Goal: Task Accomplishment & Management: Complete application form

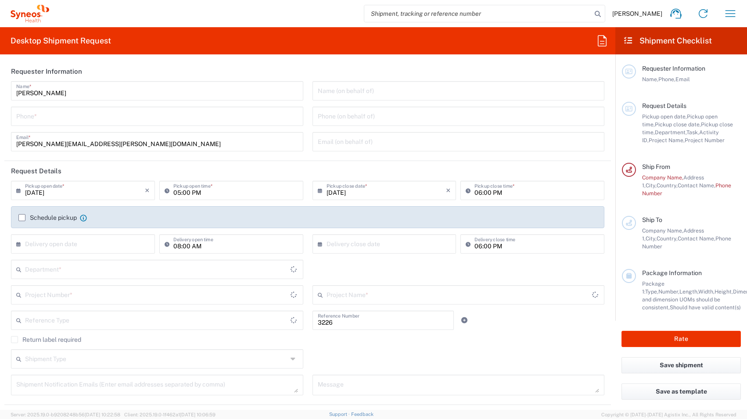
type input "Department"
type input "[GEOGRAPHIC_DATA]"
type input "Syneos Health Clinical [GEOGRAPHIC_DATA]"
click at [125, 118] on input "tel" at bounding box center [157, 115] width 282 height 15
type input "0034 673 750 469"
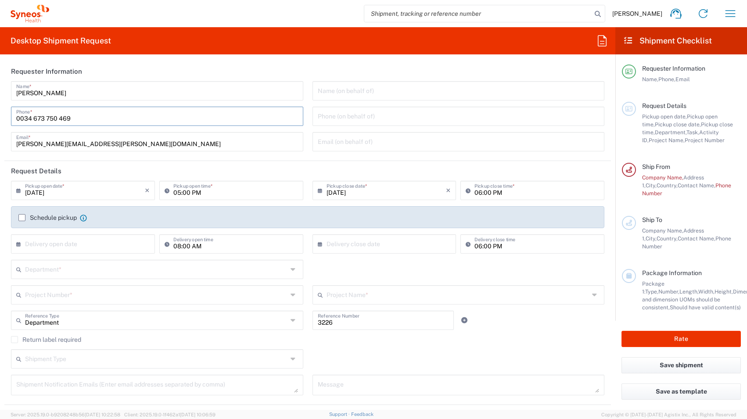
click at [196, 158] on agx-form-section "Requester Information [PERSON_NAME] Name * [PHONE_NUMBER] Phone * [PERSON_NAME]…" at bounding box center [307, 111] width 607 height 100
click at [103, 193] on input "[DATE]" at bounding box center [85, 189] width 120 height 15
click at [72, 268] on span "23" at bounding box center [71, 270] width 13 height 12
type input "[DATE]"
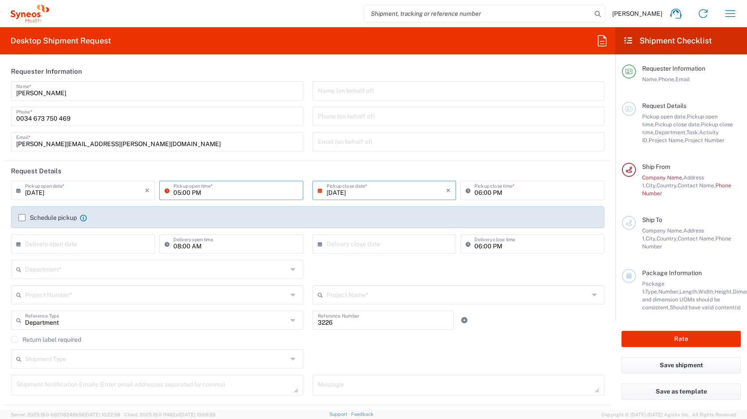
click at [194, 194] on input "05:00 PM" at bounding box center [235, 189] width 125 height 15
click at [204, 193] on input "05:00 PM" at bounding box center [235, 189] width 125 height 15
click at [165, 190] on icon at bounding box center [169, 190] width 9 height 14
click at [205, 191] on input "05:00 PM" at bounding box center [235, 189] width 125 height 15
drag, startPoint x: 201, startPoint y: 192, endPoint x: 171, endPoint y: 192, distance: 29.9
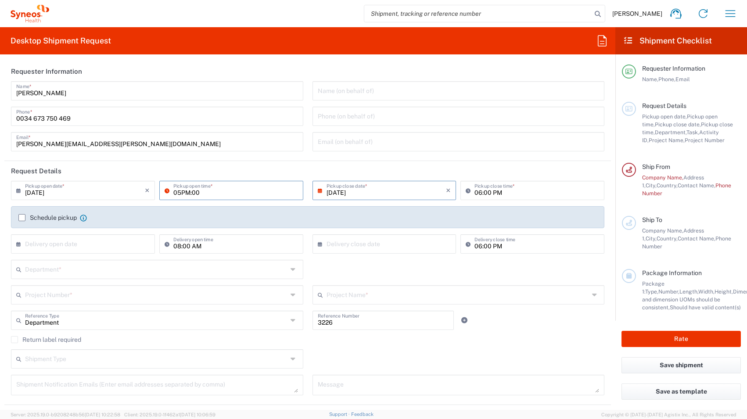
click at [171, 192] on div "05PM:00 Pickup open time *" at bounding box center [231, 190] width 144 height 19
type input "0"
click at [174, 194] on input "m9.00 am" at bounding box center [235, 189] width 125 height 15
click at [254, 192] on input "09.00 am" at bounding box center [235, 189] width 125 height 15
type input "09.00 am"
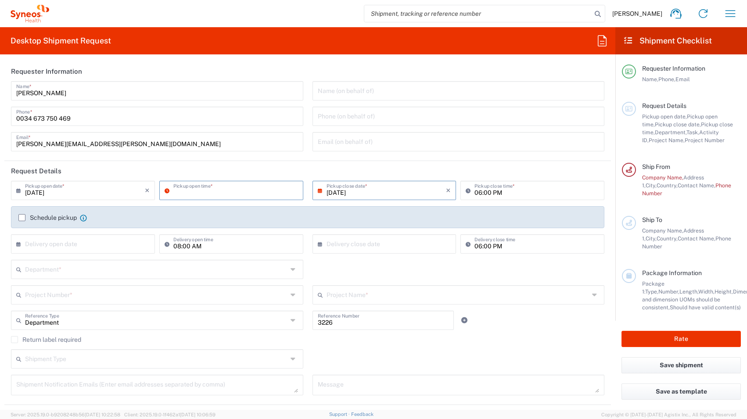
click at [255, 212] on div "[DATE] × Pickup open date * Cancel Apply Pickup open time * [DATE] × Pickup clo…" at bounding box center [308, 220] width 603 height 79
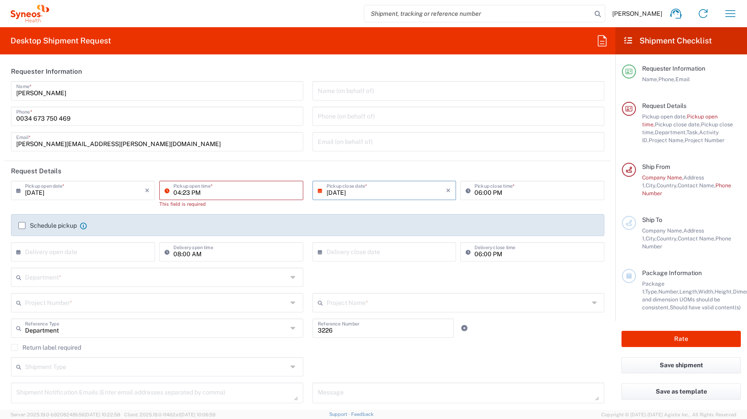
click at [227, 191] on input "04:23 PM" at bounding box center [235, 189] width 125 height 15
drag, startPoint x: 189, startPoint y: 193, endPoint x: 172, endPoint y: 193, distance: 17.6
click at [173, 193] on input "04:23 PM" at bounding box center [235, 189] width 125 height 15
type input "09:00 AM"
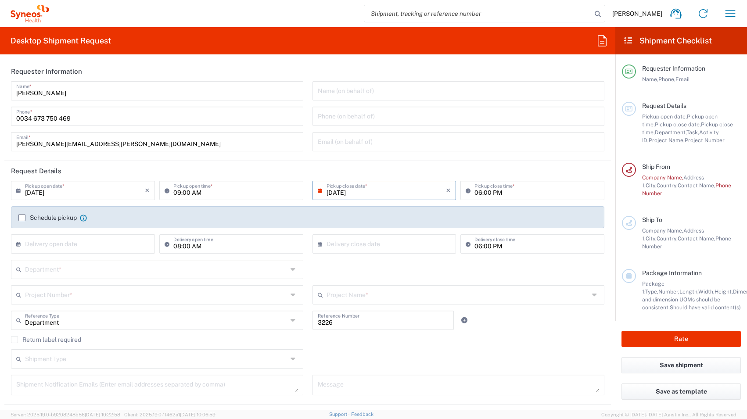
click at [245, 157] on div "[PERSON_NAME] Name * [PHONE_NUMBER] Phone * [PERSON_NAME][EMAIL_ADDRESS][PERSON…" at bounding box center [158, 119] width 302 height 76
click at [500, 197] on input "06:00 PM" at bounding box center [537, 189] width 125 height 15
click at [497, 192] on input "06:00 PM" at bounding box center [537, 189] width 125 height 15
click at [475, 194] on input "06:00 PM" at bounding box center [537, 189] width 125 height 15
click at [487, 193] on input "11:00 PM" at bounding box center [537, 189] width 125 height 15
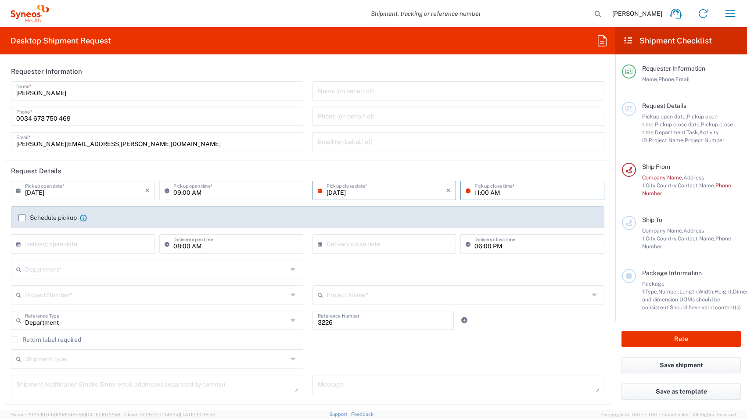
type input "11:00 AM"
click at [513, 149] on div "Email (on behalf of)" at bounding box center [459, 141] width 292 height 19
click at [281, 164] on header "Request Details" at bounding box center [307, 171] width 607 height 20
click at [70, 244] on input "text" at bounding box center [85, 243] width 120 height 15
click at [93, 324] on span "25" at bounding box center [97, 323] width 13 height 12
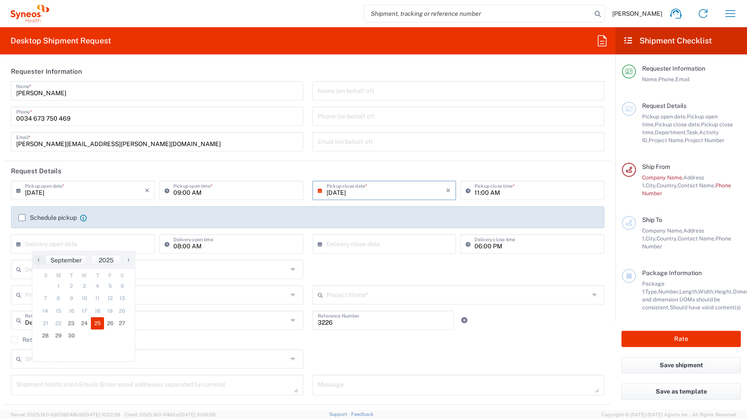
type input "[DATE]"
click at [180, 246] on input "08:00 AM" at bounding box center [235, 243] width 125 height 15
type input "09:00 AM"
click at [475, 246] on input "06:00 PM" at bounding box center [537, 243] width 125 height 15
click at [477, 246] on input "06:00 PM" at bounding box center [537, 243] width 125 height 15
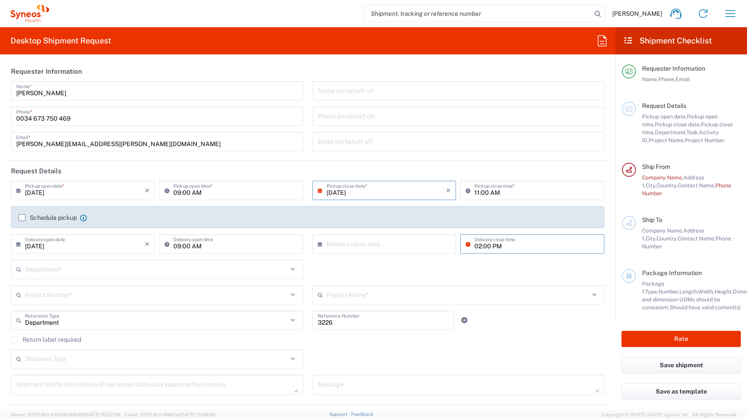
type input "02:00 PM"
click at [364, 242] on input "text" at bounding box center [387, 243] width 120 height 15
click at [61, 247] on input "[DATE]" at bounding box center [85, 243] width 120 height 15
click at [82, 320] on span "24" at bounding box center [84, 323] width 13 height 12
type input "[DATE]"
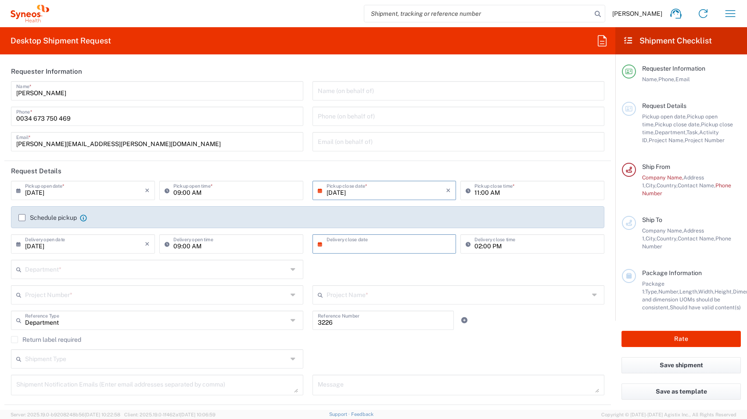
click at [345, 250] on input "text" at bounding box center [387, 243] width 120 height 15
click at [396, 324] on span "25" at bounding box center [395, 323] width 13 height 12
type input "[DATE]"
click at [346, 214] on agx-checkbox-control "Schedule pickup When scheduling a pickup please be sure to meet the following c…" at bounding box center [307, 218] width 579 height 8
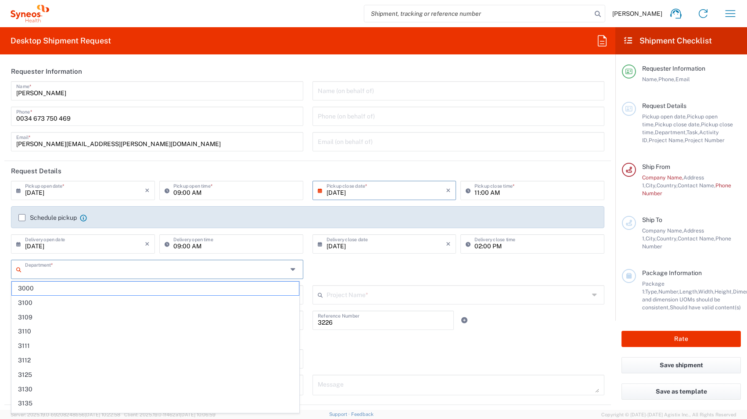
click at [77, 272] on input "text" at bounding box center [156, 268] width 263 height 15
click at [354, 273] on div "Department * 3000 3100 3109 3110 3111 3112 3125 3130 3135 3136 3150 3155 3165 3…" at bounding box center [308, 272] width 603 height 25
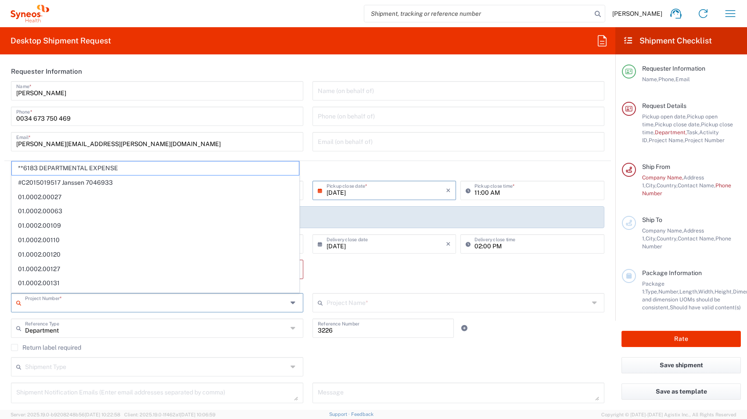
click at [140, 306] on input "text" at bounding box center [156, 302] width 263 height 15
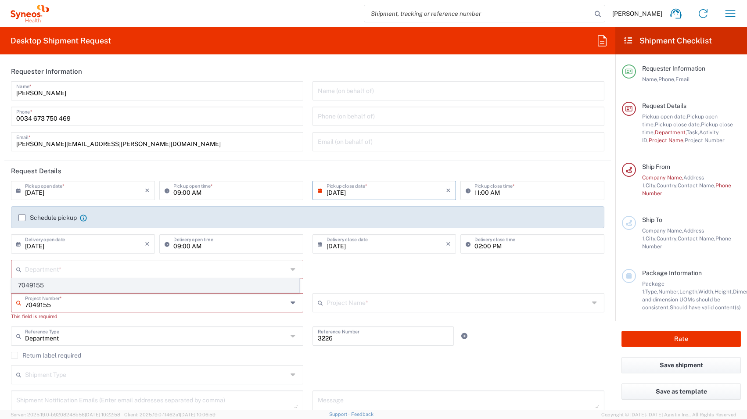
type input "7049155"
click at [64, 285] on span "7049155" at bounding box center [155, 286] width 287 height 14
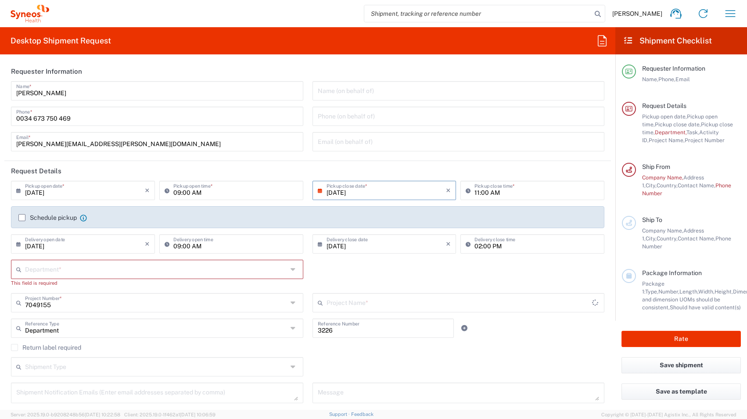
type input "PFIZER 7049155"
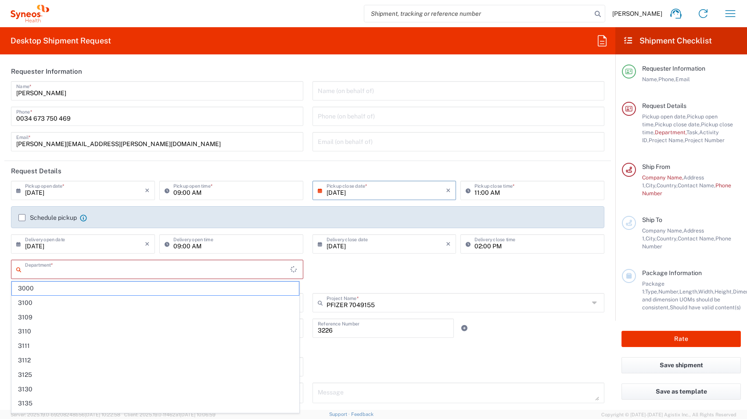
click at [99, 268] on input "text" at bounding box center [158, 268] width 266 height 15
click at [374, 278] on div "Department * 3000 3100 3109 3110 3111 3112 3125 3130 3135 3136 3150 3155 3165 3…" at bounding box center [308, 276] width 603 height 33
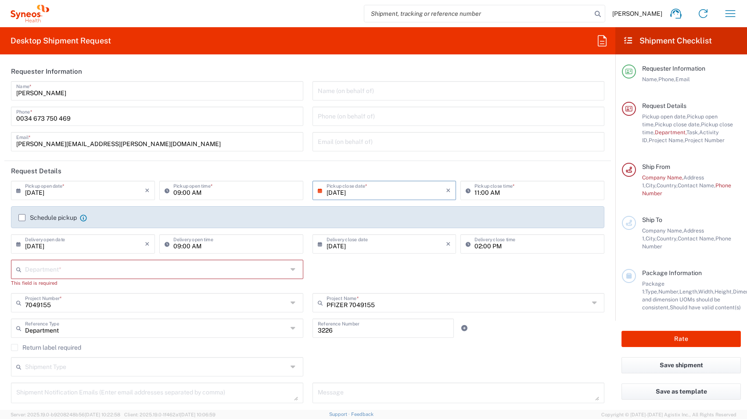
click at [349, 351] on div "Return label required" at bounding box center [308, 350] width 594 height 13
click at [351, 333] on input "3226" at bounding box center [383, 327] width 131 height 15
click at [400, 356] on div "Return label required" at bounding box center [308, 350] width 594 height 13
click at [22, 218] on label "Schedule pickup" at bounding box center [47, 217] width 58 height 7
click at [22, 218] on input "Schedule pickup" at bounding box center [22, 218] width 0 height 0
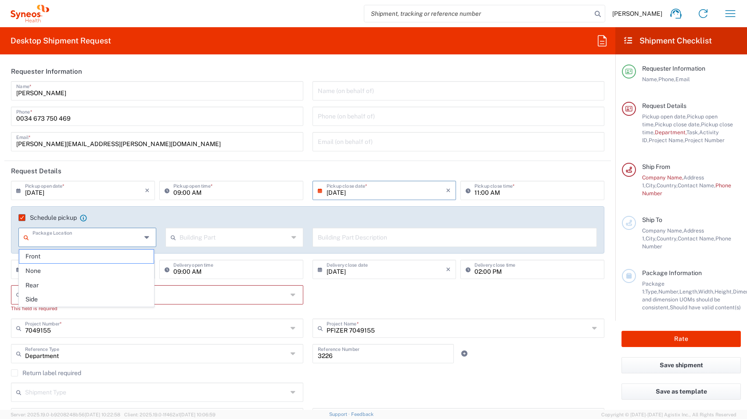
click at [98, 242] on input "text" at bounding box center [86, 236] width 109 height 15
click at [71, 273] on span "None" at bounding box center [86, 271] width 134 height 14
type input "None"
click at [229, 241] on input "text" at bounding box center [234, 236] width 109 height 15
click at [216, 269] on span "Building" at bounding box center [232, 271] width 134 height 14
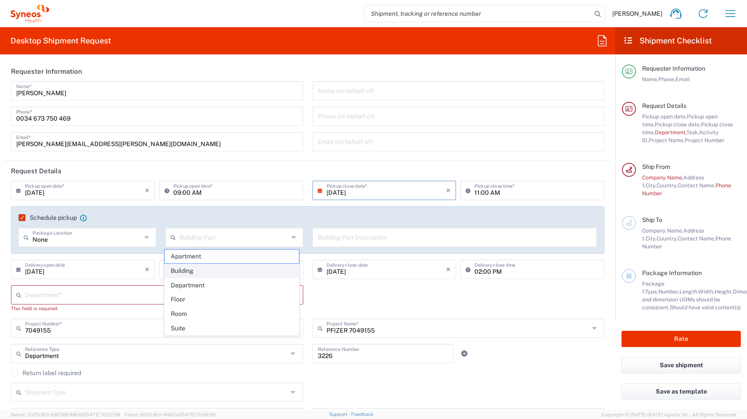
type input "Building"
click at [328, 241] on input "text" at bounding box center [455, 236] width 274 height 15
type input "c"
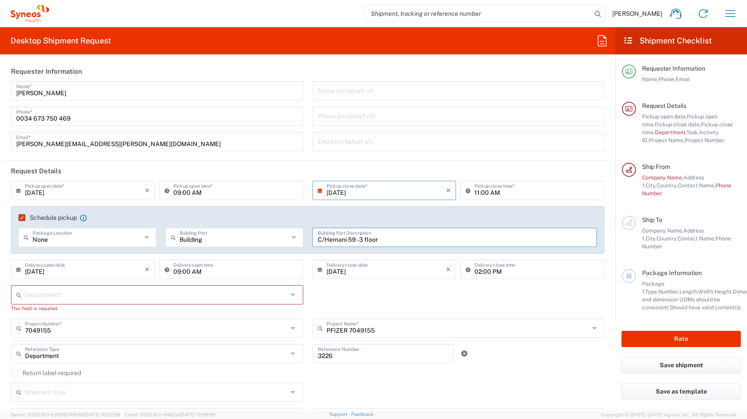
type input "C/Hernani 59 - 3 floor"
type input "None"
click at [76, 242] on input "None" at bounding box center [86, 236] width 109 height 15
click at [197, 162] on header "Request Details" at bounding box center [307, 171] width 607 height 20
click at [402, 240] on input "C/Hernani 59 - 3 floor" at bounding box center [455, 236] width 274 height 15
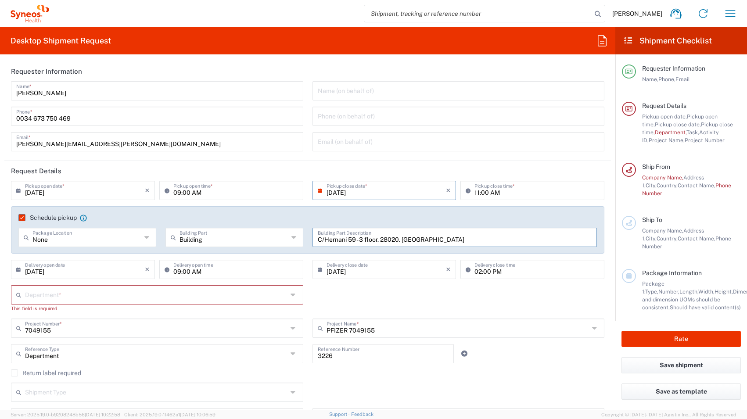
type input "C/Hernani 59 - 3 floor. 28020. [GEOGRAPHIC_DATA]"
click at [424, 211] on div "Schedule pickup When scheduling a pickup please be sure to meet the following c…" at bounding box center [308, 229] width 594 height 47
click at [629, 105] on div at bounding box center [629, 109] width 14 height 14
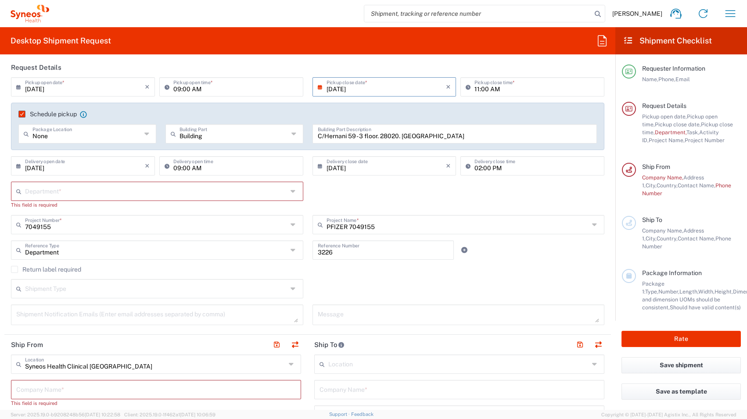
scroll to position [105, 0]
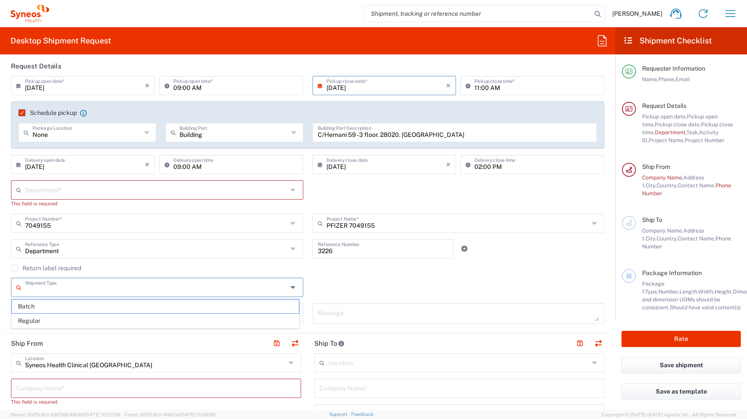
click at [98, 287] on input "text" at bounding box center [156, 286] width 263 height 15
click at [87, 318] on span "Regular" at bounding box center [155, 321] width 287 height 14
type input "Regular"
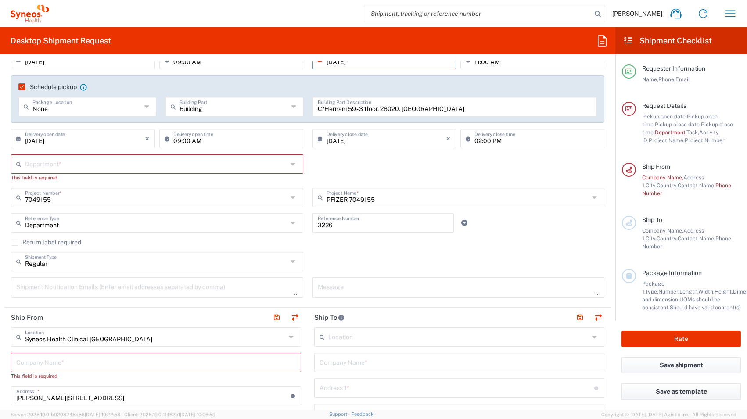
scroll to position [142, 0]
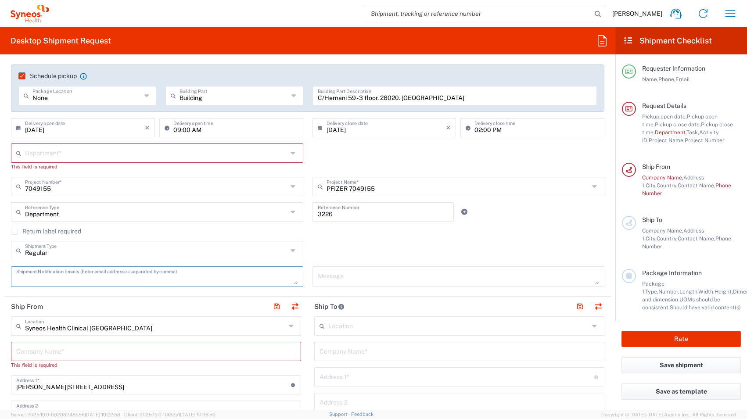
click at [154, 280] on textarea at bounding box center [157, 276] width 282 height 15
click at [372, 247] on div "Regular Shipment Type Batch Regular" at bounding box center [308, 253] width 603 height 25
click at [174, 280] on textarea at bounding box center [157, 276] width 282 height 15
type textarea "[PERSON_NAME][EMAIL_ADDRESS][PERSON_NAME][DOMAIN_NAME]"
click at [369, 252] on div "Regular Shipment Type Batch Regular" at bounding box center [308, 253] width 603 height 25
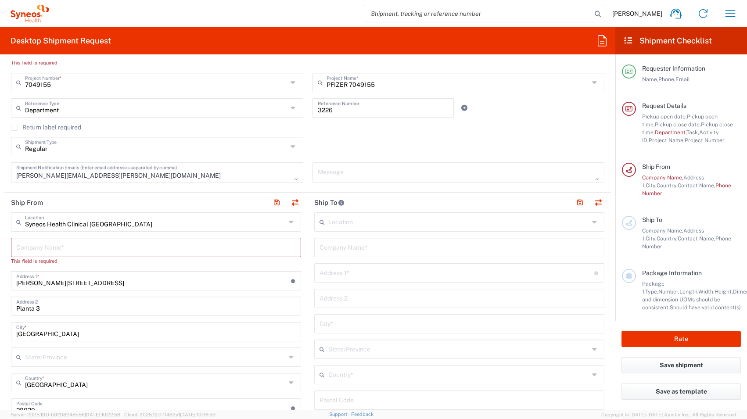
scroll to position [251, 0]
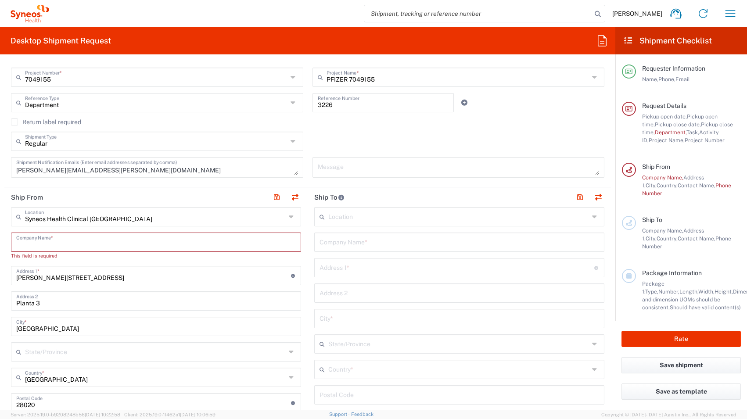
click at [77, 243] on input "text" at bounding box center [156, 241] width 280 height 15
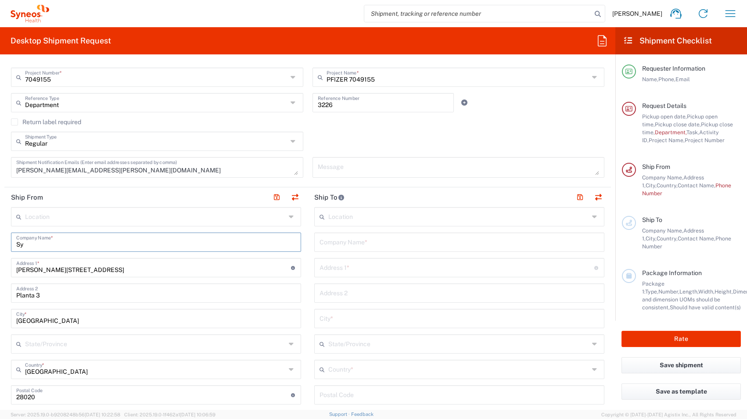
type input "S"
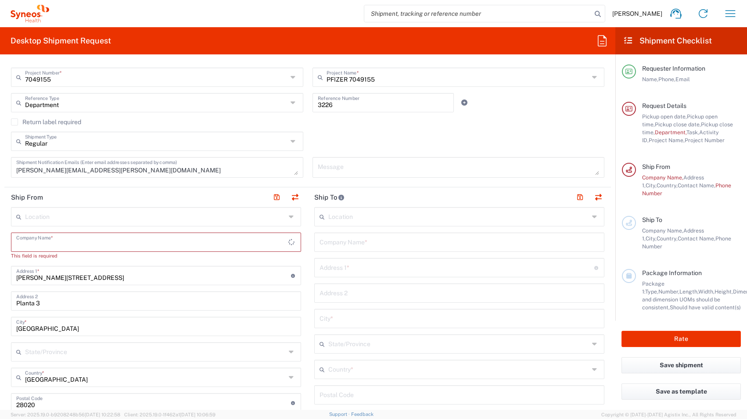
click at [68, 223] on input "text" at bounding box center [155, 216] width 261 height 15
type input "s"
type input "S"
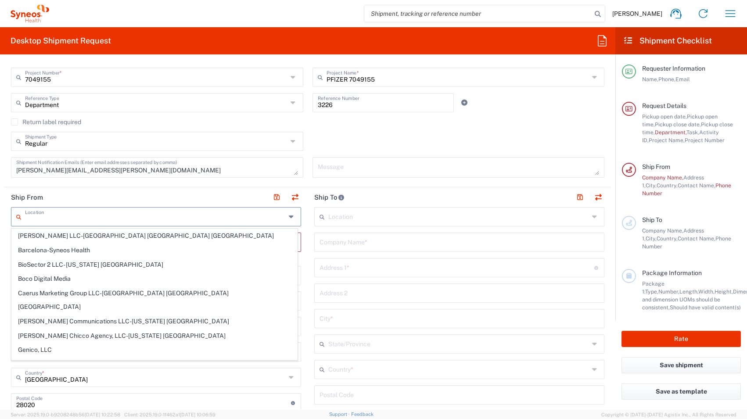
type input "m"
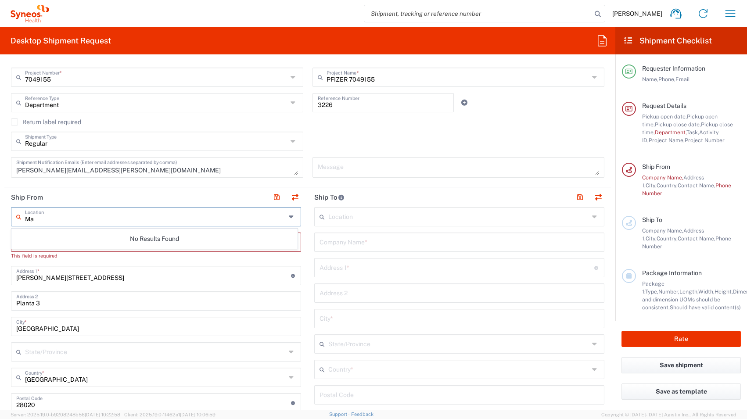
type input "M"
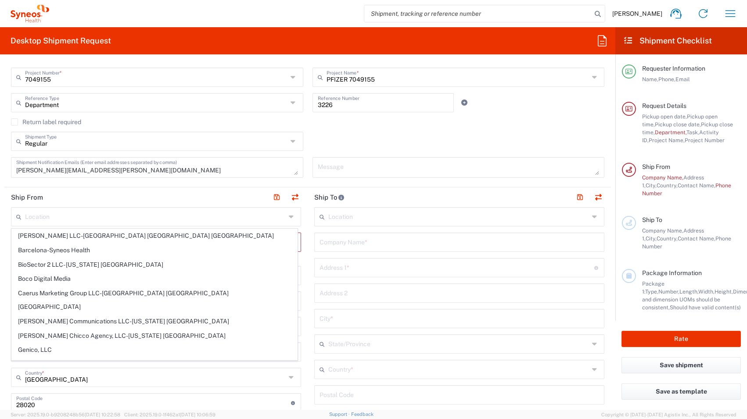
click at [185, 192] on header "Ship From" at bounding box center [155, 197] width 303 height 20
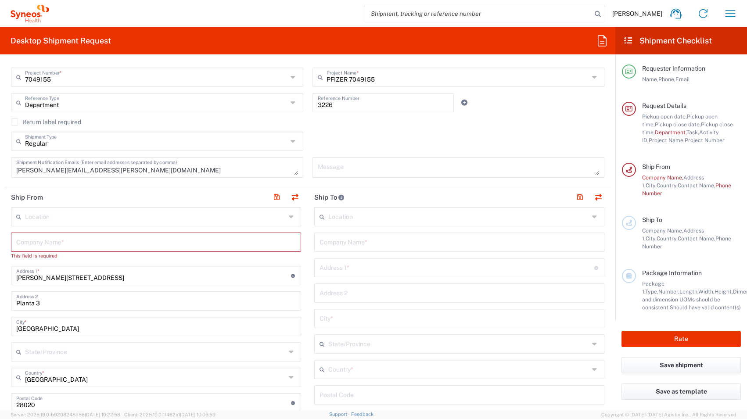
click at [119, 273] on input "[PERSON_NAME][STREET_ADDRESS]" at bounding box center [153, 274] width 275 height 15
click at [95, 245] on input "text" at bounding box center [156, 241] width 280 height 15
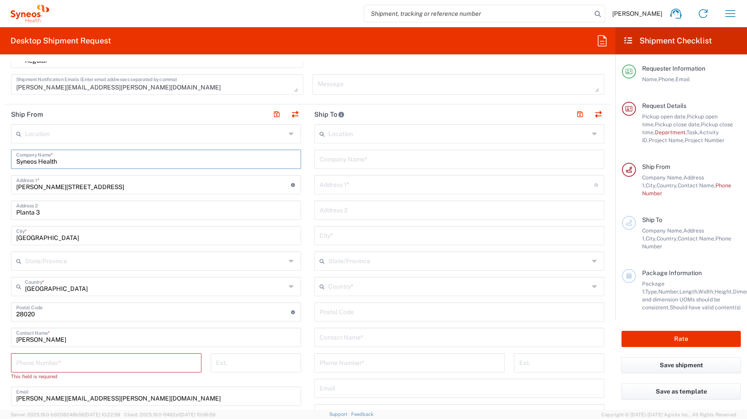
scroll to position [335, 0]
type input "Syneos Health"
click at [88, 364] on input "tel" at bounding box center [106, 361] width 180 height 15
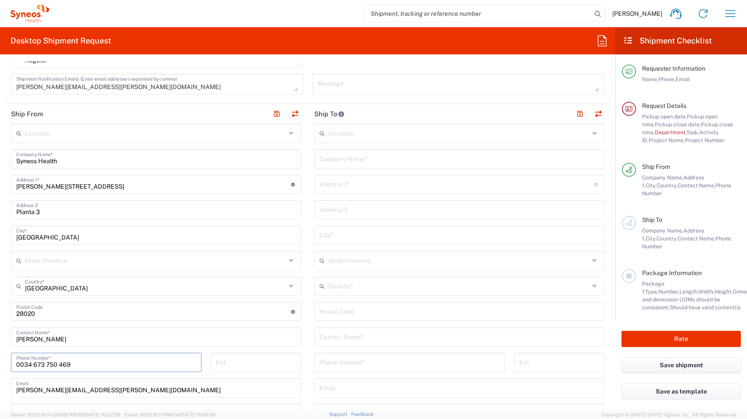
type input "0034 673 750 469"
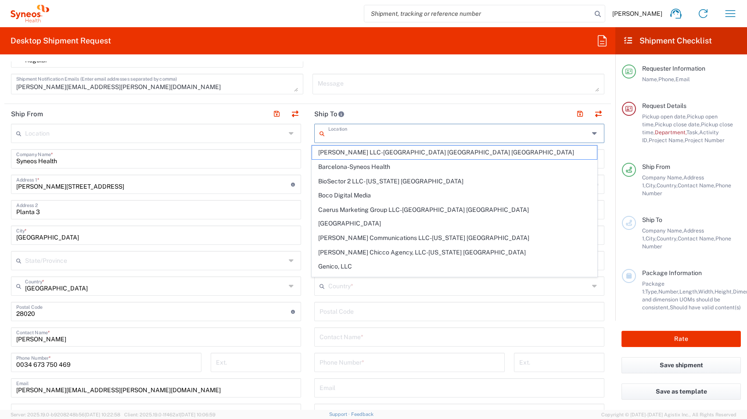
click at [356, 134] on input "text" at bounding box center [458, 132] width 261 height 15
click at [238, 141] on div "Location" at bounding box center [156, 133] width 290 height 19
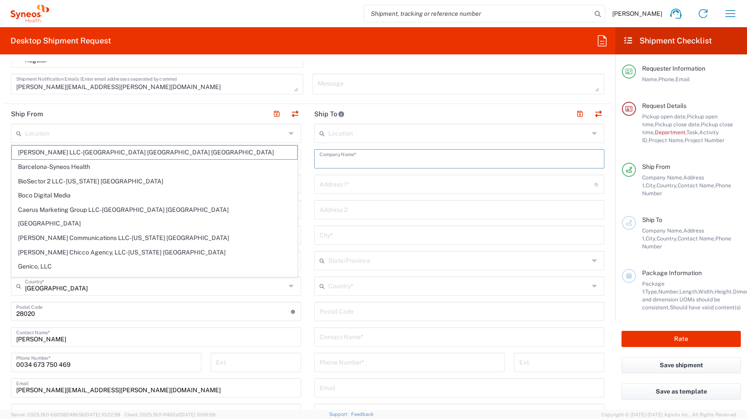
click at [337, 161] on input "text" at bounding box center [460, 158] width 280 height 15
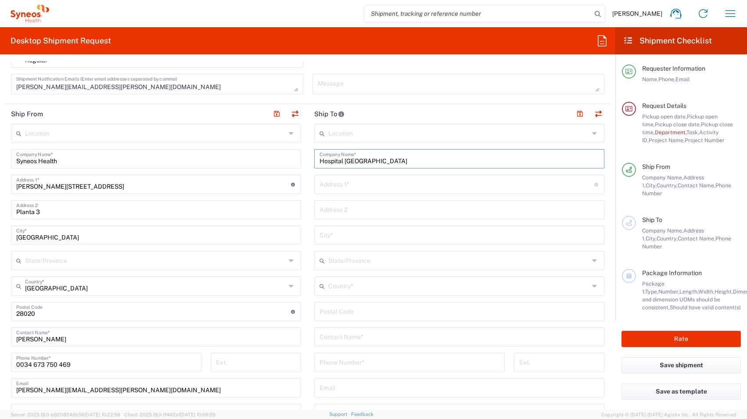
type input "Hospital [GEOGRAPHIC_DATA]"
click at [378, 186] on input "text" at bounding box center [457, 183] width 275 height 15
paste input "Pg. Vall Hebron 119-129. Ed Maternal Planta 14 Despatx 14.01"
drag, startPoint x: 386, startPoint y: 188, endPoint x: 500, endPoint y: 187, distance: 113.7
click at [500, 187] on input "Pg. Vall Hebron 119-129. Ed Maternal Planta 14 Despatx 14.01" at bounding box center [457, 183] width 275 height 15
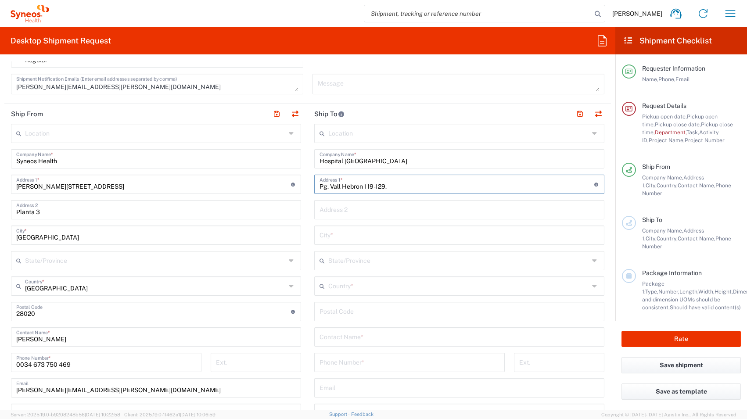
type input "Pg. Vall Hebron 119-129."
click at [417, 208] on input "text" at bounding box center [460, 208] width 280 height 15
paste input "Ed Maternal Planta 14 Despatx 14.01"
type input "Ed Maternal Planta 14 Despatx 14.01"
click at [408, 240] on input "text" at bounding box center [460, 234] width 280 height 15
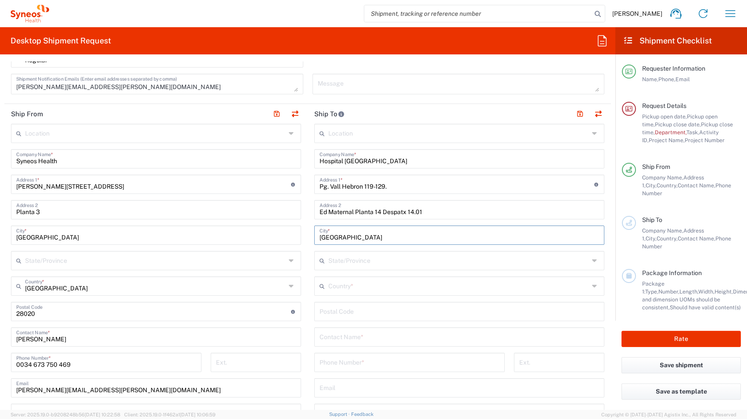
type input "[GEOGRAPHIC_DATA]"
click at [407, 287] on input "text" at bounding box center [458, 285] width 261 height 15
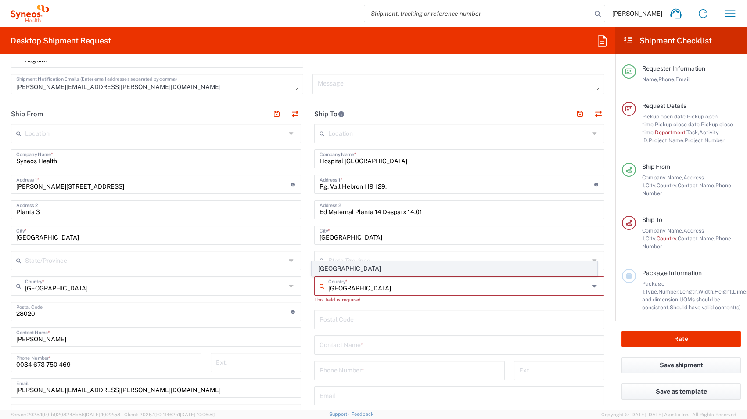
type input "[GEOGRAPHIC_DATA]"
click at [396, 268] on span "[GEOGRAPHIC_DATA]" at bounding box center [454, 269] width 285 height 14
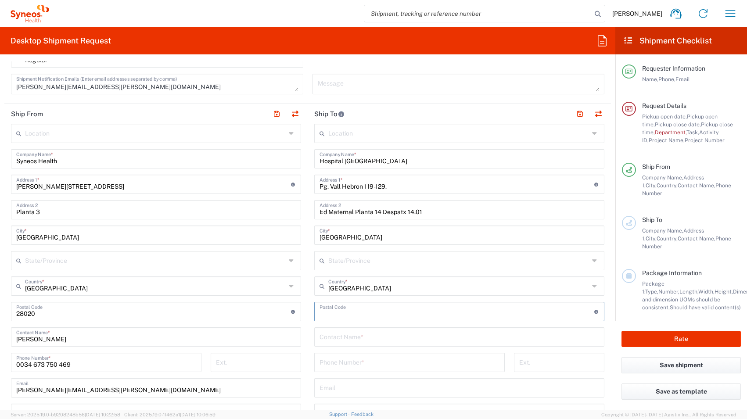
click at [363, 313] on input "undefined" at bounding box center [457, 310] width 275 height 15
type input "08035"
click at [344, 338] on input "text" at bounding box center [460, 336] width 280 height 15
type input "[PERSON_NAME]"
click at [356, 366] on input "tel" at bounding box center [410, 361] width 180 height 15
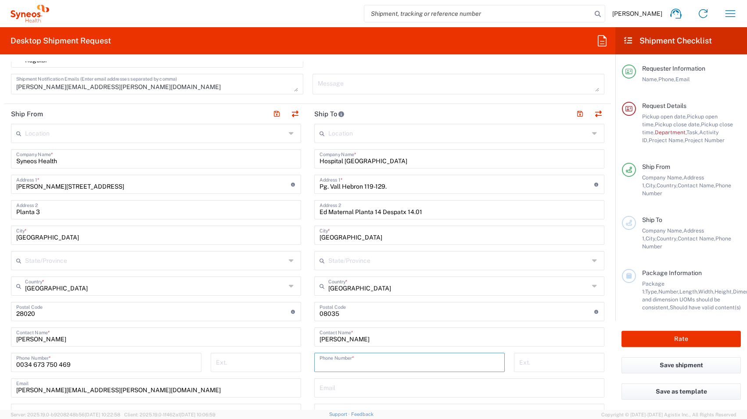
paste input "T: [PHONE_NUMBER]"
drag, startPoint x: 405, startPoint y: 365, endPoint x: 386, endPoint y: 365, distance: 18.4
click at [386, 365] on input "T: [PHONE_NUMBER]" at bounding box center [410, 361] width 180 height 15
type input "T: [PHONE_NUMBER] ext"
click at [541, 363] on input "tel" at bounding box center [559, 361] width 80 height 15
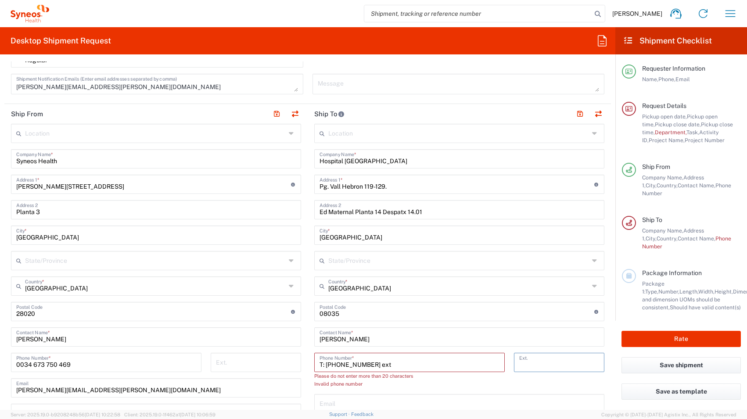
paste input "4691"
type input "4691"
click at [406, 365] on input "T: [PHONE_NUMBER] ext" at bounding box center [410, 361] width 180 height 15
drag, startPoint x: 323, startPoint y: 365, endPoint x: 304, endPoint y: 366, distance: 19.3
click at [308, 366] on main "Location [PERSON_NAME] LLC-[GEOGRAPHIC_DATA] [GEOGRAPHIC_DATA] [GEOGRAPHIC_DATA…" at bounding box center [459, 312] width 303 height 377
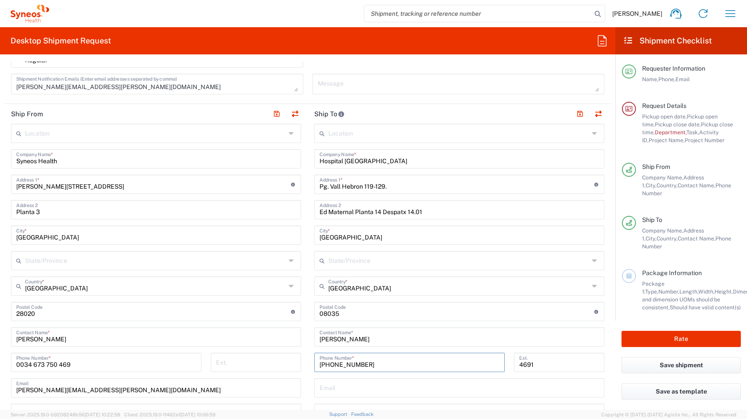
type input "[PHONE_NUMBER]"
click at [417, 320] on div "Postal Code Enter Postal Code here" at bounding box center [459, 311] width 290 height 19
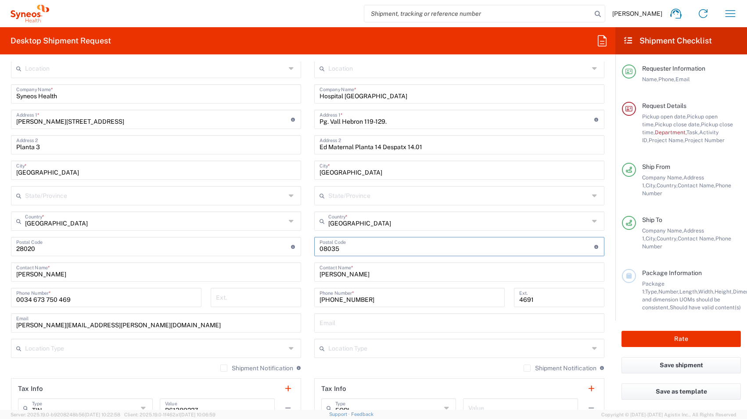
scroll to position [400, 0]
click at [344, 328] on input "text" at bounding box center [460, 321] width 280 height 15
paste input "mailto:[EMAIL_ADDRESS][DOMAIN_NAME]"
drag, startPoint x: 336, startPoint y: 326, endPoint x: 290, endPoint y: 326, distance: 46.5
click at [290, 326] on div "Ship From Location [PERSON_NAME] LLC-[GEOGRAPHIC_DATA] [GEOGRAPHIC_DATA] [GEOGR…" at bounding box center [307, 260] width 607 height 443
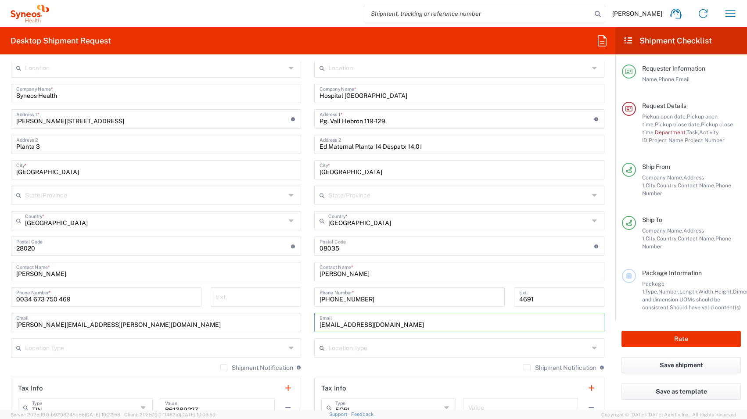
type input "[EMAIL_ADDRESS][DOMAIN_NAME]"
click at [297, 323] on div "[PERSON_NAME][EMAIL_ADDRESS][PERSON_NAME][DOMAIN_NAME] Email" at bounding box center [156, 322] width 290 height 19
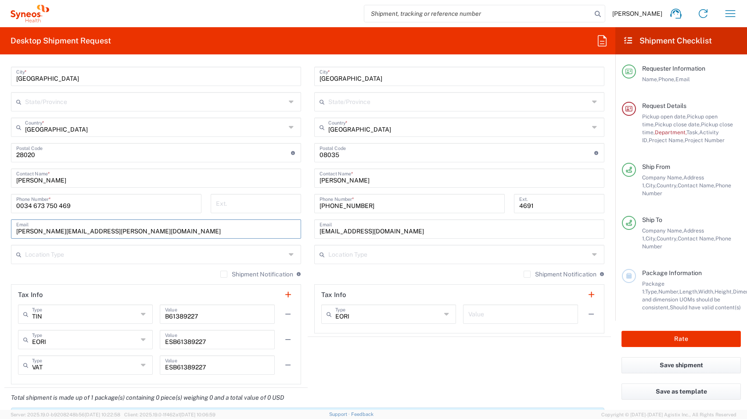
scroll to position [494, 0]
click at [223, 274] on label "Shipment Notification" at bounding box center [256, 273] width 73 height 7
click at [224, 274] on input "Shipment Notification" at bounding box center [224, 274] width 0 height 0
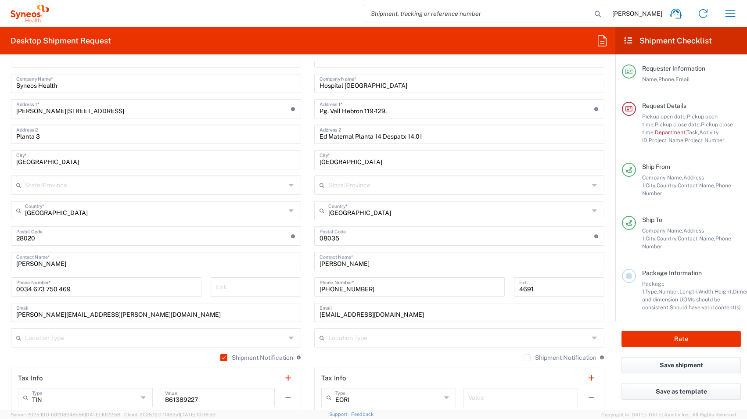
scroll to position [424, 0]
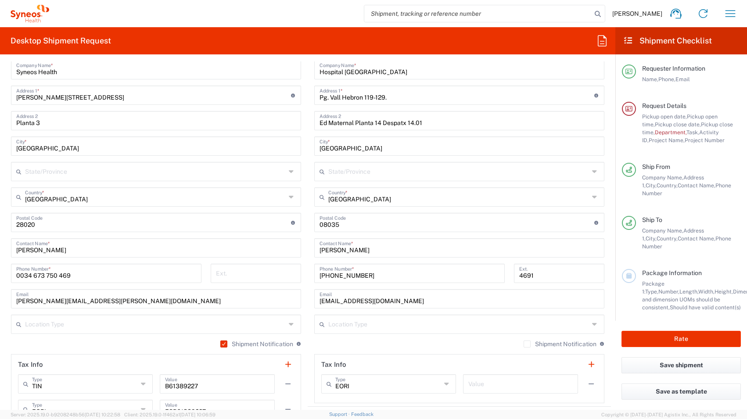
click at [524, 343] on label "Shipment Notification" at bounding box center [560, 344] width 73 height 7
click at [527, 344] on input "Shipment Notification" at bounding box center [527, 344] width 0 height 0
click at [524, 343] on label "Shipment Notification" at bounding box center [560, 344] width 73 height 7
click at [525, 344] on input "Shipment Notification" at bounding box center [525, 344] width 0 height 0
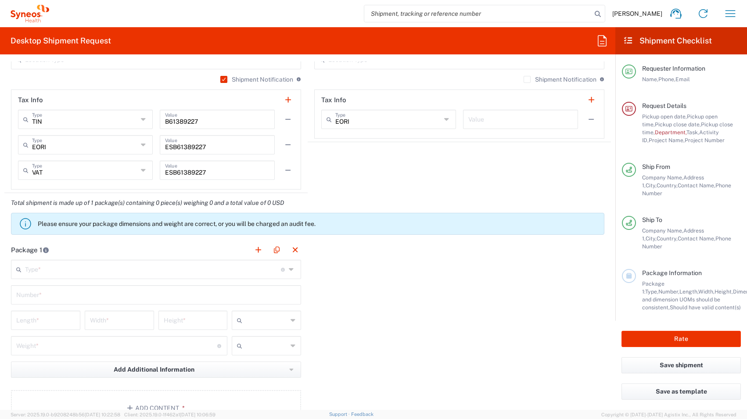
scroll to position [700, 0]
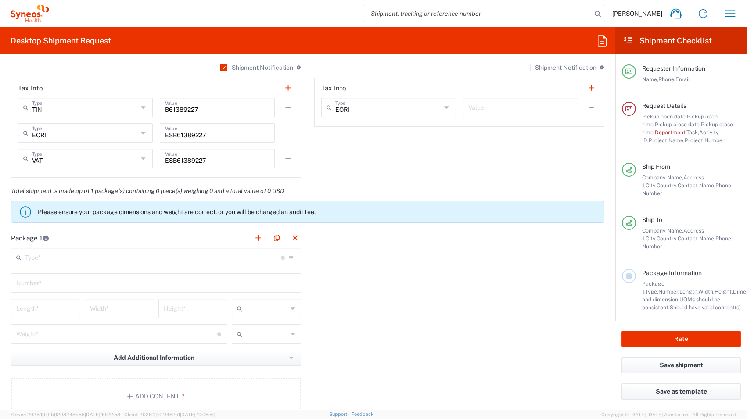
click at [143, 261] on input "text" at bounding box center [153, 256] width 256 height 15
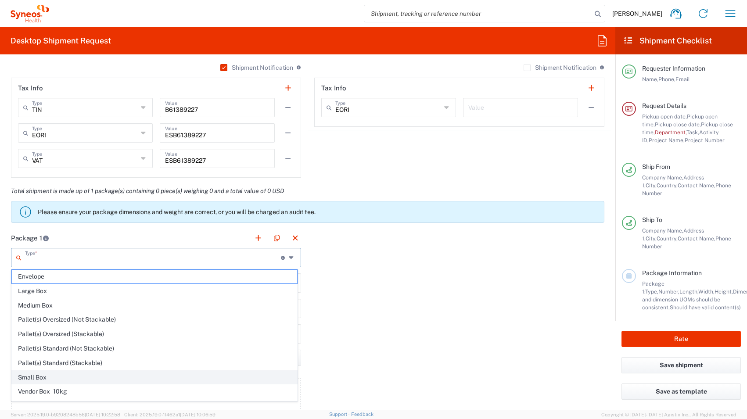
scroll to position [27, 0]
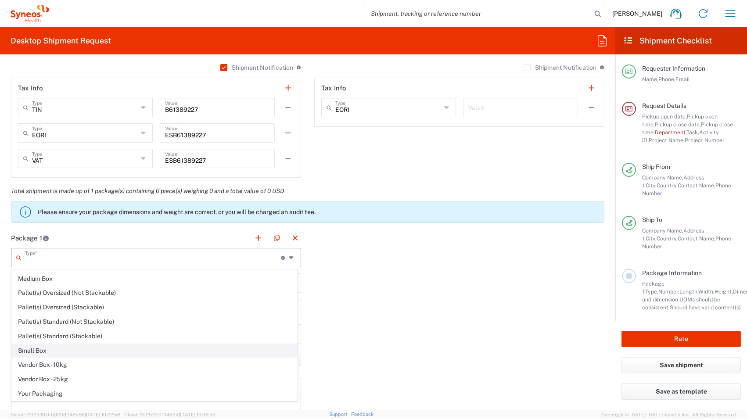
click at [61, 349] on span "Small Box" at bounding box center [154, 351] width 285 height 14
type input "Small Box"
type input "12.25"
type input "11"
type input "1.5"
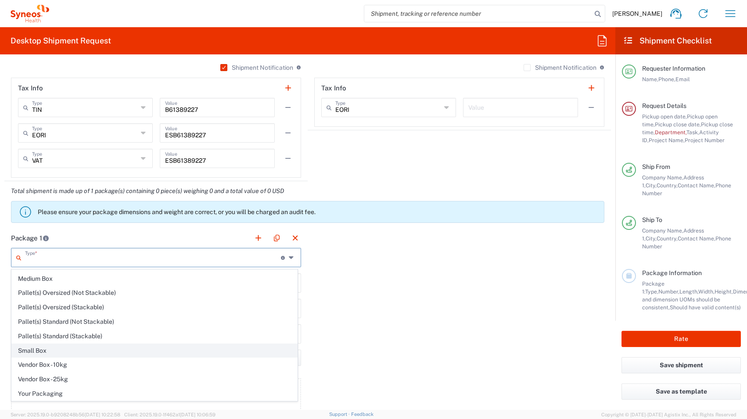
type input "in"
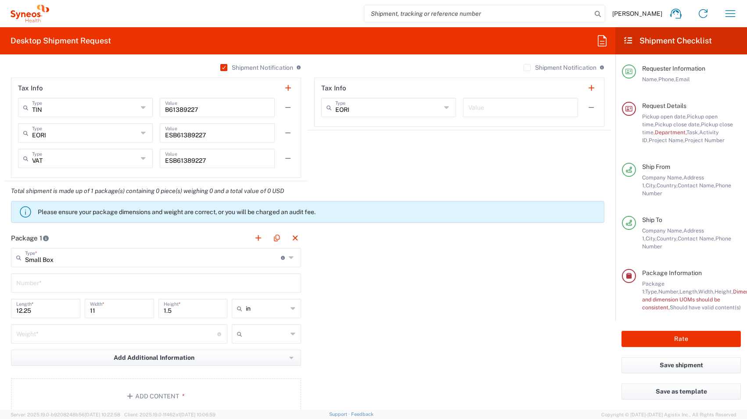
click at [79, 279] on input "text" at bounding box center [156, 282] width 280 height 15
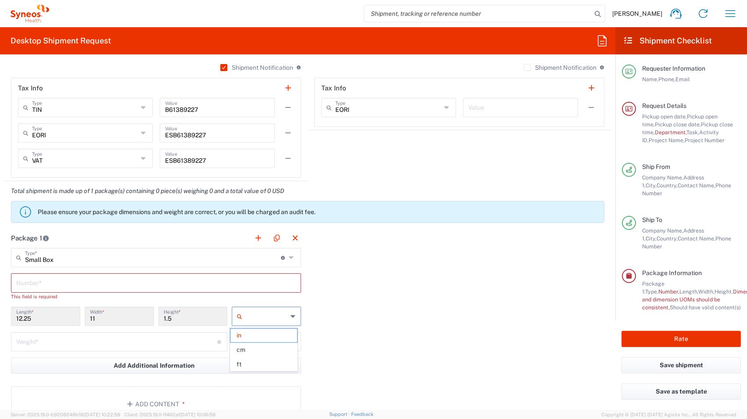
click at [256, 323] on input "text" at bounding box center [266, 316] width 41 height 14
click at [260, 349] on span "cm" at bounding box center [263, 350] width 67 height 14
type input "31.12"
type input "27.94"
type input "3.81"
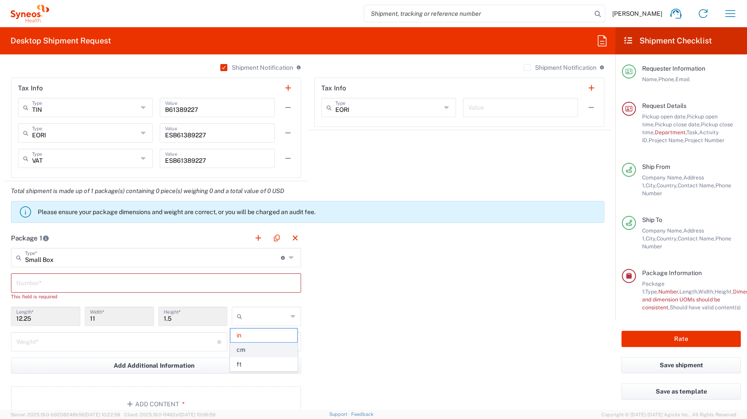
type input "cm"
drag, startPoint x: 42, startPoint y: 320, endPoint x: -1, endPoint y: 317, distance: 43.6
click at [0, 317] on html "[PERSON_NAME] Home Shipment estimator Shipment tracking Desktop shipment reques…" at bounding box center [373, 209] width 747 height 419
click at [36, 319] on input "31.12" at bounding box center [45, 315] width 59 height 15
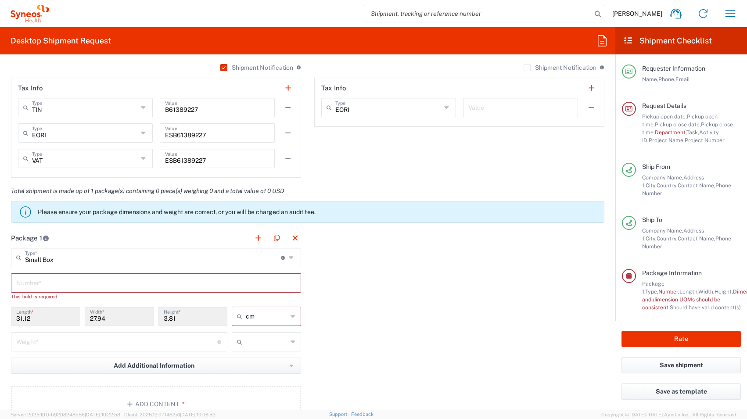
click at [36, 263] on input "Small Box" at bounding box center [153, 256] width 256 height 15
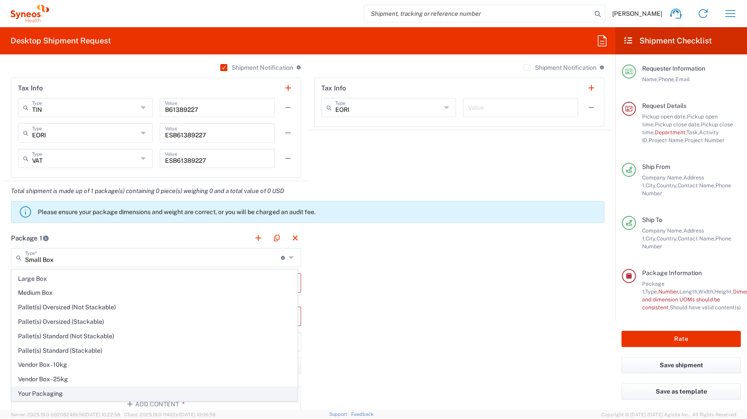
click at [58, 393] on span "Your Packaging" at bounding box center [154, 394] width 285 height 14
type input "Your Packaging"
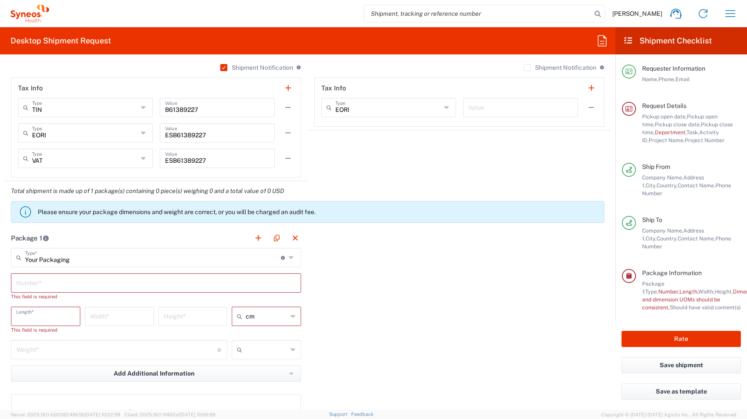
click at [63, 313] on input "number" at bounding box center [45, 315] width 59 height 15
click at [63, 282] on input "text" at bounding box center [156, 282] width 280 height 15
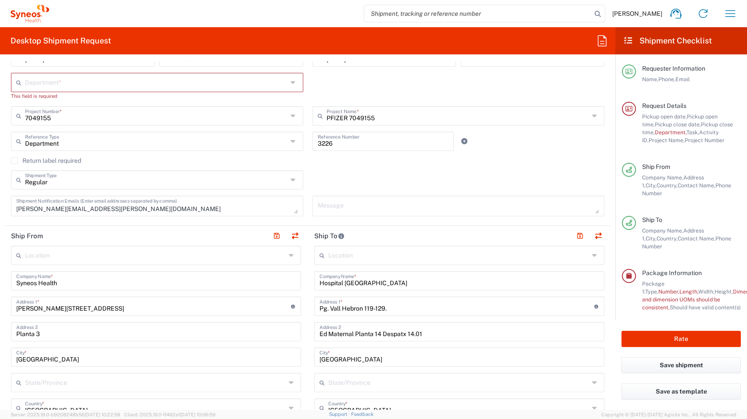
scroll to position [0, 0]
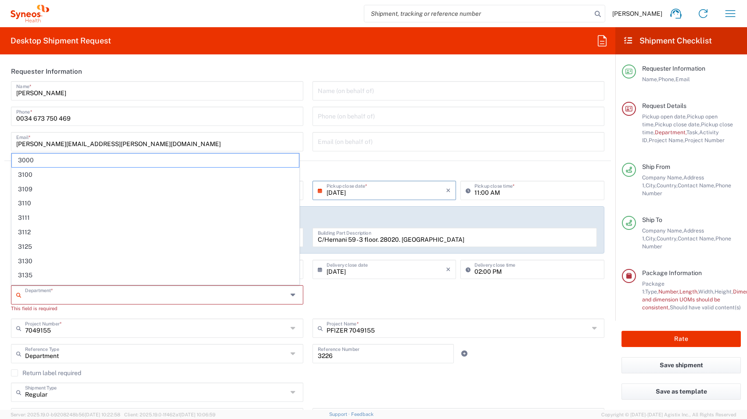
click at [108, 297] on input "text" at bounding box center [156, 294] width 263 height 15
click at [362, 169] on header "Request Details" at bounding box center [307, 171] width 607 height 20
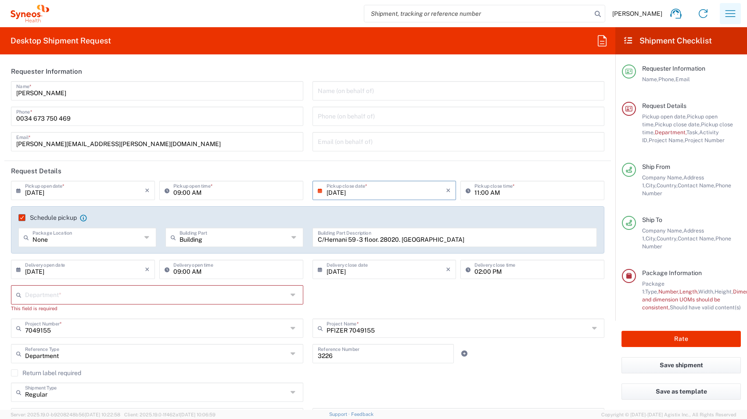
click at [730, 15] on icon "button" at bounding box center [730, 14] width 14 height 14
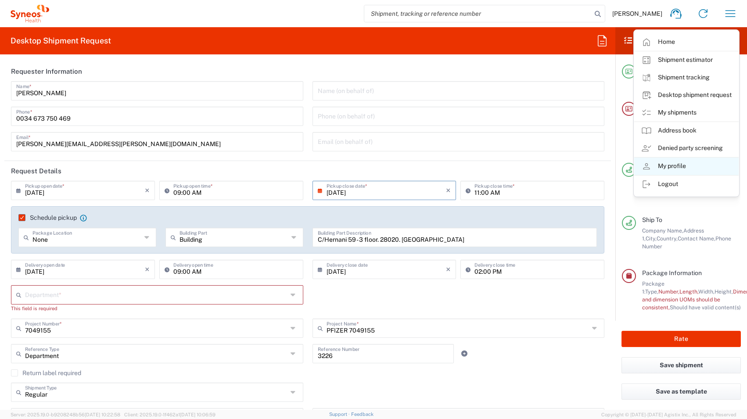
click at [678, 167] on link "My profile" at bounding box center [686, 167] width 104 height 18
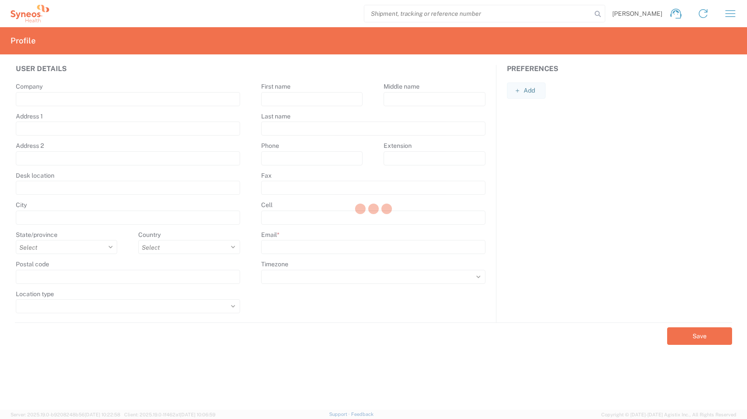
type input "[PERSON_NAME][STREET_ADDRESS]"
type input "Planta 3"
type input "[GEOGRAPHIC_DATA]"
select select
select select "ES"
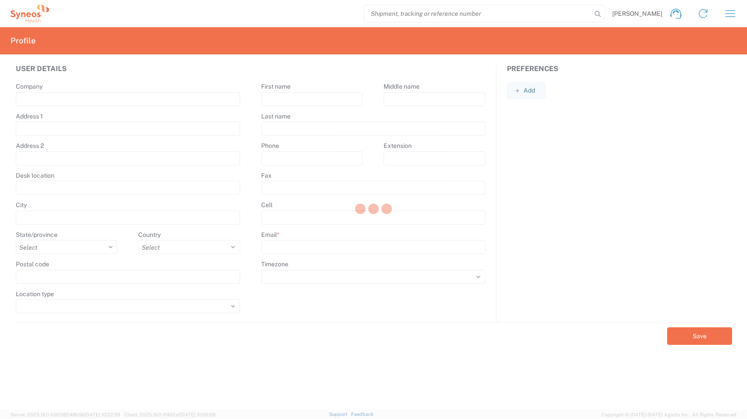
type input "28020"
select select
type input "[PERSON_NAME]"
type input "[PERSON_NAME][EMAIL_ADDRESS][PERSON_NAME][DOMAIN_NAME]"
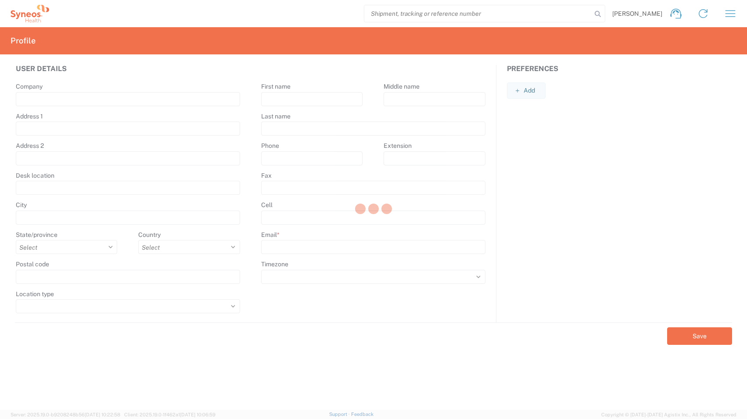
select select
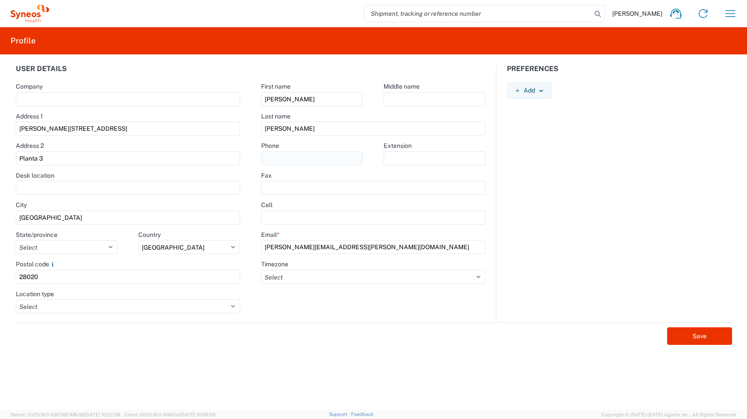
click at [308, 159] on input "text" at bounding box center [311, 158] width 101 height 14
type input "0034673750469"
click at [687, 335] on button "Save" at bounding box center [699, 336] width 65 height 18
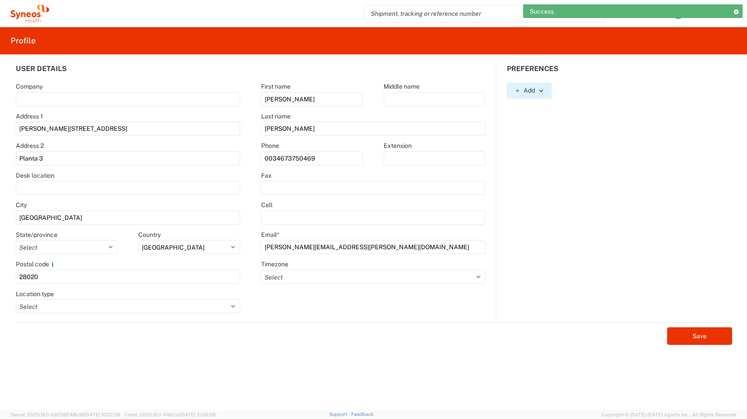
click at [536, 95] on button "Add" at bounding box center [529, 91] width 45 height 16
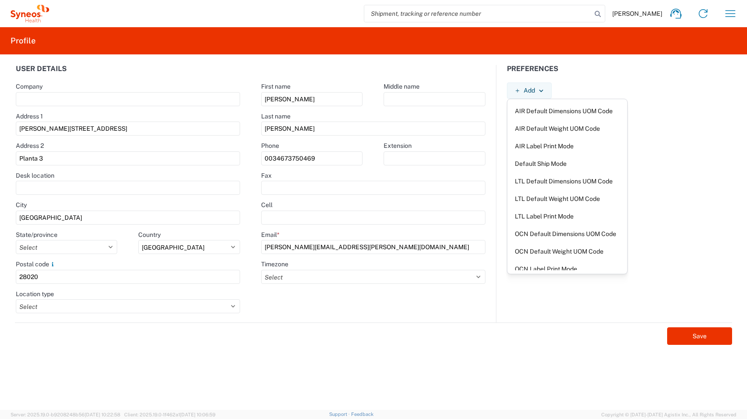
click at [682, 91] on div "Add AIR Default Dimensions UOM Code AIR Default Weight UOM Code AIR Label Print…" at bounding box center [620, 91] width 246 height 16
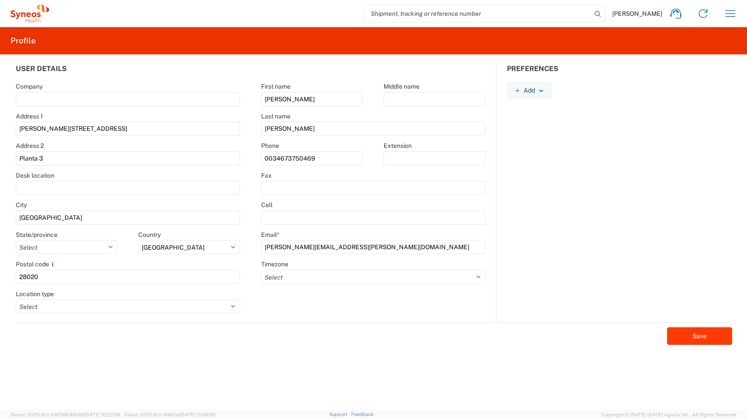
click at [702, 337] on button "Save" at bounding box center [699, 336] width 65 height 18
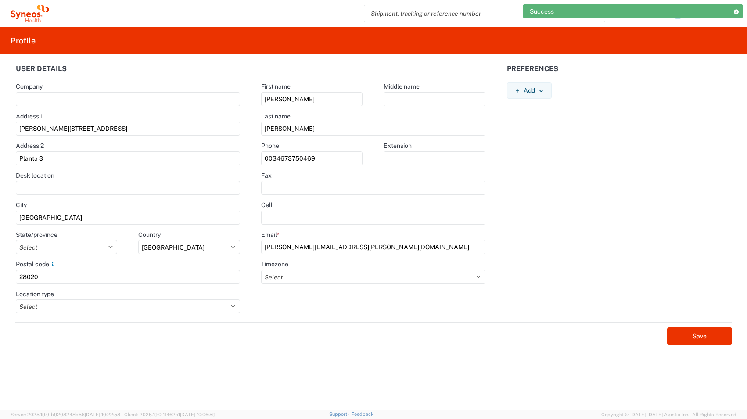
click at [735, 11] on icon at bounding box center [736, 11] width 6 height 5
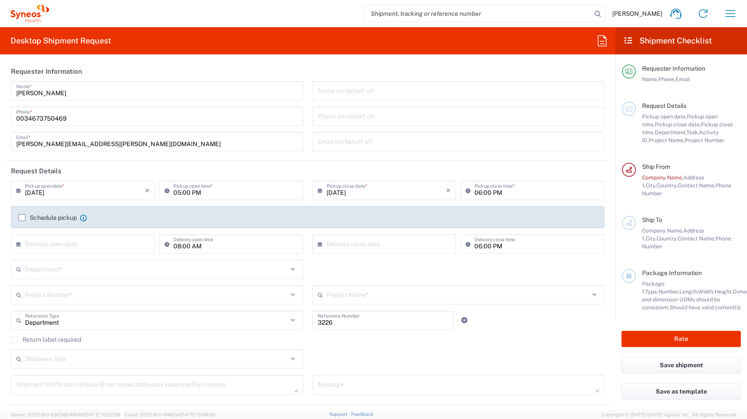
click at [27, 24] on agx-form-navbar "[PERSON_NAME] Home Shipment estimator Shipment tracking Desktop shipment reques…" at bounding box center [373, 13] width 747 height 27
click at [94, 196] on input "[DATE]" at bounding box center [85, 189] width 120 height 15
click at [70, 273] on span "23" at bounding box center [71, 270] width 13 height 12
type input "[DATE]"
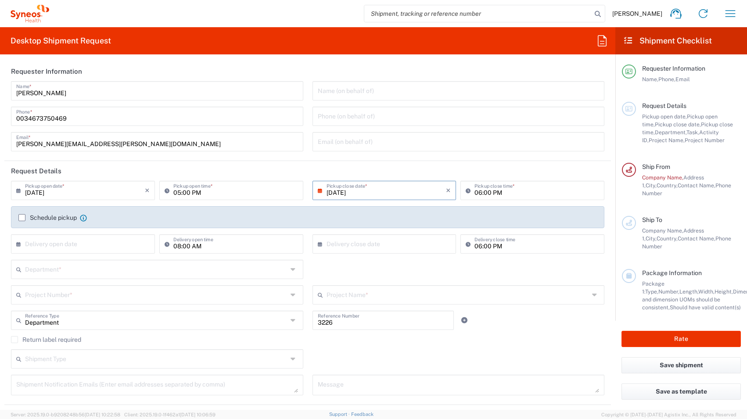
click at [340, 193] on input "[DATE]" at bounding box center [387, 189] width 120 height 15
click at [182, 193] on input "05:00 PM" at bounding box center [235, 189] width 125 height 15
click at [179, 193] on input "05:00 PM" at bounding box center [235, 189] width 125 height 15
click at [209, 194] on input "09:00 PM" at bounding box center [235, 189] width 125 height 15
type input "09:00 AM"
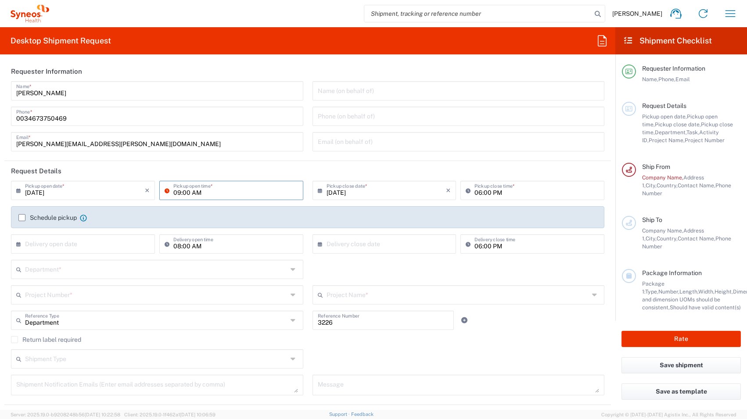
click at [477, 192] on input "06:00 PM" at bounding box center [537, 189] width 125 height 15
click at [498, 192] on input "11:00 PM" at bounding box center [537, 189] width 125 height 15
type input "11:00 AM"
click at [363, 218] on agx-checkbox-control "Schedule pickup When scheduling a pickup please be sure to meet the following c…" at bounding box center [307, 218] width 579 height 8
click at [23, 219] on label "Schedule pickup" at bounding box center [47, 217] width 58 height 7
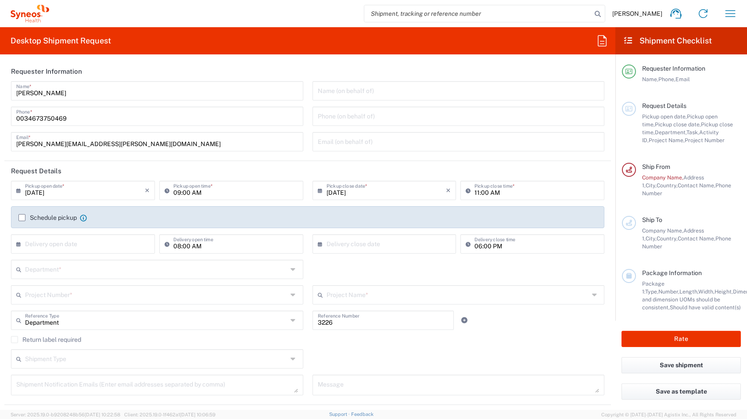
click at [22, 218] on input "Schedule pickup" at bounding box center [22, 218] width 0 height 0
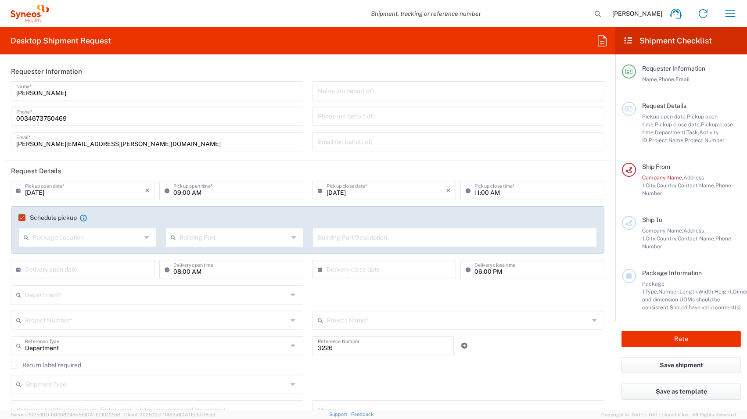
click at [22, 219] on label "Schedule pickup" at bounding box center [47, 217] width 58 height 7
click at [19, 218] on input "Schedule pickup" at bounding box center [19, 218] width 0 height 0
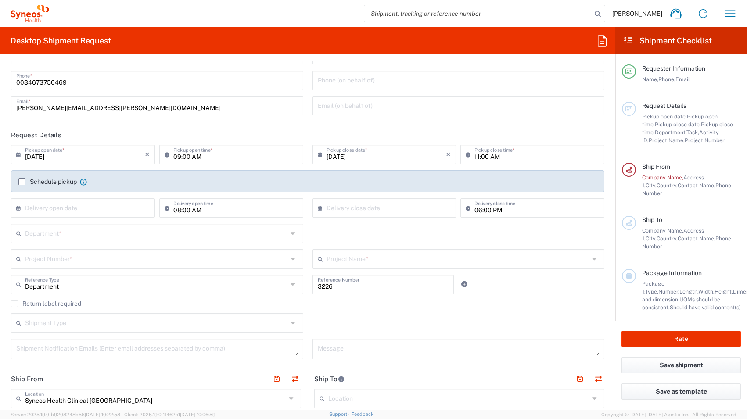
scroll to position [37, 0]
click at [52, 207] on input "text" at bounding box center [85, 206] width 120 height 15
click at [80, 288] on span "24" at bounding box center [84, 287] width 13 height 12
type input "[DATE]"
click at [367, 212] on input "text" at bounding box center [387, 206] width 120 height 15
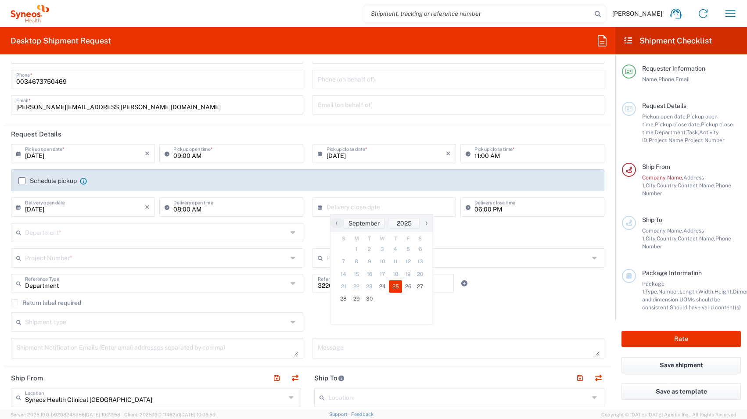
click at [394, 289] on span "25" at bounding box center [395, 287] width 13 height 12
type input "[DATE]"
click at [476, 208] on input "06:00 PM" at bounding box center [537, 206] width 125 height 15
type input "02:00 PM"
click at [381, 239] on div "Department * 3000 3100 3109 3110 3111 3112 3125 3130 3135 3136 3150 3155 3165 3…" at bounding box center [308, 235] width 603 height 25
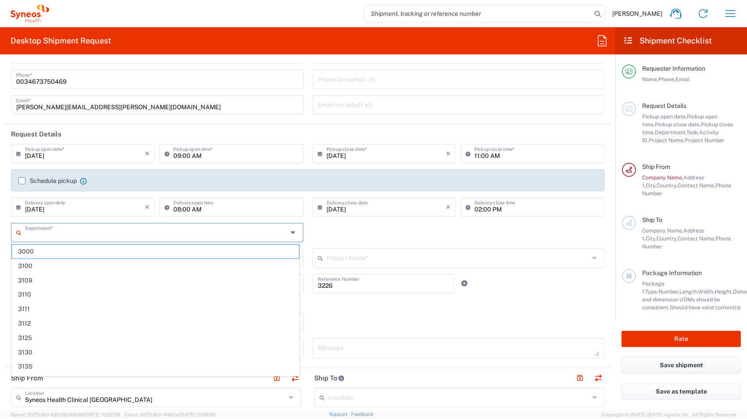
click at [127, 235] on input "text" at bounding box center [156, 231] width 263 height 15
click at [399, 241] on div "Department * 3000 3100 3109 3110 3111 3112 3125 3130 3135 3136 3150 3155 3165 3…" at bounding box center [308, 235] width 603 height 25
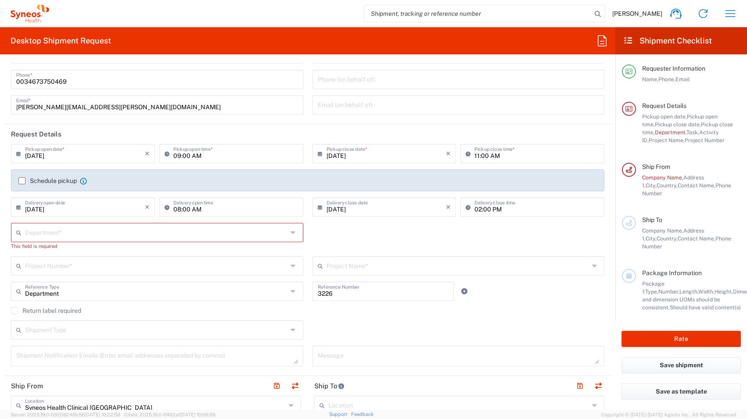
click at [24, 179] on label "Schedule pickup" at bounding box center [47, 180] width 58 height 7
click at [22, 181] on input "Schedule pickup" at bounding box center [22, 181] width 0 height 0
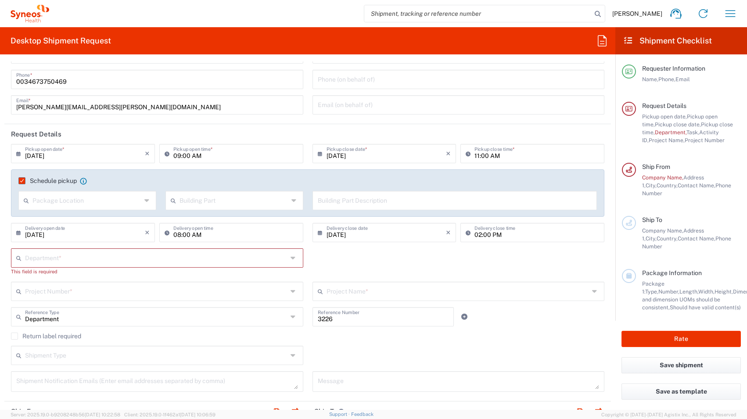
click at [363, 269] on div "Department * 3000 3100 3109 3110 3111 3112 3125 3130 3135 3136 3150 3155 3165 3…" at bounding box center [308, 264] width 603 height 33
click at [162, 292] on input "text" at bounding box center [156, 290] width 263 height 15
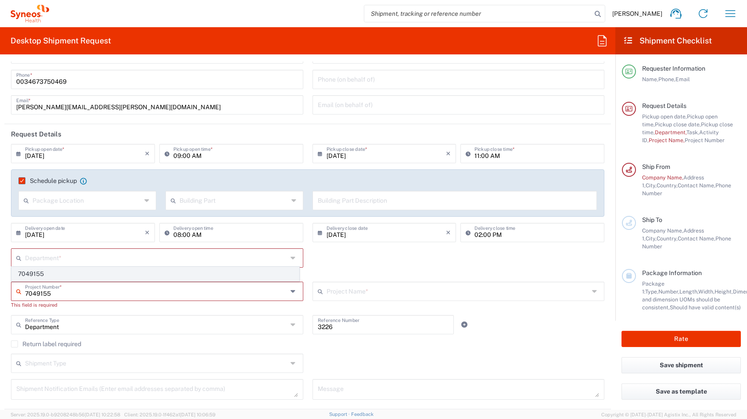
type input "7049155"
click at [58, 275] on span "7049155" at bounding box center [155, 274] width 287 height 14
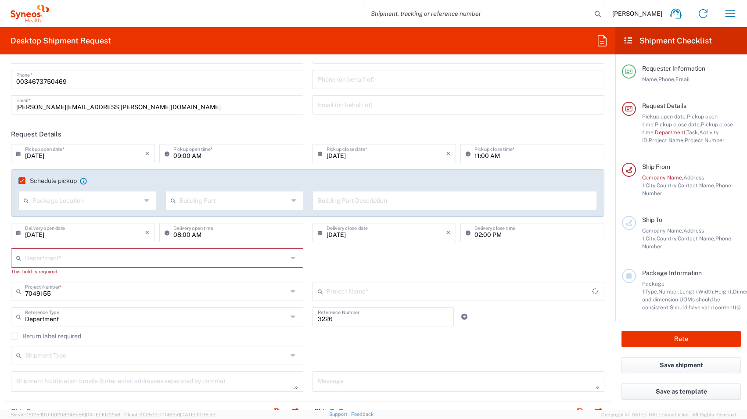
type input "PFIZER 7049155"
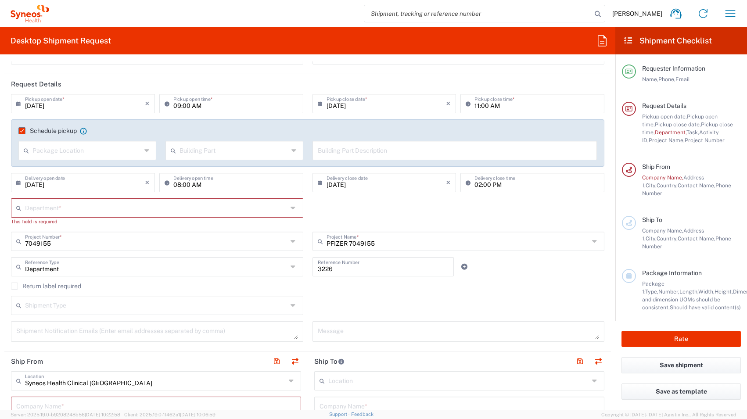
scroll to position [91, 0]
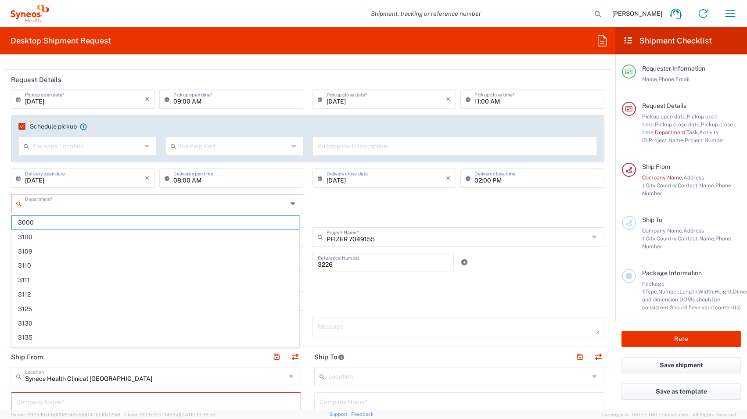
click at [74, 203] on input "text" at bounding box center [156, 202] width 263 height 15
type input "7049155"
click at [366, 298] on div "Shipment Type Batch Regular" at bounding box center [308, 303] width 603 height 25
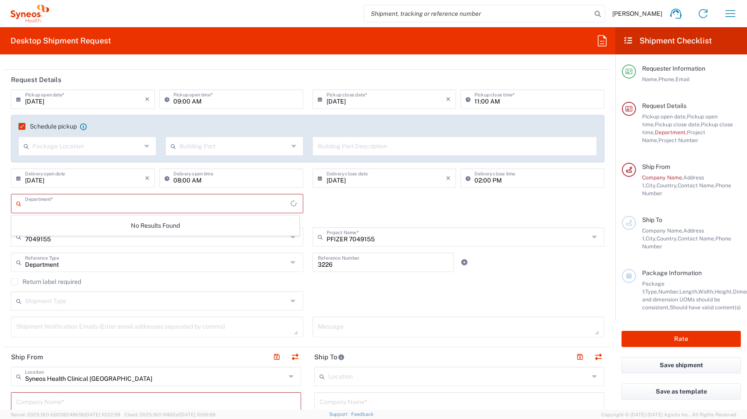
click at [114, 208] on input "text" at bounding box center [158, 202] width 266 height 15
type input "p"
click at [356, 299] on div "Shipment Type Batch Regular" at bounding box center [308, 303] width 603 height 25
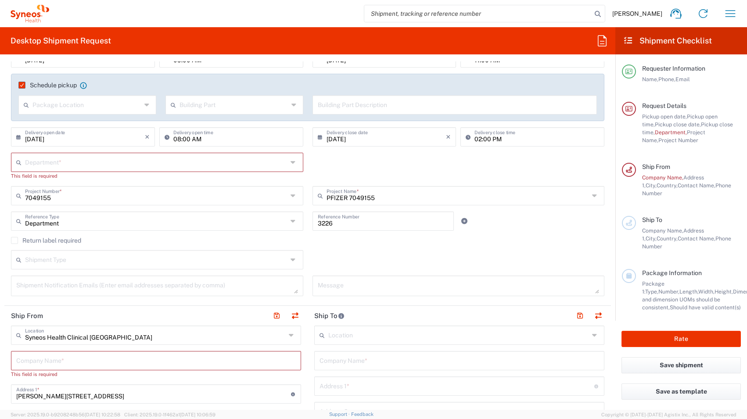
scroll to position [136, 0]
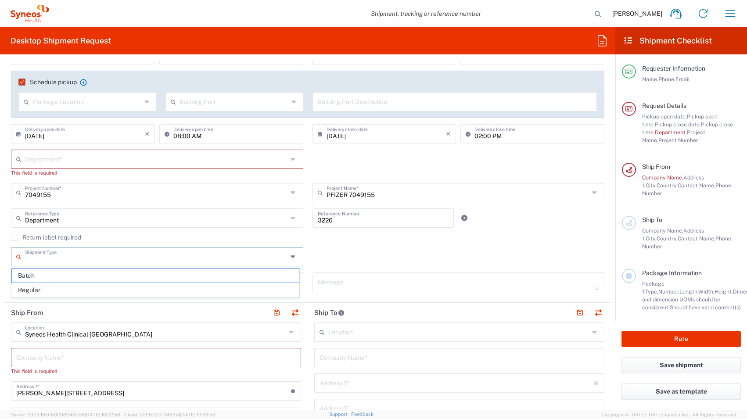
click at [129, 258] on input "text" at bounding box center [156, 255] width 263 height 15
click at [375, 242] on div "Return label required" at bounding box center [308, 240] width 594 height 13
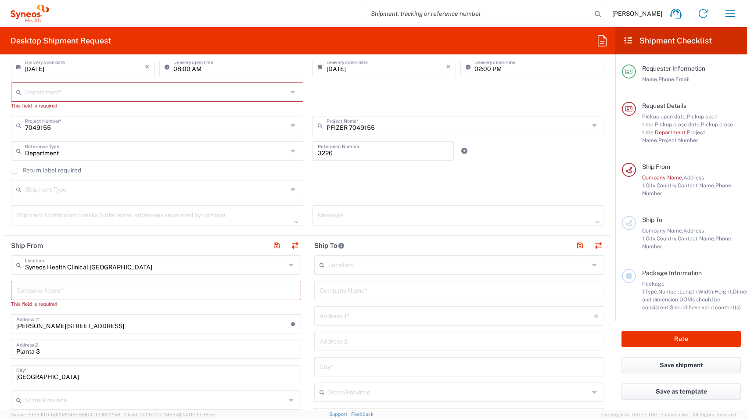
scroll to position [204, 0]
click at [211, 215] on textarea at bounding box center [157, 214] width 282 height 15
type textarea "[PERSON_NAME][EMAIL_ADDRESS][PERSON_NAME][DOMAIN_NAME]"
click at [327, 194] on div "Shipment Type Batch Regular" at bounding box center [308, 191] width 603 height 25
click at [147, 327] on input "[PERSON_NAME][STREET_ADDRESS]" at bounding box center [153, 322] width 275 height 15
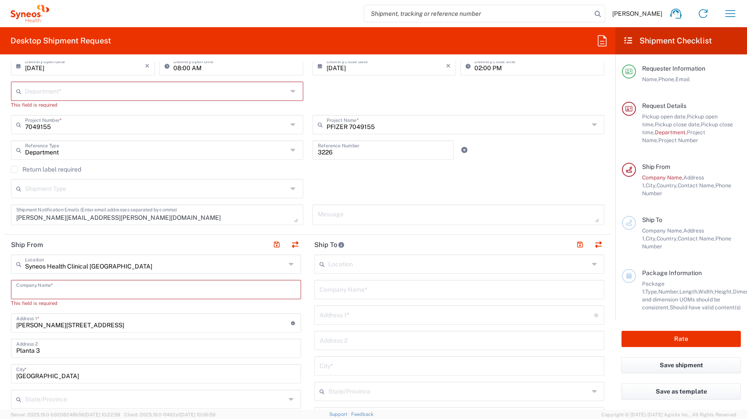
click at [122, 291] on input "text" at bounding box center [156, 288] width 280 height 15
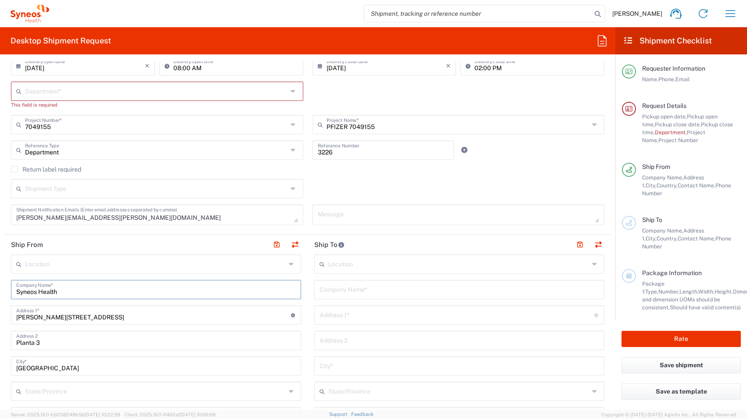
type input "Syneos Health"
click at [200, 247] on header "Ship From" at bounding box center [155, 245] width 303 height 20
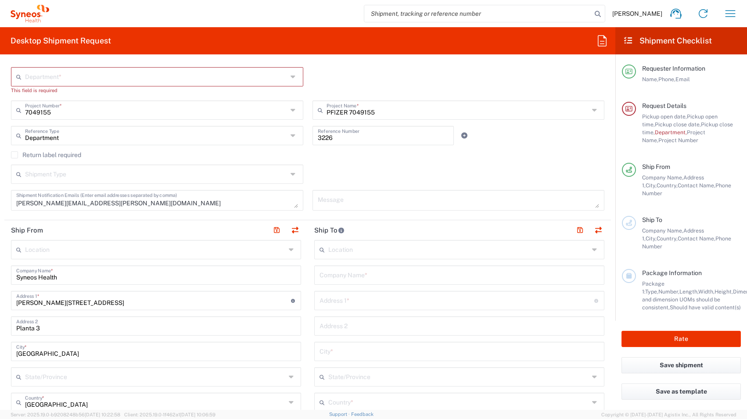
scroll to position [207, 0]
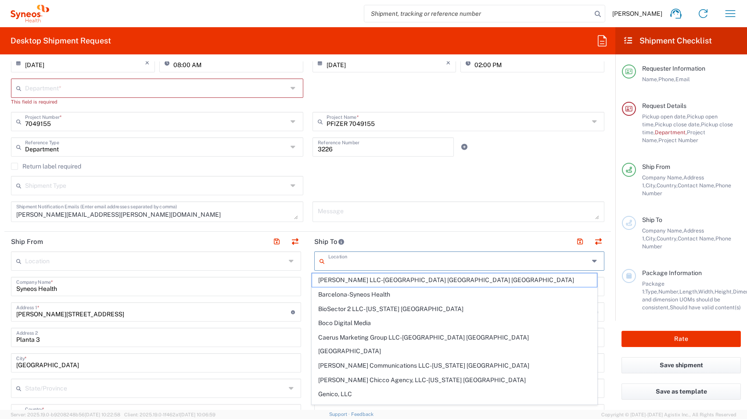
click at [364, 265] on input "text" at bounding box center [458, 260] width 261 height 15
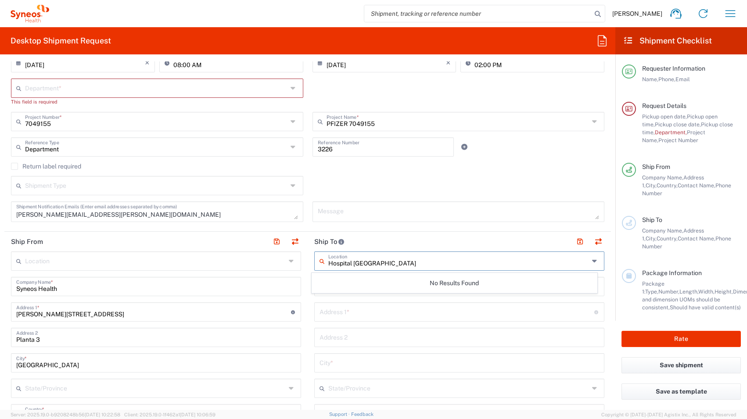
type input "Hospital [GEOGRAPHIC_DATA]"
click at [391, 308] on input "text" at bounding box center [457, 311] width 275 height 15
click at [344, 286] on input "text" at bounding box center [460, 285] width 280 height 15
paste input "Vall Hebron Institut d’Oncologia (VHIO) Pg. Vall Hebron 119-129. Ed Maternal Pl…"
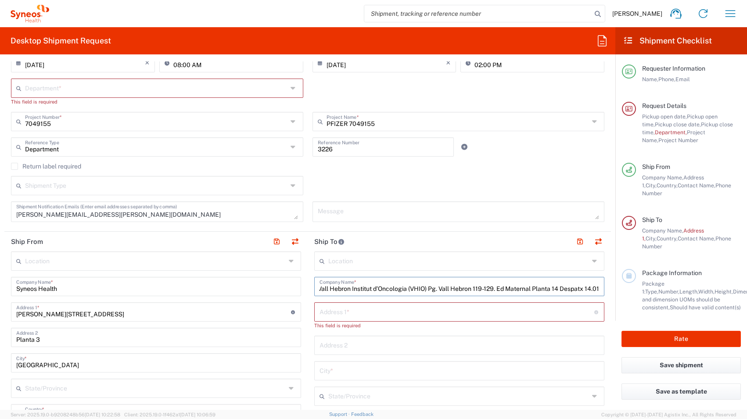
scroll to position [0, 8]
drag, startPoint x: 422, startPoint y: 287, endPoint x: 615, endPoint y: 288, distance: 192.7
click at [615, 288] on form "Requester Information [PERSON_NAME] Name * [PHONE_NUMBER] Phone * [PERSON_NAME]…" at bounding box center [307, 235] width 615 height 349
type input "Vall Hebron Institut d’Oncologia ([GEOGRAPHIC_DATA])"
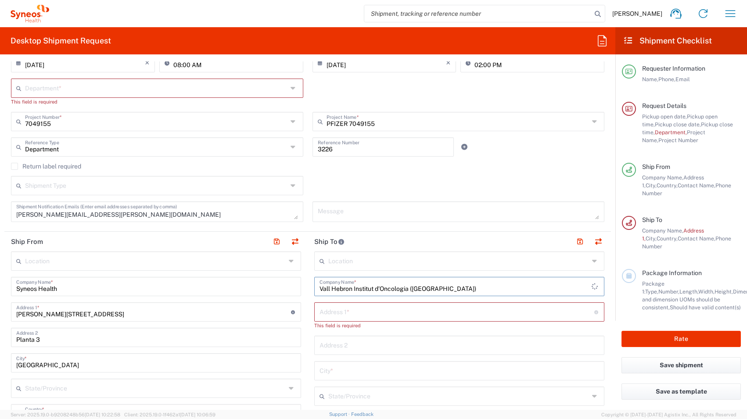
click at [383, 309] on input "text" at bounding box center [457, 311] width 275 height 15
paste input "Pg. Vall Hebron 119-129. Ed Maternal Planta 14 Despatx 14.01"
drag, startPoint x: 385, startPoint y: 313, endPoint x: 511, endPoint y: 316, distance: 125.1
click at [511, 316] on input "Pg. Vall Hebron 119-129. Ed Maternal Planta 14 Despatx 14.01" at bounding box center [457, 311] width 275 height 15
type input "Pg. Vall Hebron 119-129."
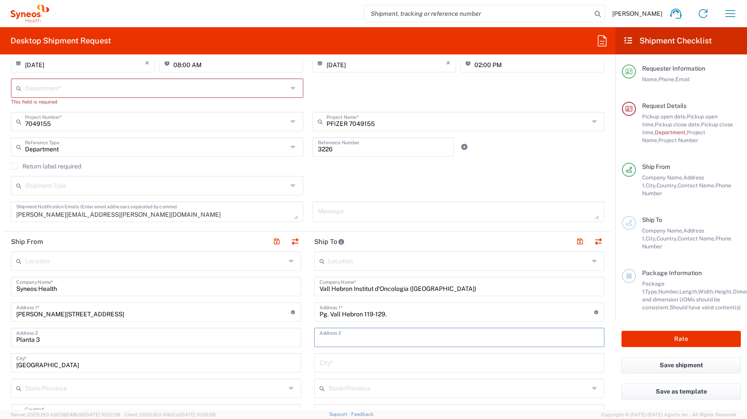
click at [332, 340] on input "text" at bounding box center [460, 336] width 280 height 15
paste input "Ed Maternal Planta 14 Despatx 14.01"
type input "Ed Maternal Planta 14 Despatx 14.01"
click at [340, 368] on input "text" at bounding box center [460, 362] width 280 height 15
type input "[GEOGRAPHIC_DATA]"
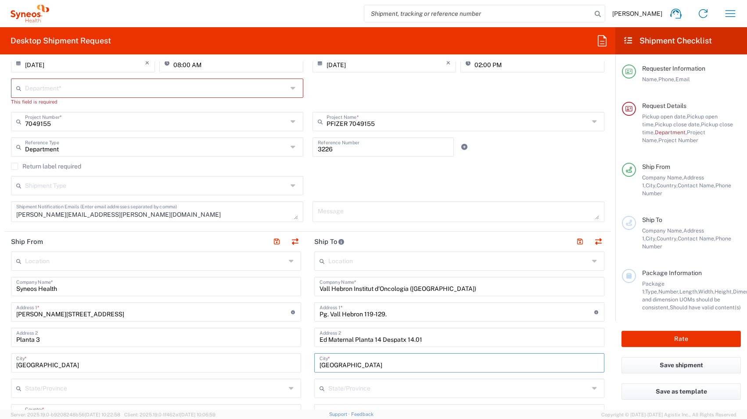
click at [503, 284] on input "Vall Hebron Institut d’Oncologia ([GEOGRAPHIC_DATA])" at bounding box center [460, 285] width 280 height 15
click at [460, 242] on header "Ship To" at bounding box center [459, 242] width 303 height 20
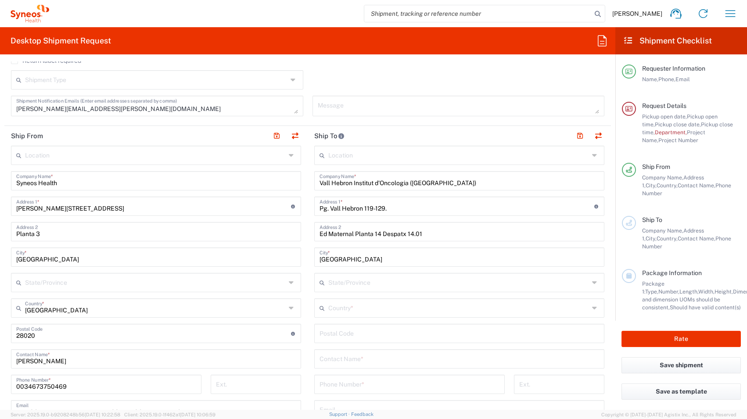
scroll to position [314, 0]
click at [273, 133] on button "button" at bounding box center [276, 135] width 12 height 12
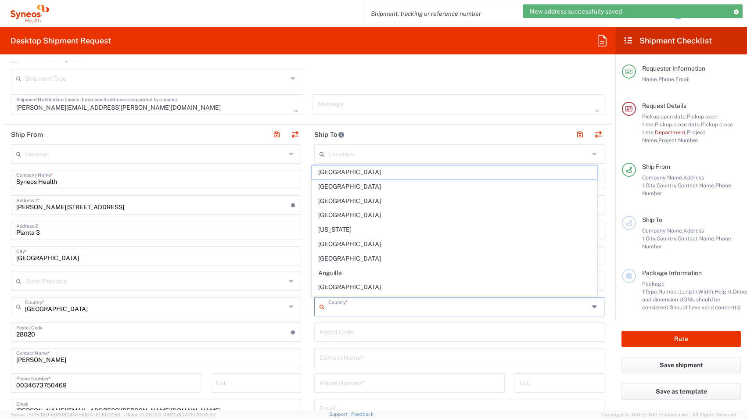
click at [367, 302] on input "text" at bounding box center [458, 306] width 261 height 15
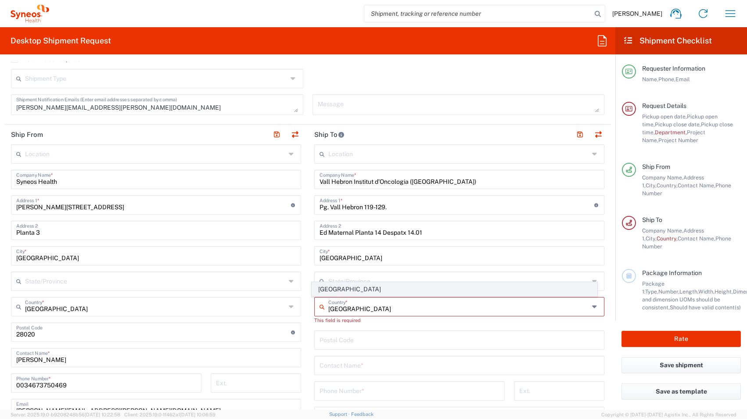
type input "[GEOGRAPHIC_DATA]"
click at [343, 288] on span "[GEOGRAPHIC_DATA]" at bounding box center [454, 290] width 285 height 14
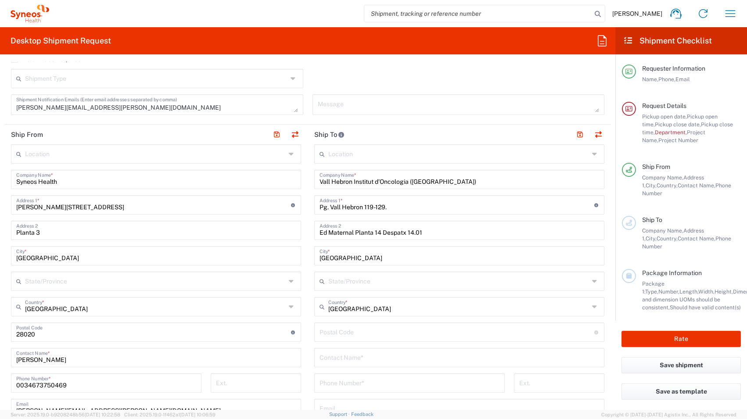
click at [344, 332] on input "undefined" at bounding box center [457, 331] width 275 height 15
type input "08035"
type input "932746000"
click at [0, 0] on span "Caerus Marketing Group LLC-[GEOGRAPHIC_DATA] [GEOGRAPHIC_DATA] [GEOGRAPHIC_DATA]" at bounding box center [0, 0] width 0 height 0
click at [354, 331] on input "undefined" at bounding box center [457, 331] width 275 height 15
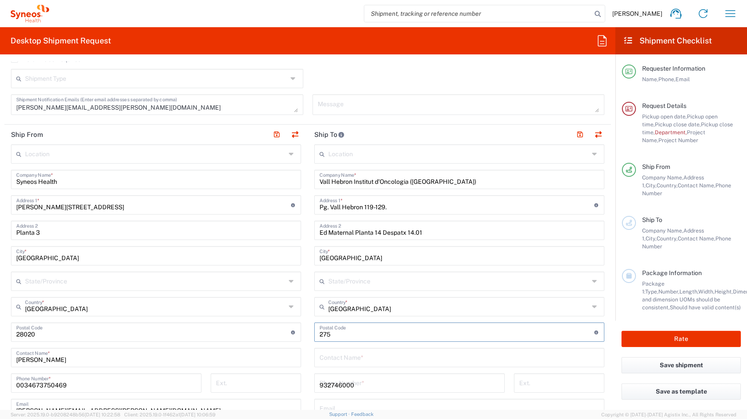
type input "275"
click at [459, 386] on div "Location [PERSON_NAME] LLC-[GEOGRAPHIC_DATA] [GEOGRAPHIC_DATA] [GEOGRAPHIC_DATA…" at bounding box center [459, 328] width 290 height 369
click at [447, 365] on input "text" at bounding box center [460, 356] width 280 height 15
click at [435, 358] on input "text" at bounding box center [460, 356] width 280 height 15
type input "Caerus Marketing Group, LLC"
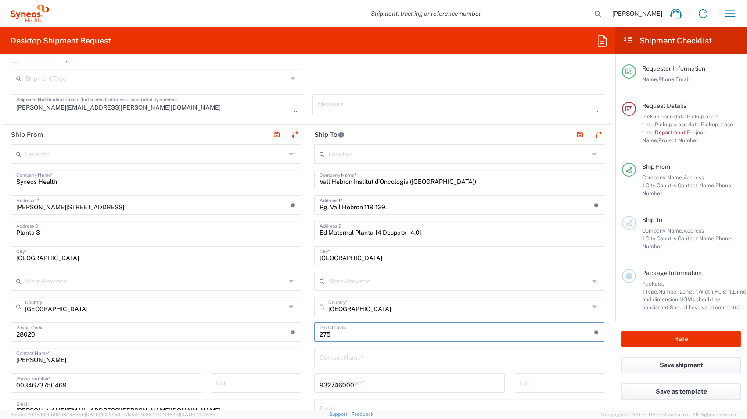
type input "1030 Sync St"
type input "Morrisville"
type input "[GEOGRAPHIC_DATA]"
type input "Sender/Shipper"
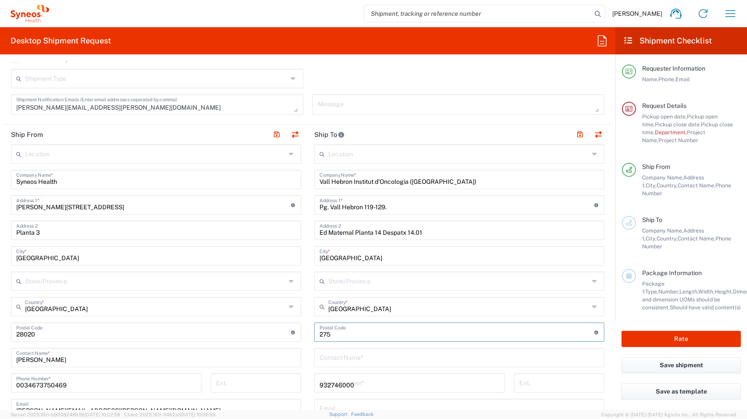
type input "Delivery Duty Paid"
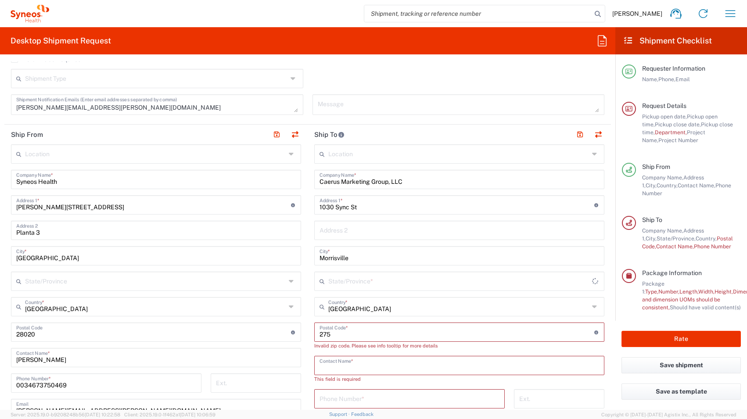
type input "[US_STATE]"
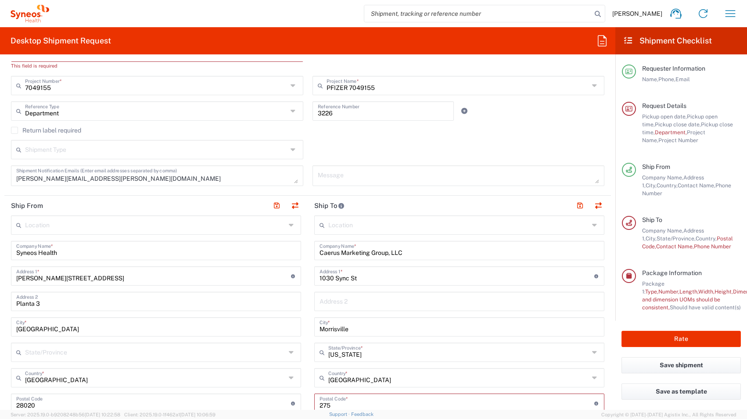
scroll to position [241, 0]
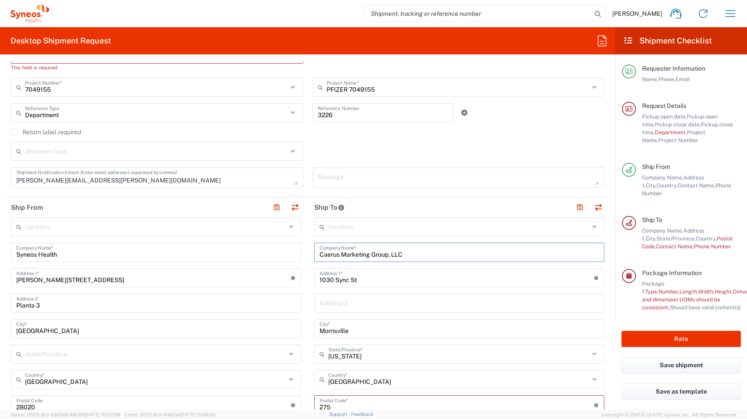
drag, startPoint x: 419, startPoint y: 256, endPoint x: 268, endPoint y: 249, distance: 151.6
click at [268, 249] on div "Ship From Location [PERSON_NAME] LLC-[GEOGRAPHIC_DATA] [GEOGRAPHIC_DATA] [GEOGR…" at bounding box center [307, 419] width 607 height 443
paste input "Ed Maternal Planta 14 Despatx 14.01"
type input "Ed Maternal Planta 14 Despatx 14.01"
drag, startPoint x: 426, startPoint y: 254, endPoint x: 306, endPoint y: 253, distance: 119.4
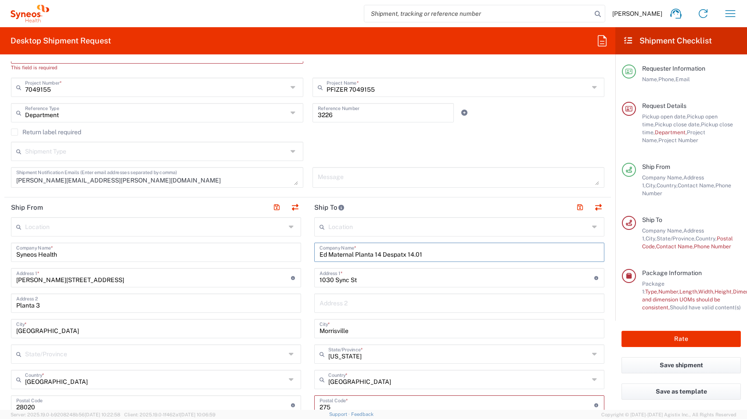
click at [308, 253] on main "Location [PERSON_NAME] LLC-[GEOGRAPHIC_DATA] [GEOGRAPHIC_DATA] [GEOGRAPHIC_DATA…" at bounding box center [459, 413] width 303 height 392
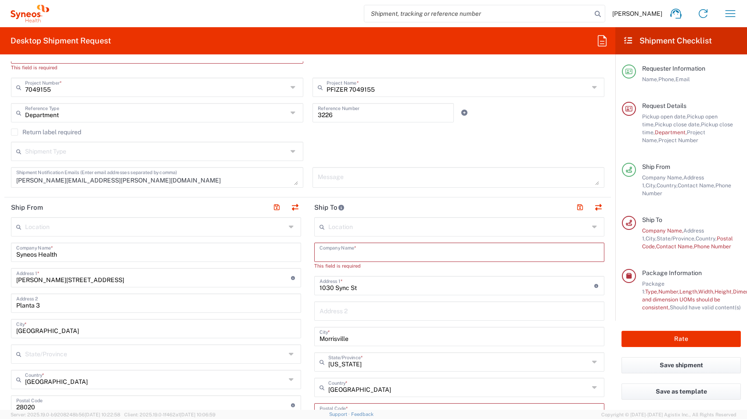
click at [354, 315] on input "text" at bounding box center [460, 310] width 280 height 15
paste input "Ed Maternal Planta 14 Despatx 14.01"
type input "Ed Maternal Planta 14 Despatx 14.01"
click at [395, 253] on input "text" at bounding box center [460, 251] width 280 height 15
paste input "Vall Hebron Institut d’Oncologia (VHIO) Pg. Vall Hebron 119-129. Ed Maternal Pl…"
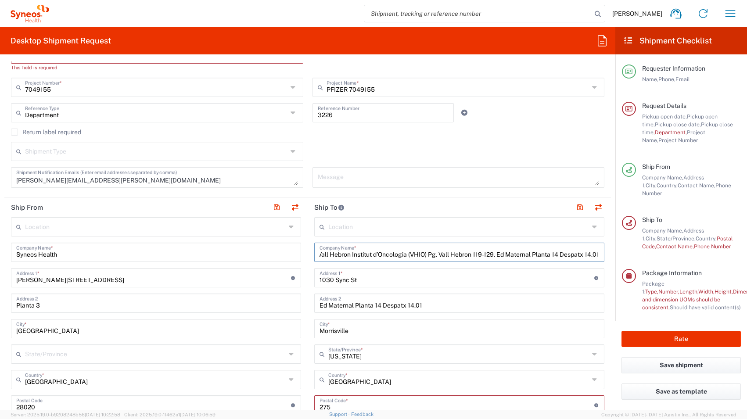
scroll to position [0, 8]
drag, startPoint x: 422, startPoint y: 255, endPoint x: 629, endPoint y: 252, distance: 206.3
click at [629, 253] on div "Desktop Shipment Request Requester Information [PERSON_NAME] Name * [PHONE_NUMB…" at bounding box center [373, 218] width 747 height 383
type input "Vall Hebron Institut d’Oncologia ([GEOGRAPHIC_DATA])"
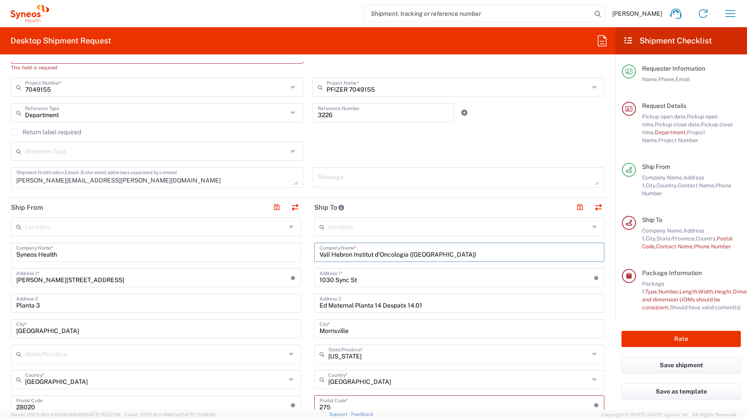
click at [425, 281] on input "1030 Sync St" at bounding box center [457, 277] width 275 height 15
drag, startPoint x: 425, startPoint y: 281, endPoint x: 291, endPoint y: 281, distance: 133.5
click at [292, 281] on div "Ship From Location [PERSON_NAME] LLC-[GEOGRAPHIC_DATA] [GEOGRAPHIC_DATA] [GEOGR…" at bounding box center [307, 419] width 607 height 443
paste input "Pg. Vall Hebron 119-129. Ed Maternal Planta 14 Despatx 14.01"
drag, startPoint x: 504, startPoint y: 280, endPoint x: 386, endPoint y: 283, distance: 118.6
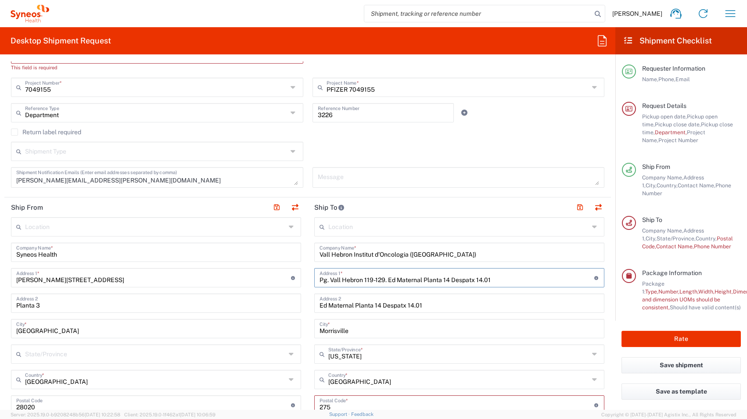
click at [386, 283] on input "Pg. Vall Hebron 119-129. Ed Maternal Planta 14 Despatx 14.01" at bounding box center [457, 277] width 275 height 15
click at [511, 275] on input "Pg. Vall Hebron 119-129." at bounding box center [457, 277] width 275 height 15
type input "Pg. Vall Hebron 119-129."
click at [511, 325] on input "Morrisville" at bounding box center [460, 327] width 280 height 15
drag, startPoint x: 399, startPoint y: 332, endPoint x: 262, endPoint y: 329, distance: 137.4
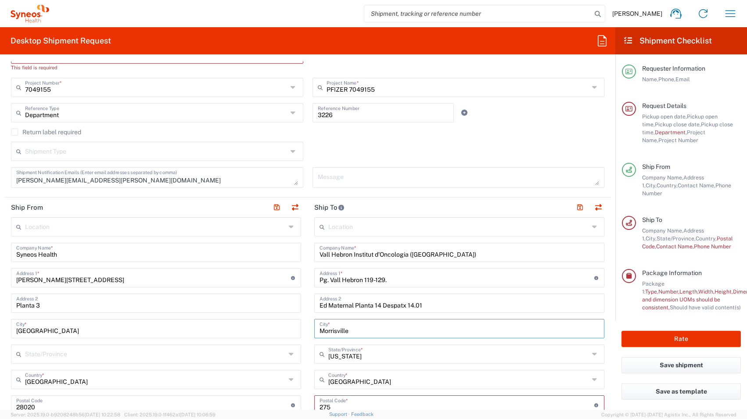
click at [262, 329] on div "Ship From Location [PERSON_NAME] LLC-[GEOGRAPHIC_DATA] [GEOGRAPHIC_DATA] [GEOGR…" at bounding box center [307, 419] width 607 height 443
type input "Barceona"
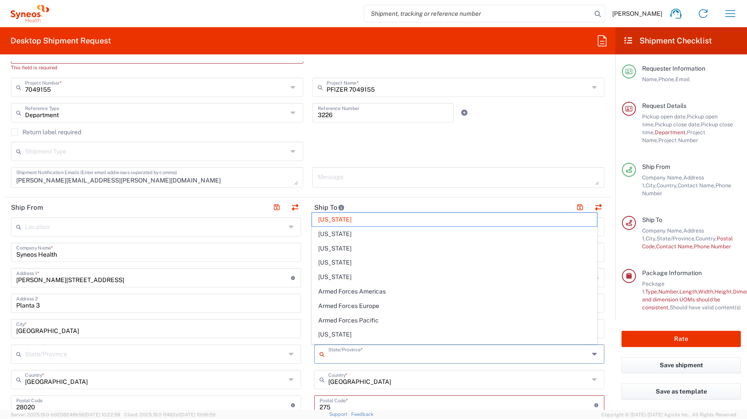
drag, startPoint x: 378, startPoint y: 356, endPoint x: 287, endPoint y: 358, distance: 91.3
click at [287, 358] on div "Ship From Location [PERSON_NAME] LLC-[GEOGRAPHIC_DATA] [GEOGRAPHIC_DATA] [GEOGR…" at bounding box center [307, 419] width 607 height 443
type input "[US_STATE]"
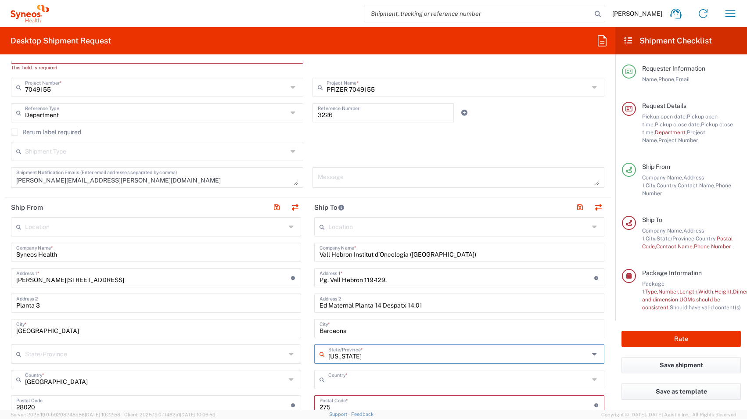
click at [371, 381] on input "text" at bounding box center [458, 378] width 261 height 15
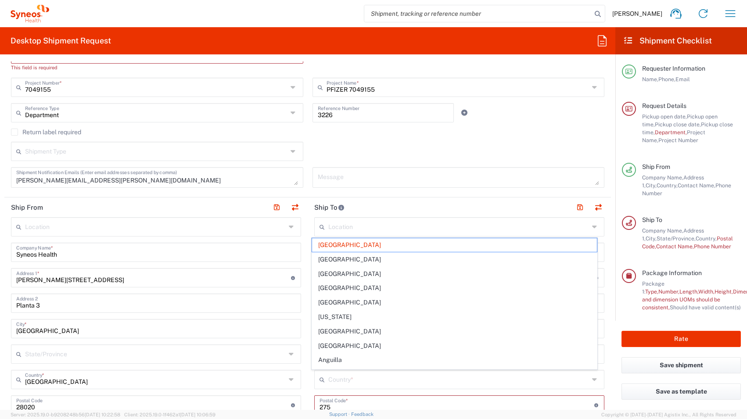
click at [356, 397] on input "undefined" at bounding box center [457, 404] width 275 height 15
type input "[GEOGRAPHIC_DATA]"
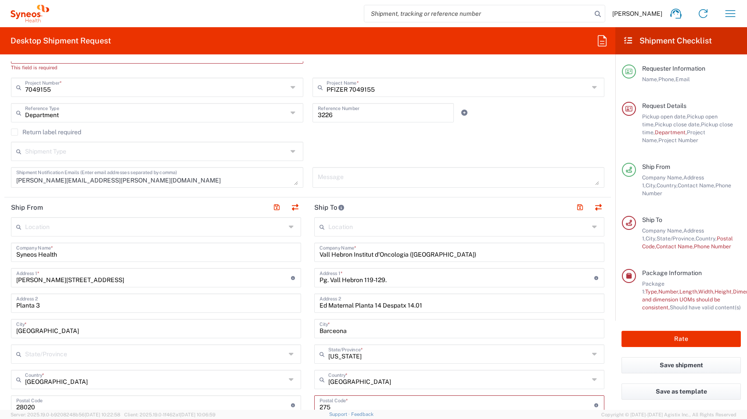
click at [356, 406] on input "undefined" at bounding box center [457, 404] width 275 height 15
type input "2"
type input "08035"
type input "932746000"
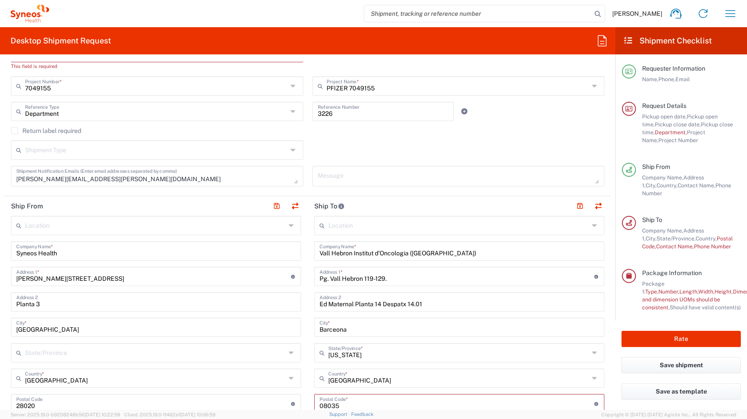
click at [0, 0] on span "[PERSON_NAME] [PERSON_NAME]/[PERSON_NAME] Advert- [GEOGRAPHIC_DATA] [GEOGRAPHIC…" at bounding box center [0, 0] width 0 height 0
click at [374, 260] on div "Vall Hebron Institut d’Oncologia (VHIO) Company Name *" at bounding box center [459, 250] width 290 height 19
type input "[PERSON_NAME] [PERSON_NAME]/[PERSON_NAME] Advert- [GEOGRAPHIC_DATA] [GEOGRAPHIC…"
type input "[PERSON_NAME] [PERSON_NAME]/[PERSON_NAME] Advertising, LLC"
type input "[STREET_ADDRESS]"
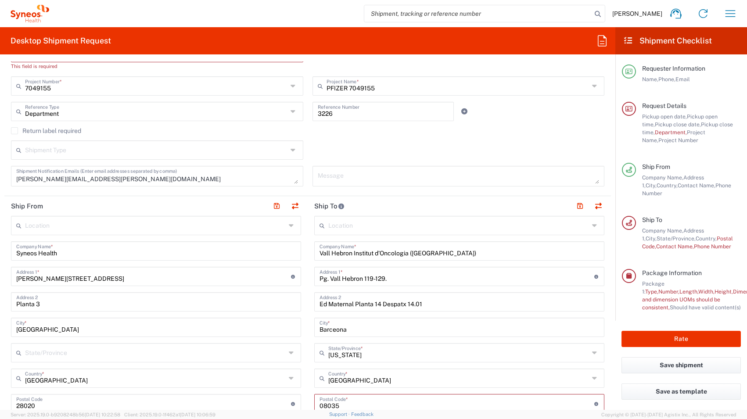
type input "[GEOGRAPHIC_DATA]"
type input "[US_STATE]"
type input "43082"
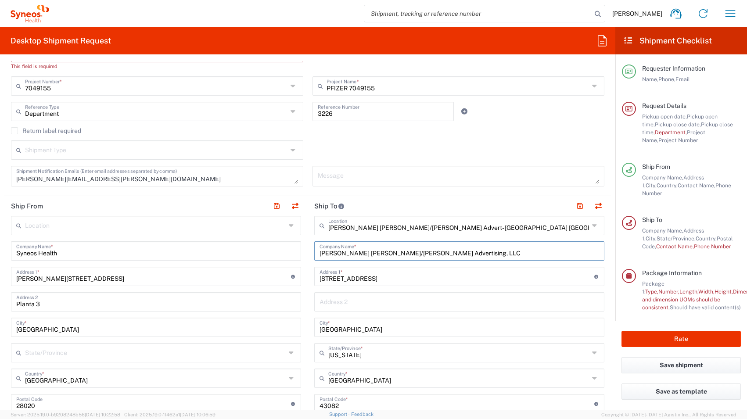
scroll to position [337, 0]
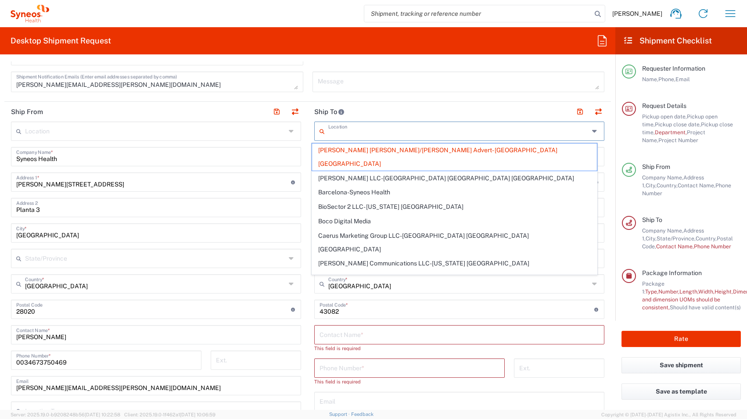
click at [367, 133] on input "text" at bounding box center [458, 130] width 261 height 15
click at [465, 104] on header "Ship To" at bounding box center [459, 112] width 303 height 20
type input "[PERSON_NAME] [PERSON_NAME]/[PERSON_NAME] Advert- [GEOGRAPHIC_DATA] [GEOGRAPHIC…"
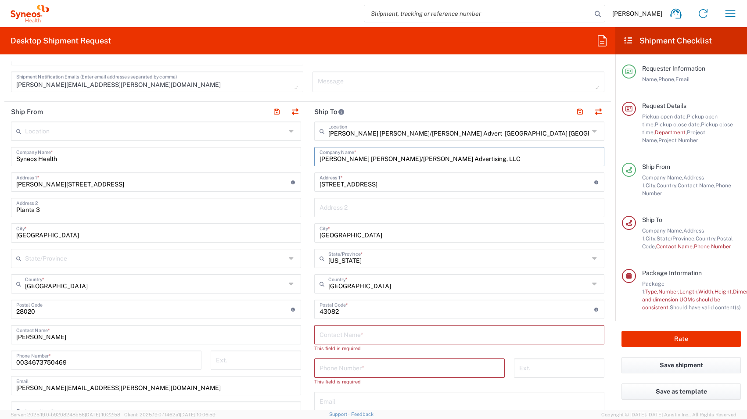
click at [443, 154] on input "[PERSON_NAME] [PERSON_NAME]/[PERSON_NAME] Advertising, LLC" at bounding box center [460, 155] width 280 height 15
drag, startPoint x: 443, startPoint y: 160, endPoint x: 291, endPoint y: 156, distance: 151.9
click at [291, 156] on div "Ship From Location [PERSON_NAME] LLC-[GEOGRAPHIC_DATA] [GEOGRAPHIC_DATA] [GEOGR…" at bounding box center [307, 323] width 607 height 443
paste input "Pg. Vall Hebron 119-129. Ed Maternal Planta 14 Despatx 14.01"
type input "Pg. Vall Hebron 119-129. Ed Maternal Planta 14 Despatx 14.01"
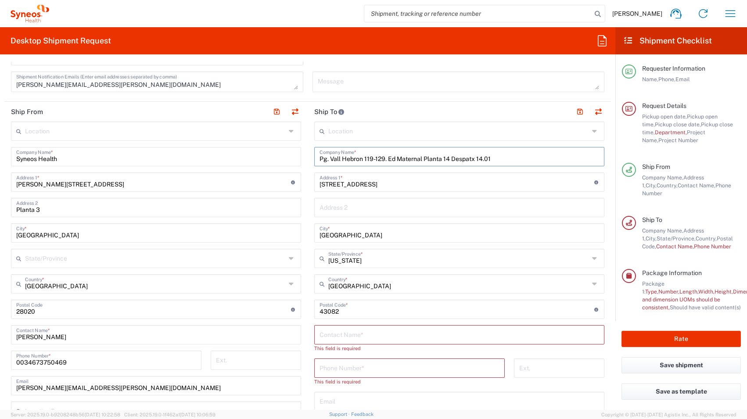
drag, startPoint x: 494, startPoint y: 160, endPoint x: 305, endPoint y: 161, distance: 189.6
click at [308, 161] on main "Location [PERSON_NAME] LLC-[GEOGRAPHIC_DATA] [GEOGRAPHIC_DATA] [GEOGRAPHIC_DATA…" at bounding box center [459, 314] width 303 height 385
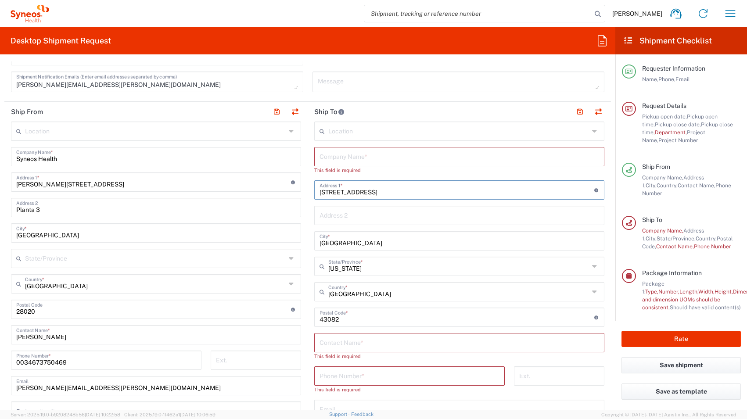
drag, startPoint x: 430, startPoint y: 192, endPoint x: 288, endPoint y: 192, distance: 141.8
click at [288, 192] on div "Ship From Location [PERSON_NAME] LLC-[GEOGRAPHIC_DATA] [GEOGRAPHIC_DATA] [GEOGR…" at bounding box center [307, 323] width 607 height 443
paste input "Pg. Vall Hebron 119-129. Ed Maternal Planta 14 Despatx 14.01"
type input "Pg. Vall Hebron 119-129. Ed Maternal Planta 14 Despatx 14.01"
click at [347, 154] on input "text" at bounding box center [460, 155] width 280 height 15
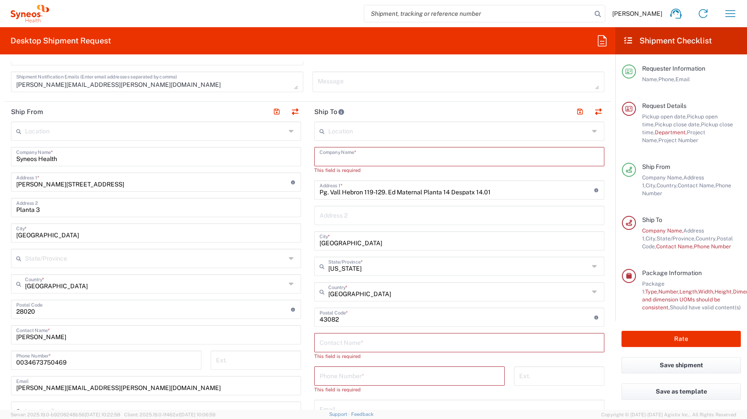
click at [354, 161] on input "text" at bounding box center [460, 155] width 280 height 15
paste input "Vall Hebron Institut d’Oncologia ([GEOGRAPHIC_DATA])"
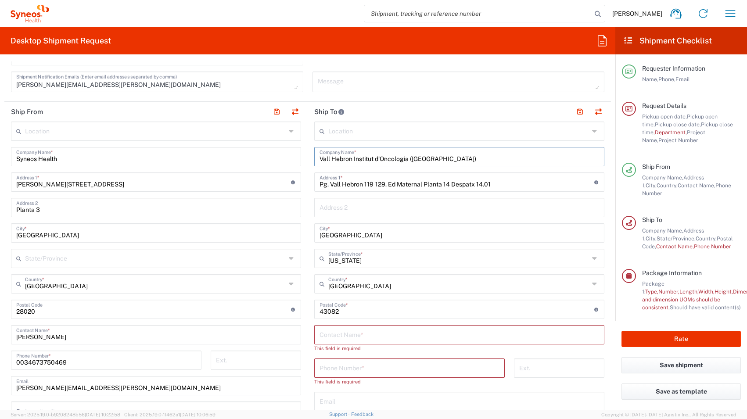
type input "Vall Hebron Institut d’Oncologia ([GEOGRAPHIC_DATA])"
drag, startPoint x: 357, startPoint y: 236, endPoint x: 283, endPoint y: 233, distance: 74.2
click at [283, 233] on div "Ship From Location [PERSON_NAME] LLC-[GEOGRAPHIC_DATA] [GEOGRAPHIC_DATA] [GEOGR…" at bounding box center [307, 323] width 607 height 443
type input "[GEOGRAPHIC_DATA]"
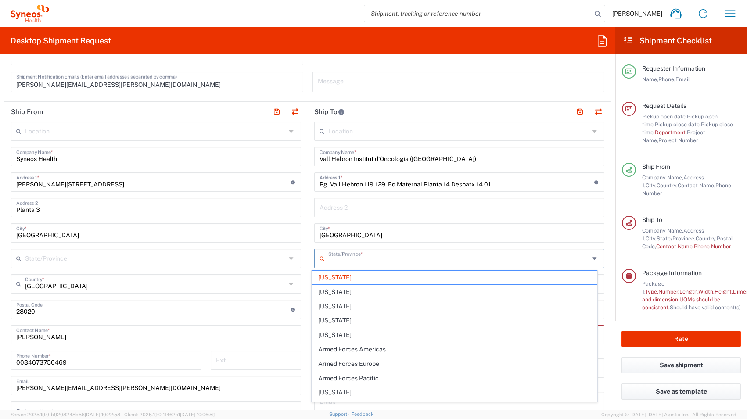
drag, startPoint x: 344, startPoint y: 260, endPoint x: 316, endPoint y: 258, distance: 27.7
click at [316, 258] on div "State/Province *" at bounding box center [459, 258] width 290 height 19
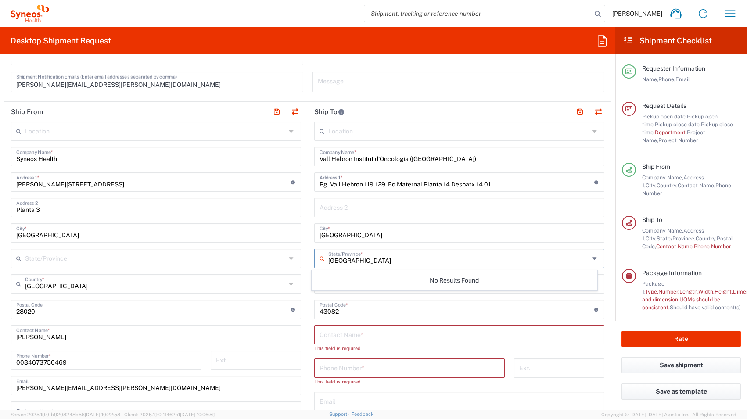
type input "[GEOGRAPHIC_DATA]"
drag, startPoint x: 341, startPoint y: 311, endPoint x: 294, endPoint y: 311, distance: 47.0
click at [294, 311] on div "Ship From Location [PERSON_NAME] LLC-[GEOGRAPHIC_DATA] [GEOGRAPHIC_DATA] [GEOGR…" at bounding box center [307, 323] width 607 height 443
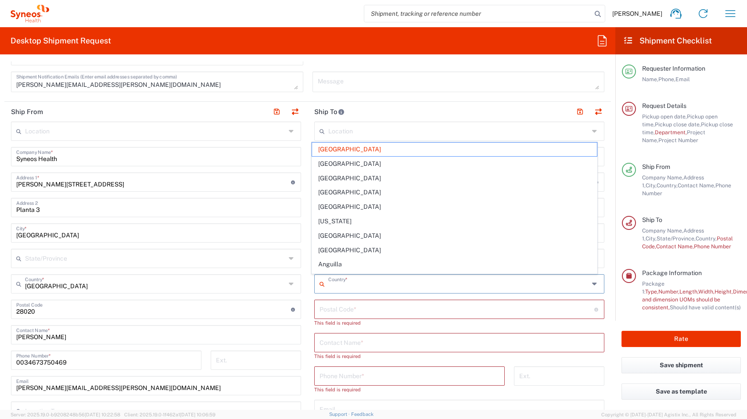
drag, startPoint x: 368, startPoint y: 289, endPoint x: 304, endPoint y: 289, distance: 64.5
click at [304, 289] on div "Ship From Location [PERSON_NAME] LLC-[GEOGRAPHIC_DATA] [GEOGRAPHIC_DATA] [GEOGR…" at bounding box center [307, 323] width 607 height 443
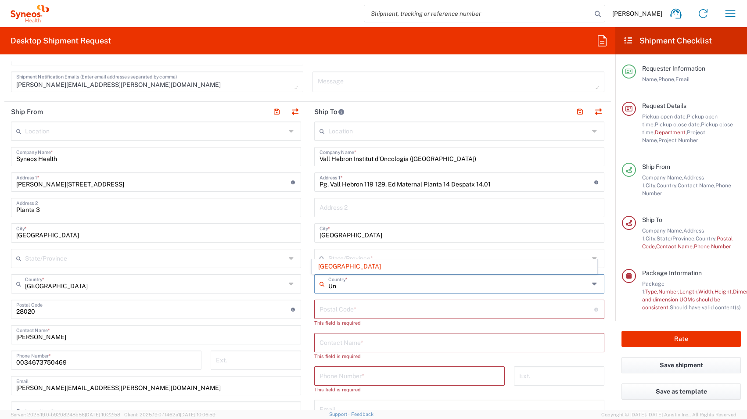
type input "U"
click at [369, 267] on span "[GEOGRAPHIC_DATA]" at bounding box center [454, 267] width 285 height 14
type input "[GEOGRAPHIC_DATA]"
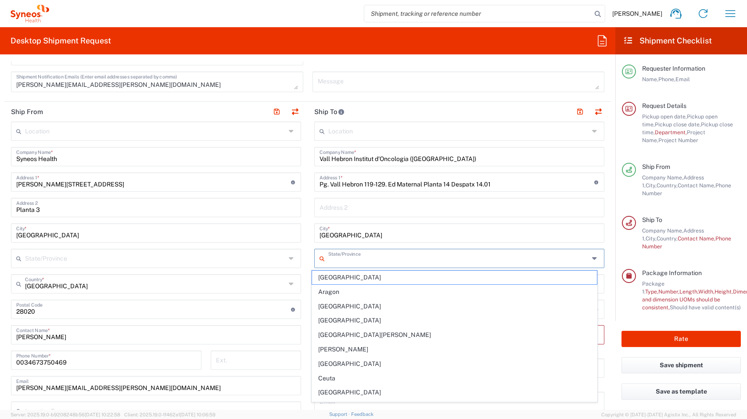
click at [356, 259] on input "text" at bounding box center [458, 257] width 261 height 15
click at [375, 235] on input "[GEOGRAPHIC_DATA]" at bounding box center [460, 232] width 280 height 15
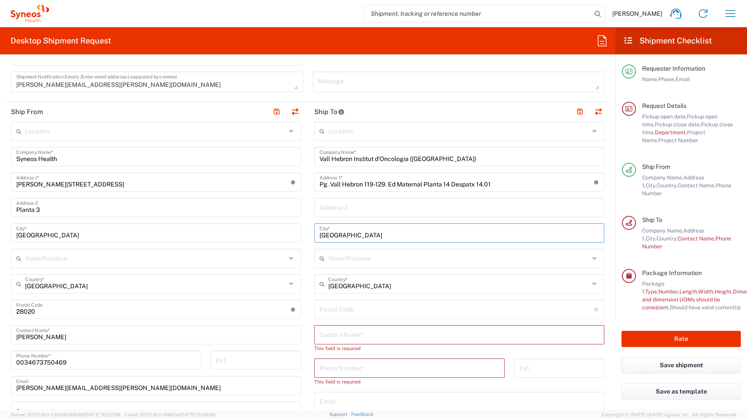
click at [345, 310] on input "undefined" at bounding box center [457, 308] width 275 height 15
type input "08035"
click at [373, 292] on div "Spain Country *" at bounding box center [459, 283] width 290 height 19
type input "[GEOGRAPHIC_DATA]"
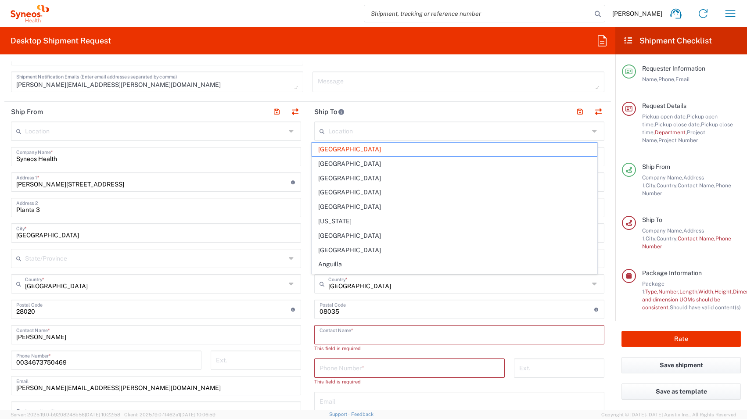
click at [346, 337] on input "text" at bounding box center [460, 334] width 280 height 15
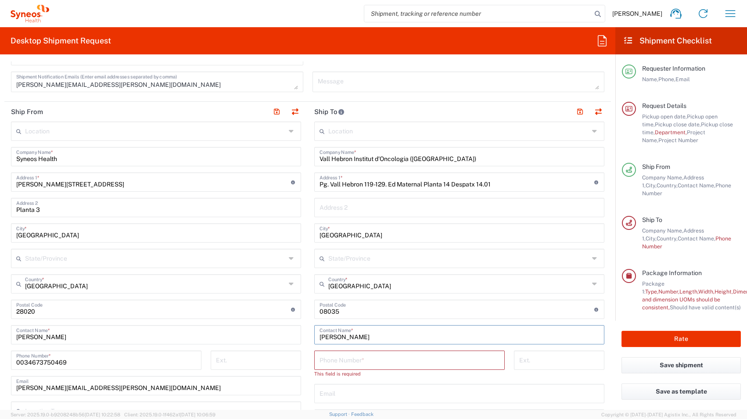
type input "[PERSON_NAME]"
click at [362, 361] on input "tel" at bounding box center [410, 359] width 180 height 15
paste input "[PHONE_NUMBER]"
drag, startPoint x: 388, startPoint y: 363, endPoint x: 367, endPoint y: 362, distance: 20.7
click at [367, 362] on input "[PHONE_NUMBER]" at bounding box center [410, 359] width 180 height 15
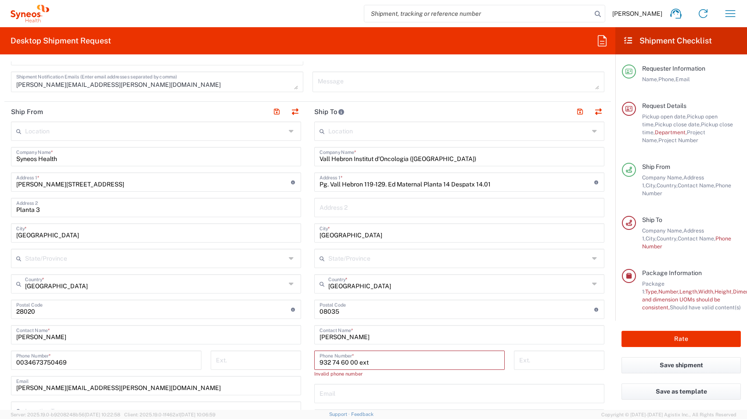
type input "932 74 60 00 ext"
click at [562, 359] on input "tel" at bounding box center [559, 359] width 80 height 15
paste input "4691"
type input "4691"
click at [392, 363] on input "932 74 60 00 ext" at bounding box center [410, 359] width 180 height 15
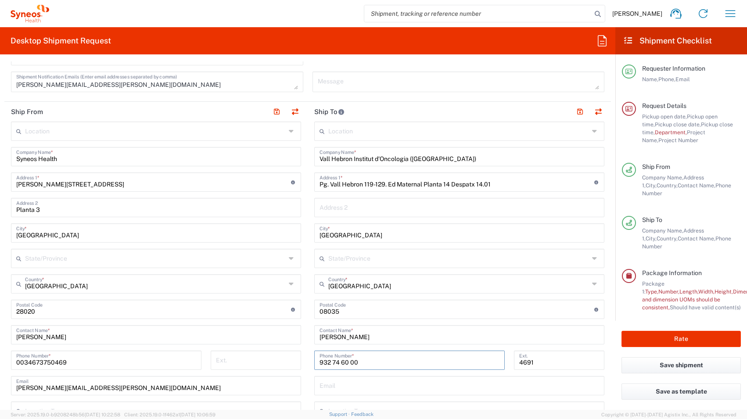
click at [320, 362] on input "932 74 60 00" at bounding box center [410, 359] width 180 height 15
type input "0034 932 74 60 00"
drag, startPoint x: 385, startPoint y: 185, endPoint x: 503, endPoint y: 184, distance: 118.1
click at [503, 184] on input "Pg. Vall Hebron 119-129. Ed Maternal Planta 14 Despatx 14.01" at bounding box center [457, 181] width 275 height 15
type input "Pg. Vall Hebron 119-129."
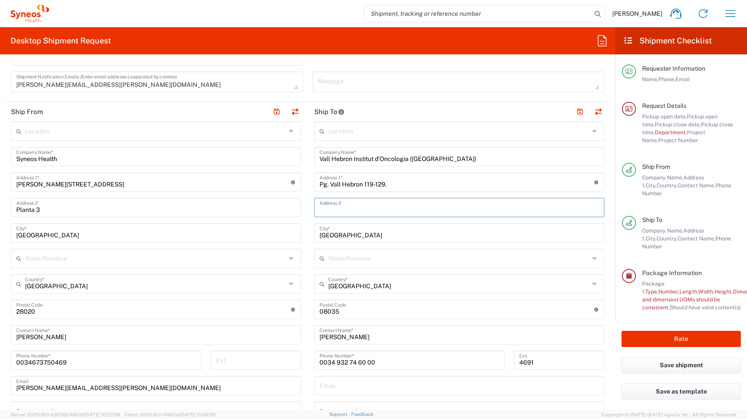
click at [324, 208] on input "text" at bounding box center [460, 206] width 280 height 15
paste input "Ed Maternal Planta 14 Despatx 14.01"
type input "Ed Maternal Planta 14 Despatx 14.01"
click at [456, 185] on input "Pg. Vall Hebron 119-129." at bounding box center [457, 181] width 275 height 15
click at [578, 114] on button "button" at bounding box center [580, 112] width 12 height 12
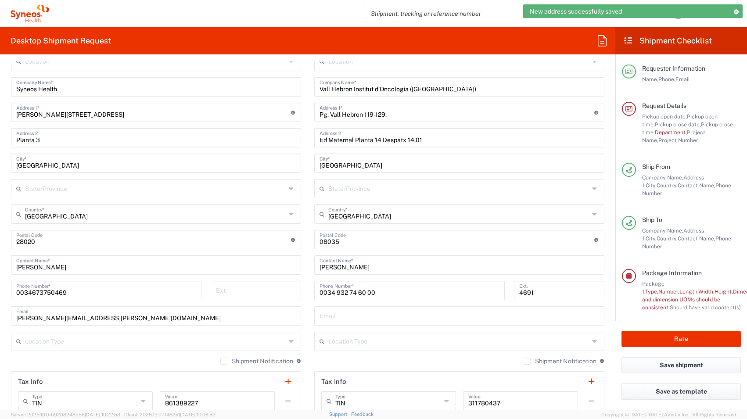
scroll to position [454, 0]
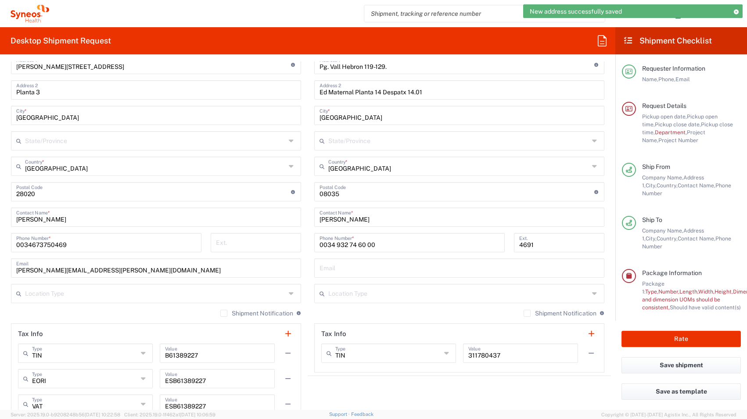
click at [339, 269] on input "text" at bounding box center [460, 267] width 280 height 15
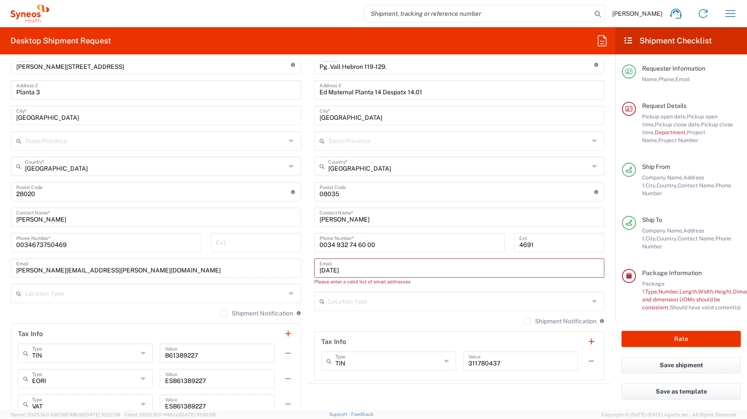
type input "[EMAIL_ADDRESS][DOMAIN_NAME]"
click at [220, 316] on label "Shipment Notification" at bounding box center [256, 313] width 73 height 7
click at [224, 313] on input "Shipment Notification" at bounding box center [224, 313] width 0 height 0
click at [220, 313] on label "Shipment Notification" at bounding box center [256, 313] width 73 height 7
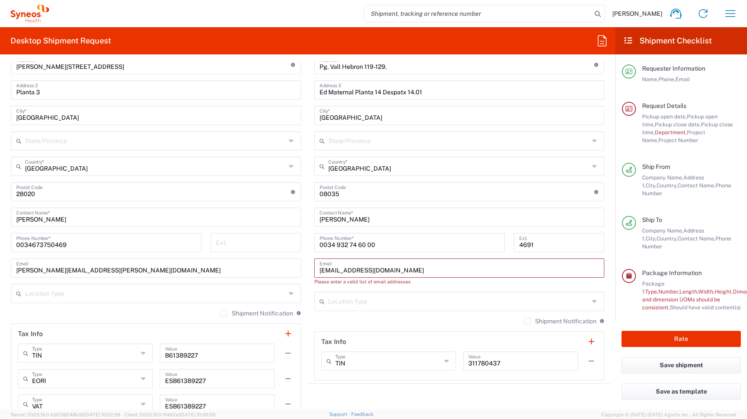
click at [224, 313] on input "Shipment Notification" at bounding box center [224, 313] width 0 height 0
click at [220, 314] on label "Shipment Notification" at bounding box center [256, 313] width 73 height 7
click at [224, 313] on input "Shipment Notification" at bounding box center [224, 313] width 0 height 0
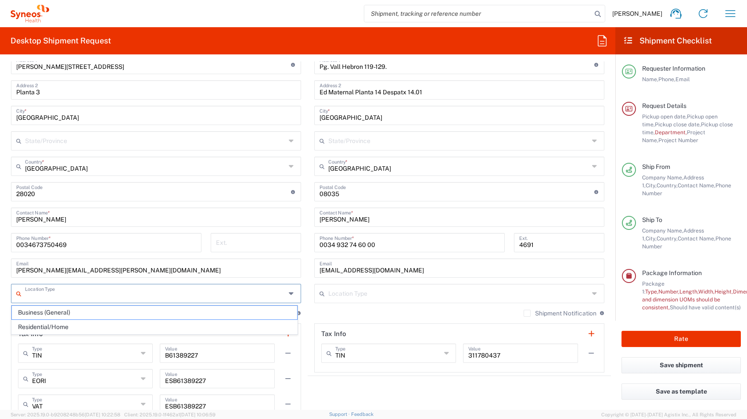
click at [255, 299] on input "text" at bounding box center [155, 292] width 261 height 15
click at [241, 312] on span "Business (General)" at bounding box center [154, 313] width 285 height 14
type input "Business (General)"
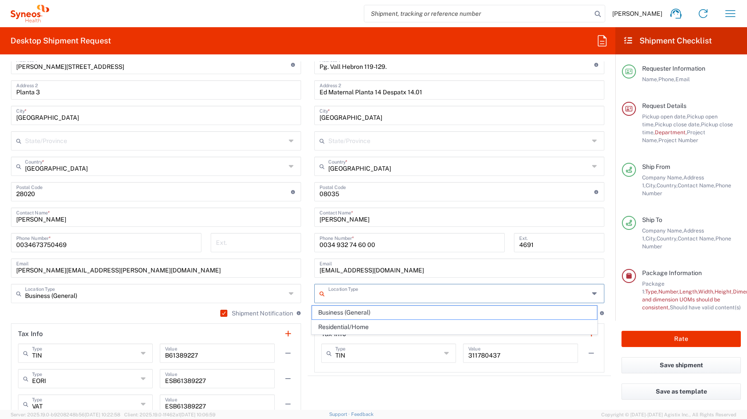
click at [335, 292] on input "text" at bounding box center [458, 292] width 261 height 15
click at [338, 313] on span "Business (General)" at bounding box center [454, 313] width 285 height 14
type input "Business (General)"
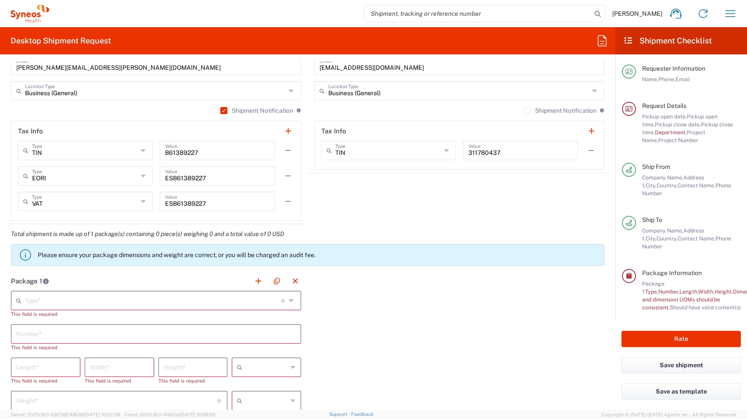
scroll to position [659, 0]
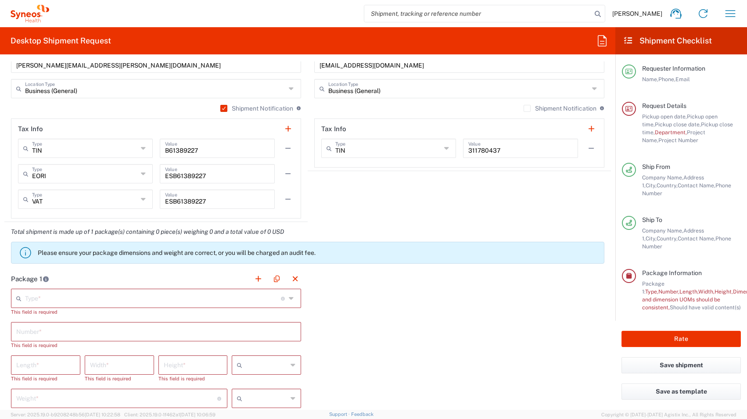
click at [285, 295] on div "Type * Material used to package goods" at bounding box center [156, 298] width 290 height 19
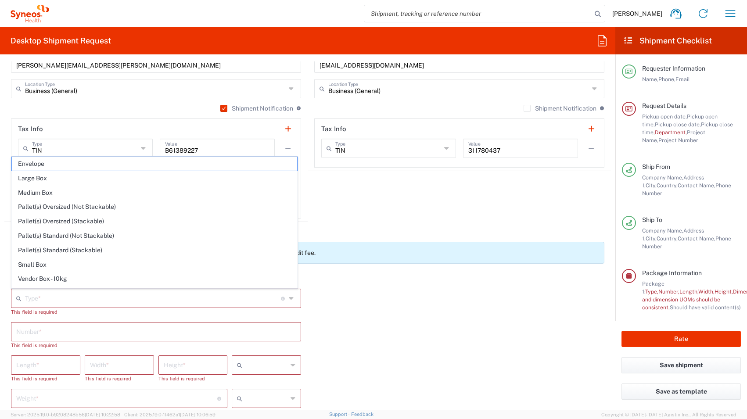
click at [289, 295] on icon at bounding box center [292, 298] width 7 height 14
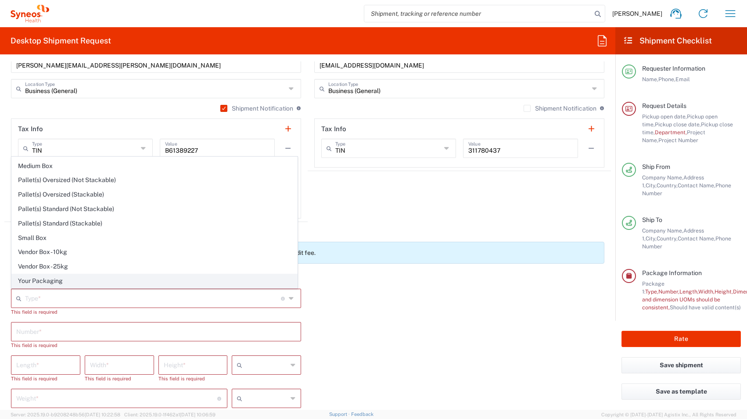
click at [64, 279] on span "Your Packaging" at bounding box center [154, 281] width 285 height 14
type input "Your Packaging"
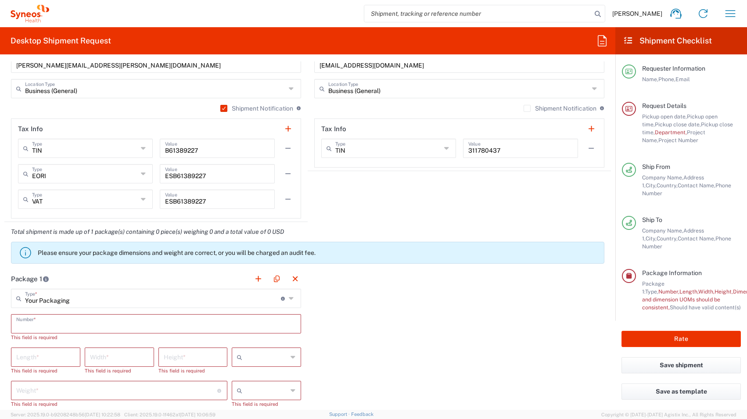
click at [77, 324] on input "text" at bounding box center [156, 323] width 280 height 15
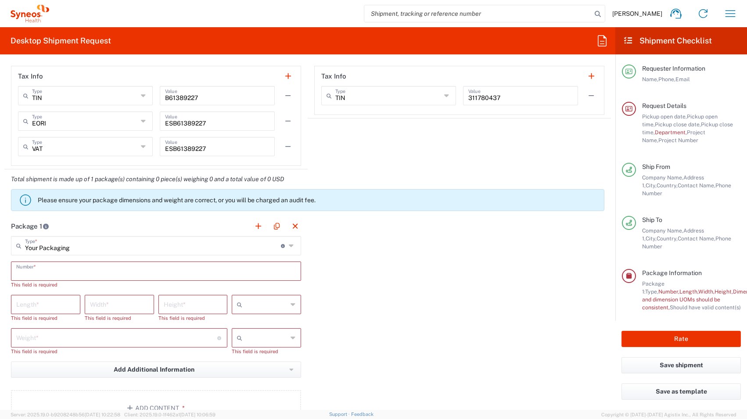
scroll to position [720, 0]
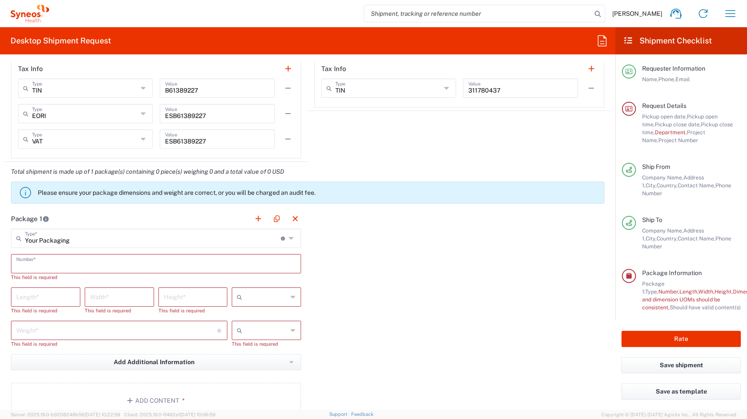
click at [52, 266] on input "text" at bounding box center [156, 262] width 280 height 15
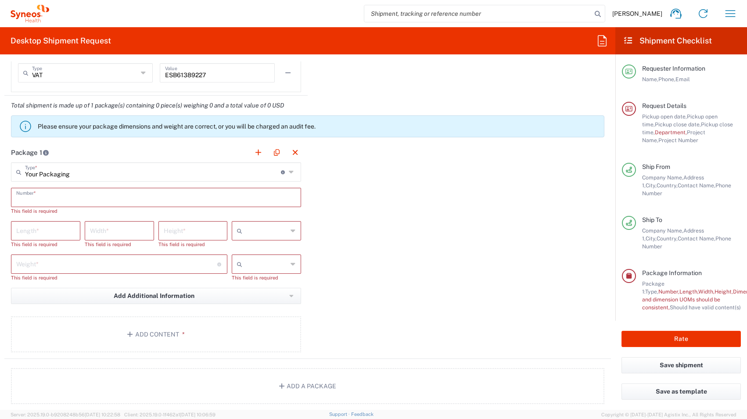
scroll to position [796, 0]
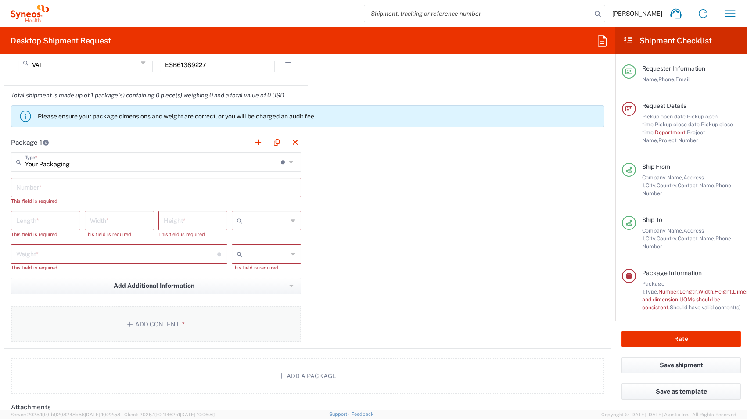
click at [148, 328] on button "Add Content *" at bounding box center [156, 324] width 290 height 36
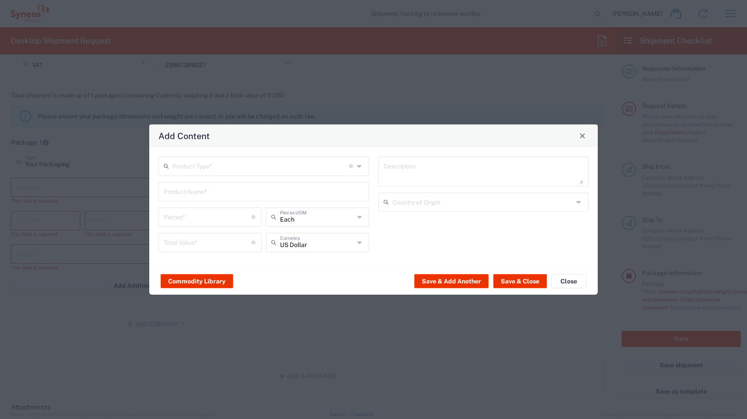
click at [253, 176] on div "Product Type * Document: Paper document generated internally by Syneos, a clien…" at bounding box center [264, 207] width 220 height 102
click at [252, 170] on input "text" at bounding box center [261, 165] width 176 height 15
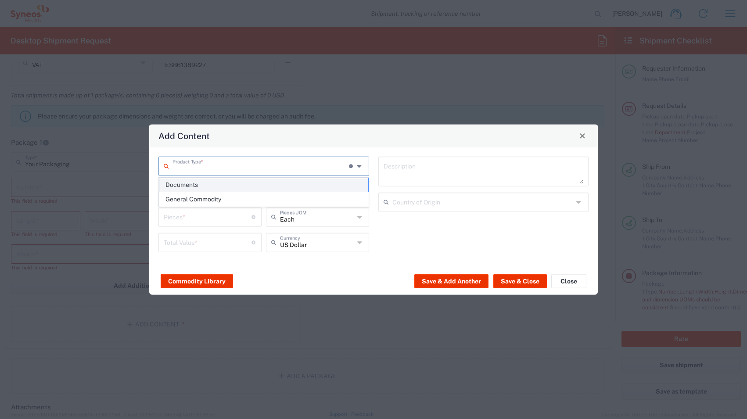
click at [196, 187] on span "Documents" at bounding box center [263, 185] width 209 height 14
type input "Documents"
type input "1"
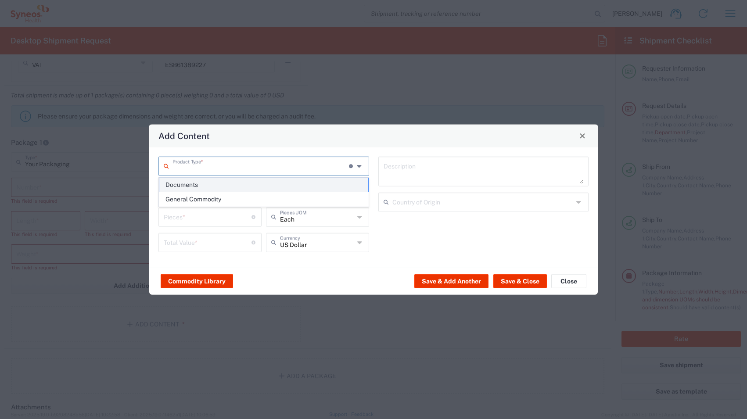
type textarea "Documents"
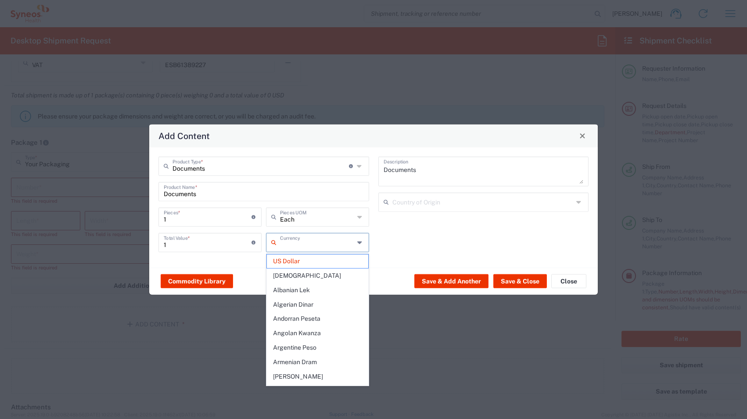
click at [336, 243] on input "text" at bounding box center [317, 241] width 75 height 15
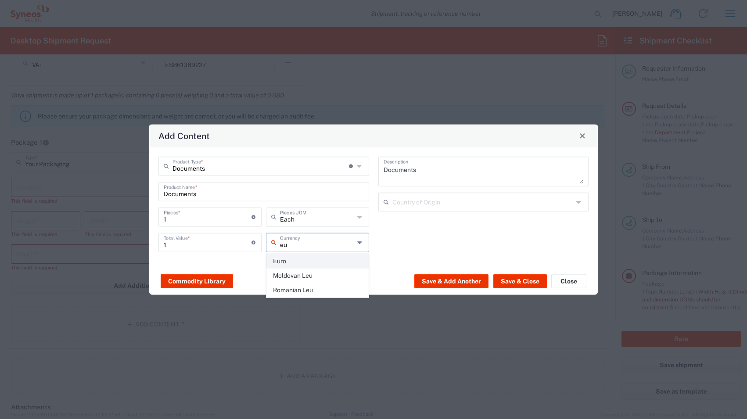
click at [289, 264] on span "Euro" at bounding box center [317, 262] width 101 height 14
type input "Euro"
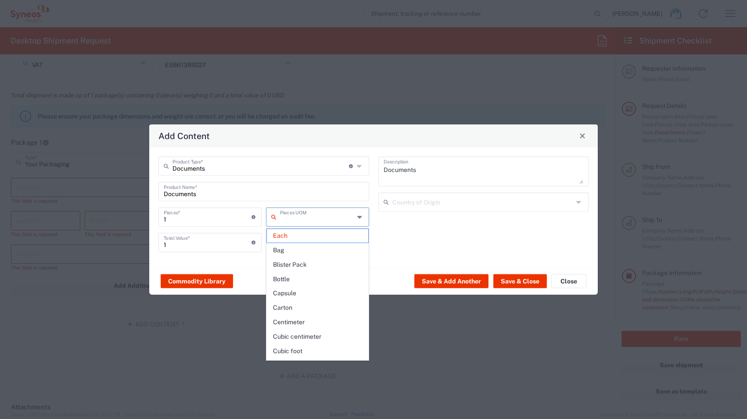
click at [313, 219] on input "text" at bounding box center [317, 216] width 75 height 15
click at [303, 250] on span "Bag" at bounding box center [317, 251] width 101 height 14
type input "Bag"
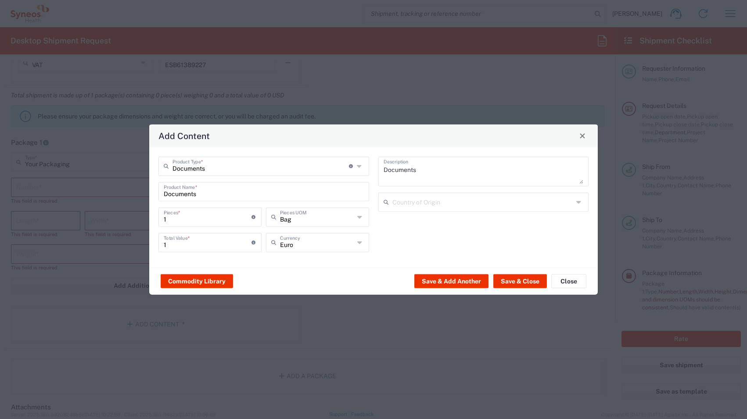
click at [416, 237] on div "Documents Description Country of Origin" at bounding box center [484, 207] width 220 height 102
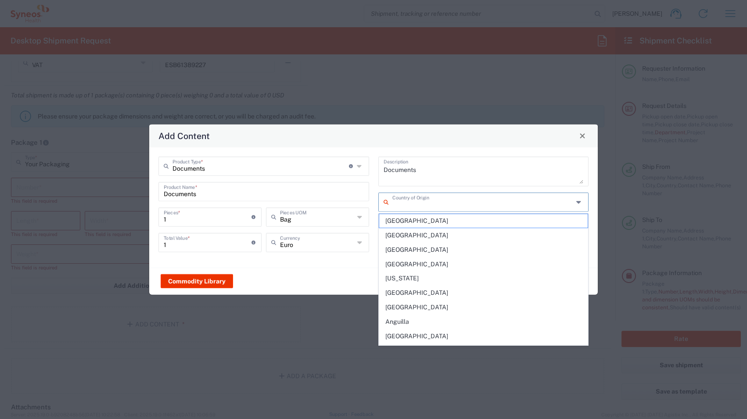
click at [420, 200] on input "text" at bounding box center [482, 201] width 181 height 15
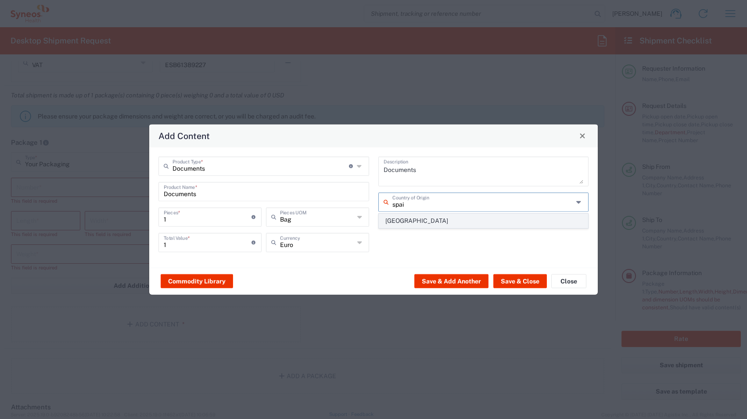
click at [435, 221] on span "[GEOGRAPHIC_DATA]" at bounding box center [483, 221] width 209 height 14
type input "[GEOGRAPHIC_DATA]"
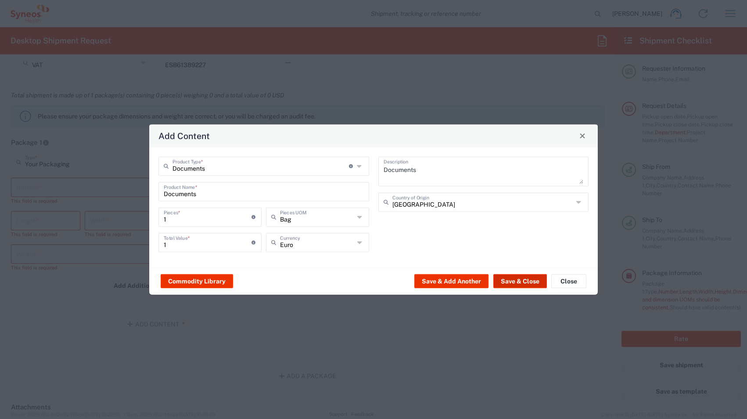
click at [511, 281] on button "Save & Close" at bounding box center [520, 281] width 54 height 14
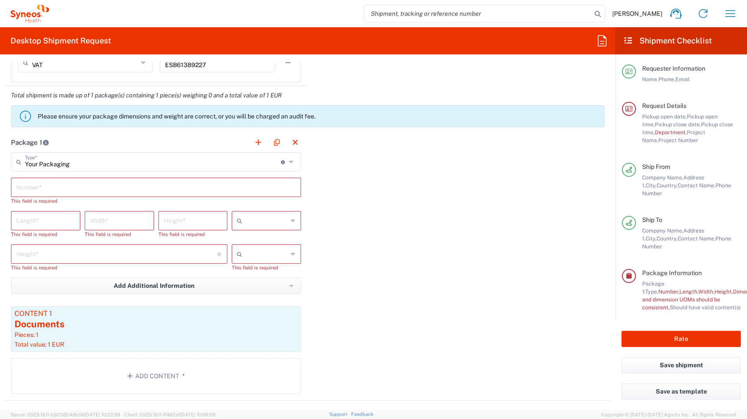
click at [41, 222] on input "number" at bounding box center [45, 219] width 59 height 15
type input "20"
click at [103, 223] on input "number" at bounding box center [119, 219] width 59 height 15
type input "15"
click at [187, 220] on input "number" at bounding box center [193, 219] width 59 height 15
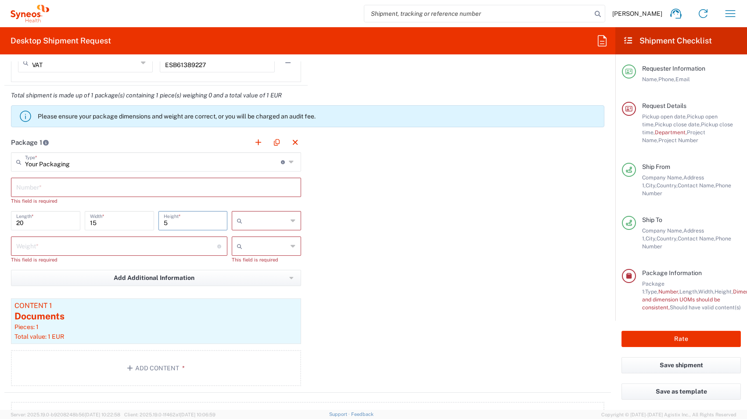
type input "5"
click at [134, 221] on input "15" at bounding box center [119, 219] width 59 height 15
type input "1"
type input "5"
click at [199, 224] on input "5" at bounding box center [193, 219] width 59 height 15
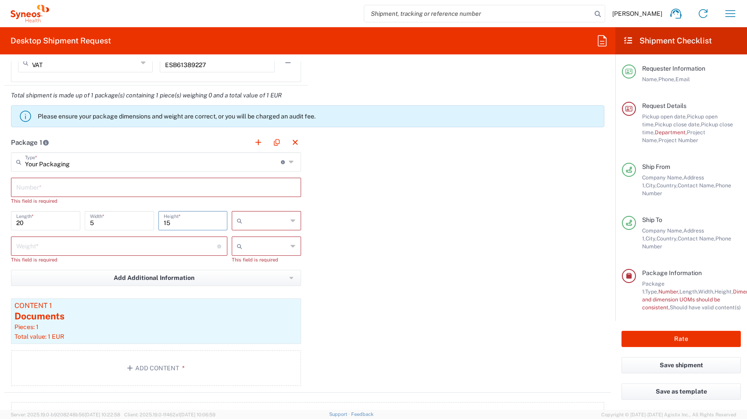
type input "15"
click at [291, 220] on icon at bounding box center [293, 221] width 5 height 14
click at [261, 241] on span "cm" at bounding box center [263, 240] width 67 height 14
type input "cm"
click at [132, 248] on input "number" at bounding box center [116, 245] width 201 height 15
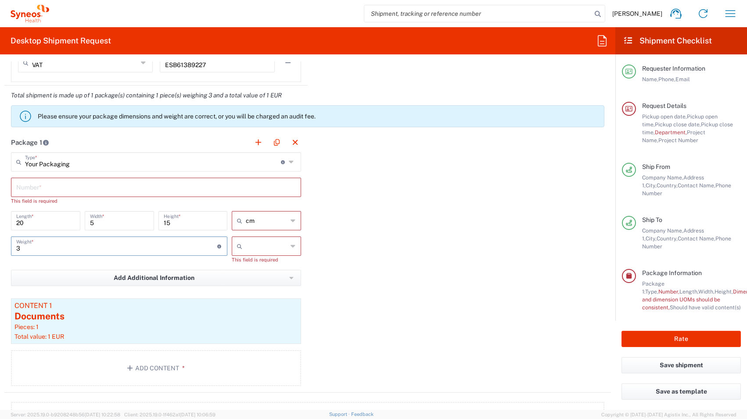
type input "3"
click at [241, 240] on icon at bounding box center [241, 246] width 9 height 14
click at [247, 248] on input "text" at bounding box center [266, 246] width 41 height 14
click at [246, 268] on span "kgs" at bounding box center [263, 266] width 67 height 14
type input "kgs"
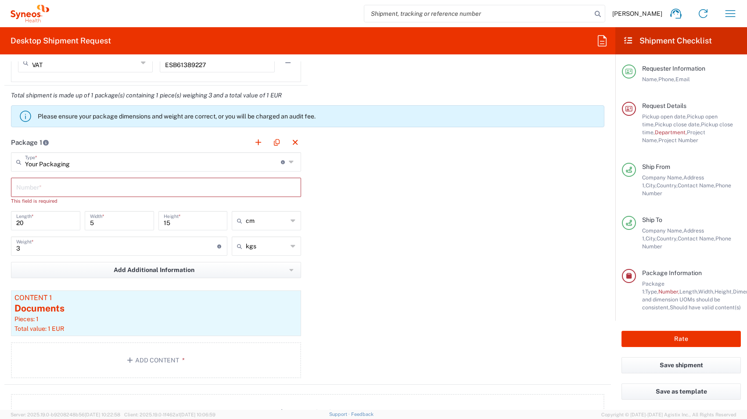
click at [385, 247] on div "Package 1 Your Packaging Type * Material used to package goods Envelope Large B…" at bounding box center [307, 259] width 607 height 252
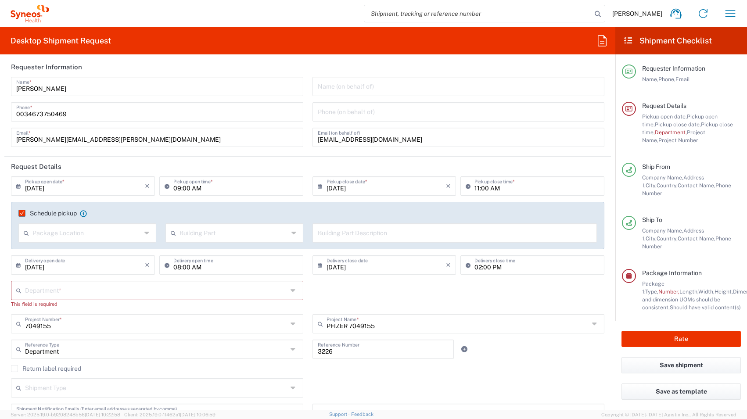
scroll to position [0, 0]
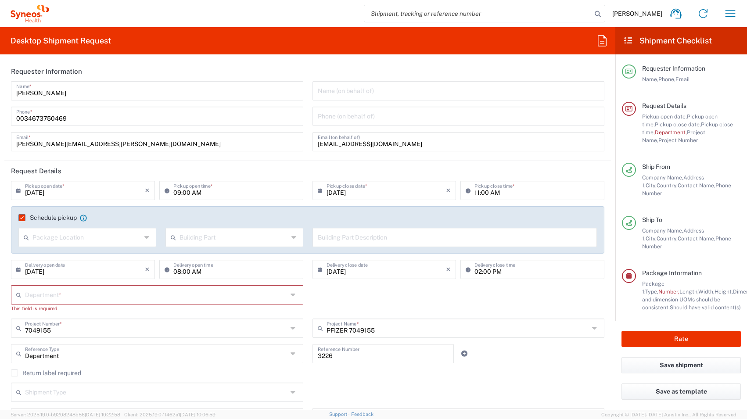
click at [365, 156] on div "Name (on behalf of) Phone (on behalf of) [PERSON_NAME][EMAIL_ADDRESS][DOMAIN_NA…" at bounding box center [459, 119] width 302 height 76
click at [366, 147] on input "[EMAIL_ADDRESS][DOMAIN_NAME]" at bounding box center [459, 140] width 282 height 15
drag, startPoint x: 380, startPoint y: 142, endPoint x: 301, endPoint y: 143, distance: 78.6
click at [302, 143] on div "[PERSON_NAME] Name * [PHONE_NUMBER] Phone * [PERSON_NAME][EMAIL_ADDRESS][PERSON…" at bounding box center [308, 119] width 603 height 76
click at [304, 158] on agx-form-section "Requester Information [PERSON_NAME] Name * [PHONE_NUMBER] Phone * [PERSON_NAME]…" at bounding box center [307, 111] width 607 height 100
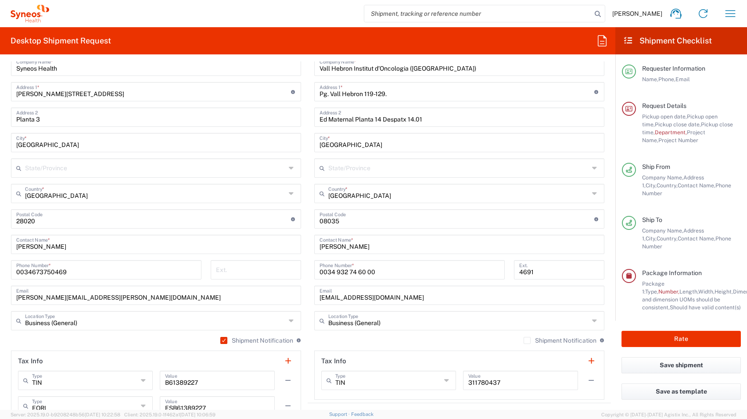
scroll to position [429, 0]
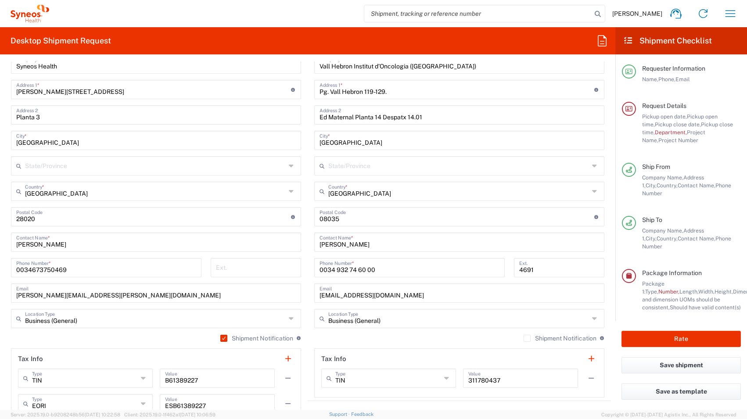
click at [355, 295] on input "[EMAIL_ADDRESS][DOMAIN_NAME]" at bounding box center [460, 292] width 280 height 15
click at [268, 288] on input "[PERSON_NAME][EMAIL_ADDRESS][PERSON_NAME][DOMAIN_NAME]" at bounding box center [156, 292] width 280 height 15
click at [346, 294] on input "[EMAIL_ADDRESS][DOMAIN_NAME]" at bounding box center [460, 292] width 280 height 15
type input "[EMAIL_ADDRESS][DOMAIN_NAME]"
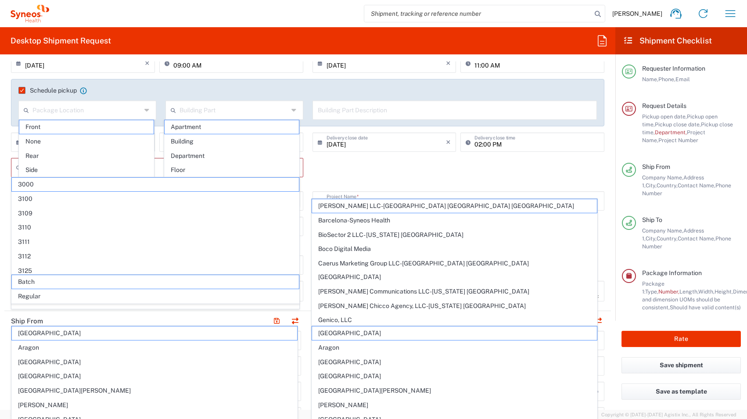
scroll to position [121, 0]
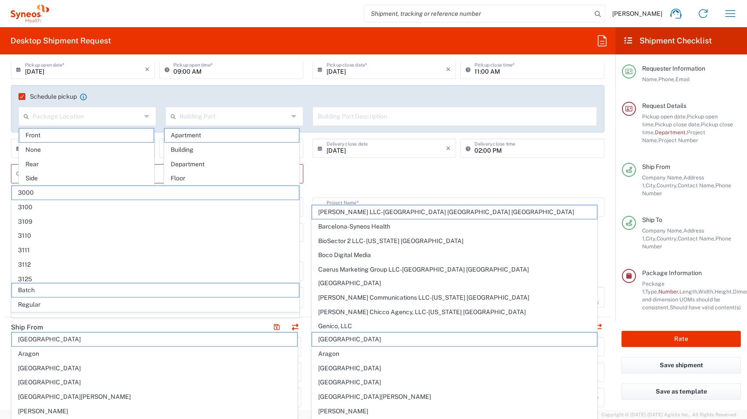
click at [424, 176] on div "Department * 3000 3100 3109 3110 3111 3112 3125 3130 3135 3136 3150 3155 3165 3…" at bounding box center [308, 180] width 603 height 33
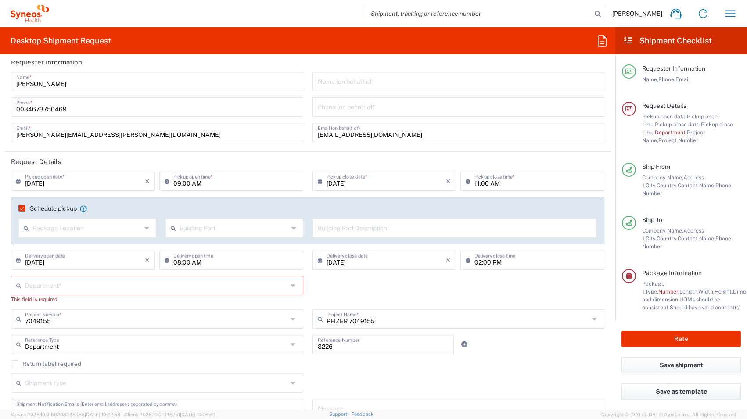
scroll to position [11, 0]
click at [123, 285] on input "text" at bounding box center [156, 283] width 263 height 15
type input "7"
click at [151, 301] on div "This field is required" at bounding box center [157, 298] width 292 height 8
click at [285, 287] on div "Department *" at bounding box center [157, 283] width 292 height 19
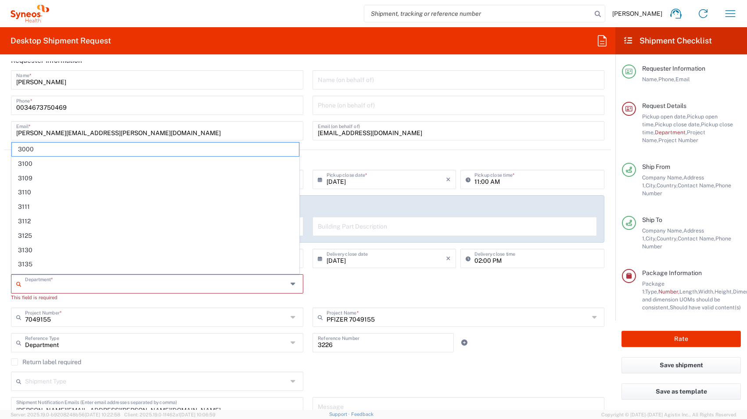
click at [292, 286] on icon at bounding box center [294, 284] width 7 height 14
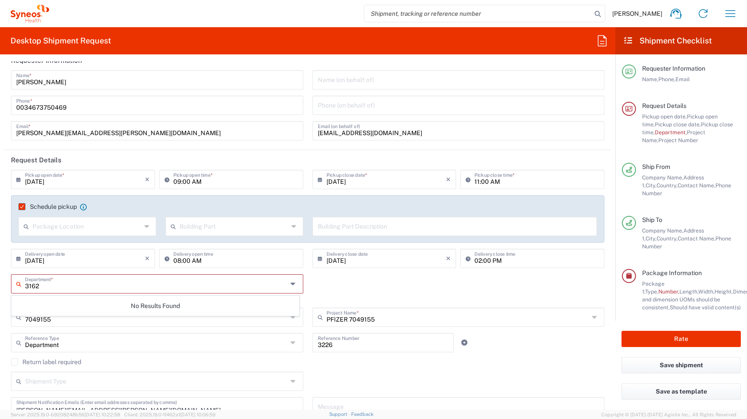
scroll to position [0, 0]
type input "3"
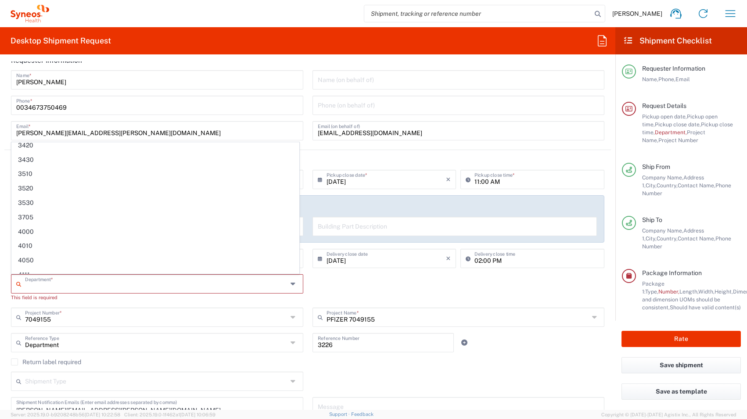
scroll to position [1088, 0]
click at [112, 286] on input "text" at bounding box center [156, 283] width 263 height 15
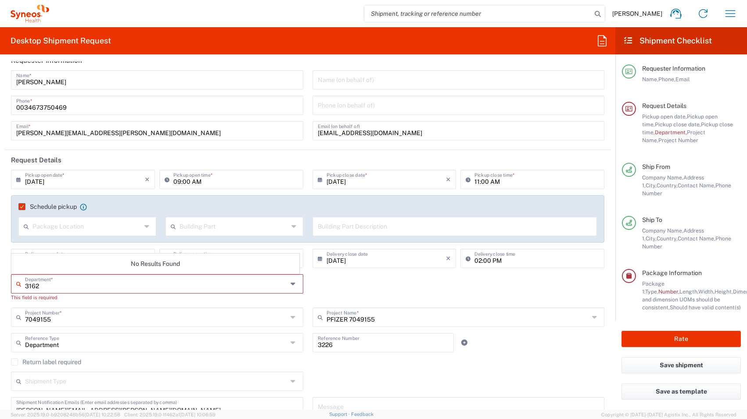
scroll to position [0, 0]
type input "3162"
click at [361, 287] on div "3162 Department * No Results Found This field is required" at bounding box center [308, 290] width 603 height 33
click at [291, 285] on icon at bounding box center [294, 284] width 7 height 14
click at [291, 283] on icon at bounding box center [294, 284] width 7 height 14
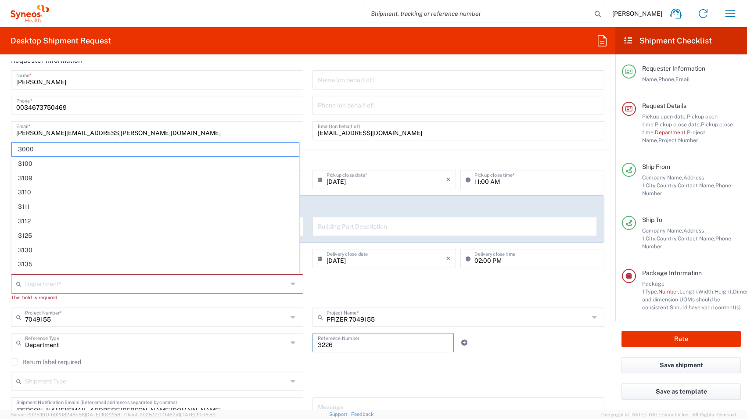
drag, startPoint x: 332, startPoint y: 344, endPoint x: 309, endPoint y: 344, distance: 23.3
click at [313, 344] on div "3226 Reference Number" at bounding box center [383, 342] width 141 height 19
click at [205, 287] on input "text" at bounding box center [156, 283] width 263 height 15
paste input "3226"
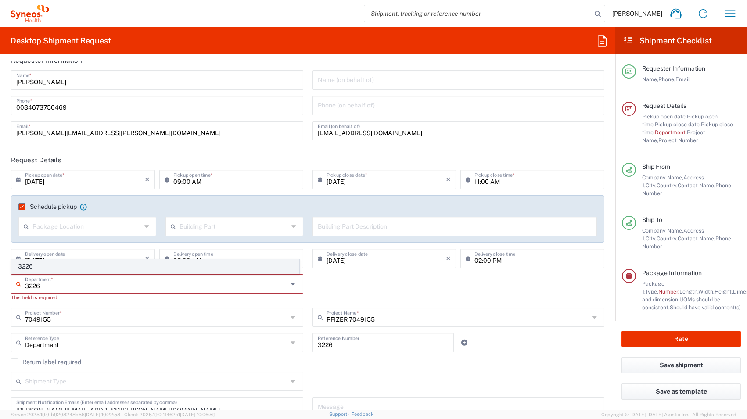
type input "3226"
click at [195, 268] on span "3226" at bounding box center [155, 267] width 287 height 14
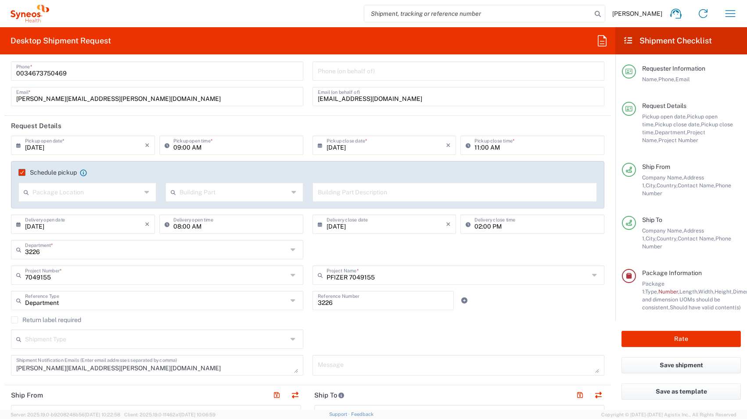
scroll to position [44, 0]
click at [400, 106] on div "[EMAIL_ADDRESS][DOMAIN_NAME] Email (on behalf of)" at bounding box center [459, 97] width 292 height 19
click at [386, 97] on input "[EMAIL_ADDRESS][DOMAIN_NAME]" at bounding box center [459, 96] width 282 height 15
drag, startPoint x: 386, startPoint y: 100, endPoint x: 262, endPoint y: 99, distance: 124.2
click at [262, 99] on div "[PERSON_NAME] Name * [PHONE_NUMBER] Phone * [PERSON_NAME][EMAIL_ADDRESS][PERSON…" at bounding box center [308, 75] width 603 height 76
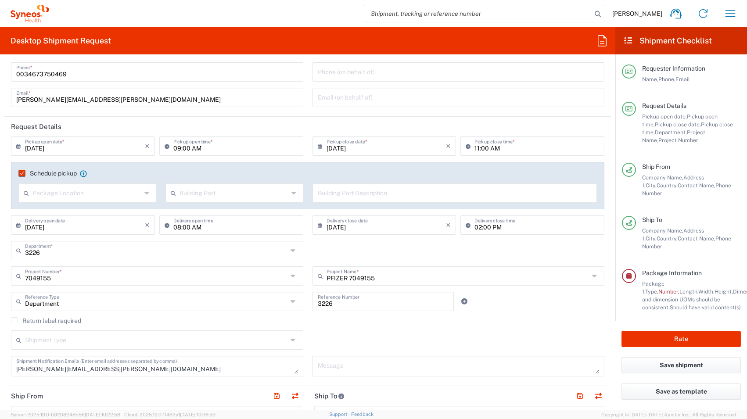
click at [329, 120] on header "Request Details" at bounding box center [307, 127] width 607 height 20
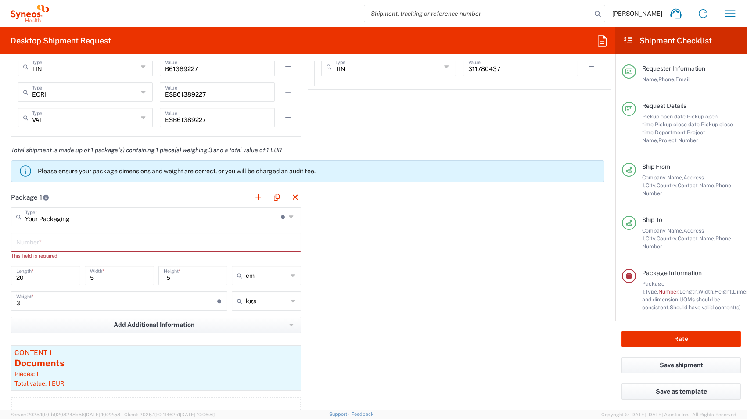
scroll to position [734, 0]
click at [252, 237] on input "text" at bounding box center [156, 241] width 280 height 15
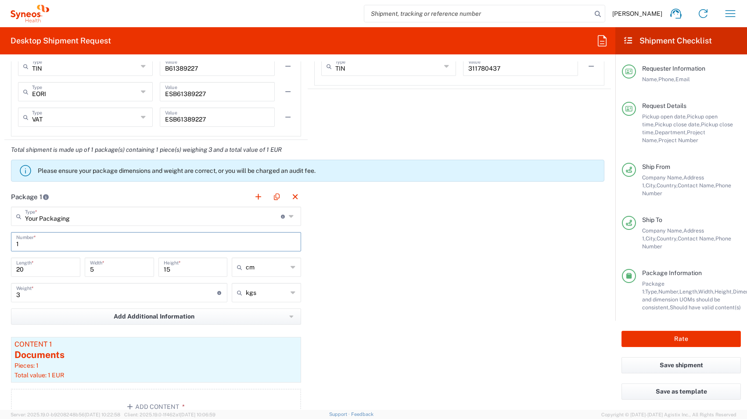
type input "1"
click at [535, 292] on div "Package 1 Your Packaging Type * Material used to package goods Envelope Large B…" at bounding box center [307, 309] width 607 height 245
click at [289, 215] on icon at bounding box center [292, 216] width 7 height 14
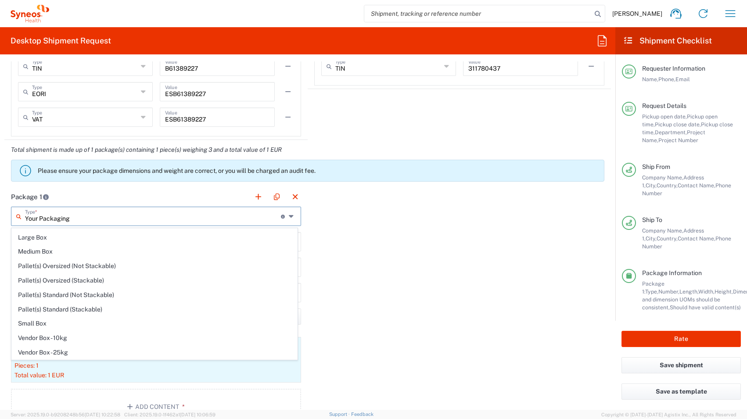
scroll to position [0, 0]
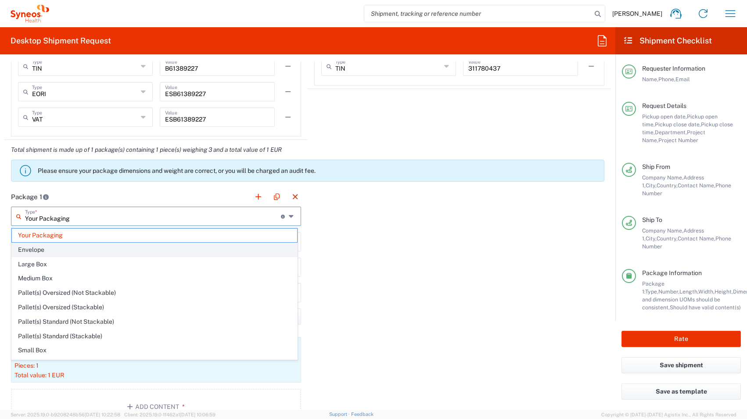
click at [111, 247] on span "Envelope" at bounding box center [154, 250] width 285 height 14
type input "Envelope"
type input "24.13"
type input "31.75"
type input "0.64"
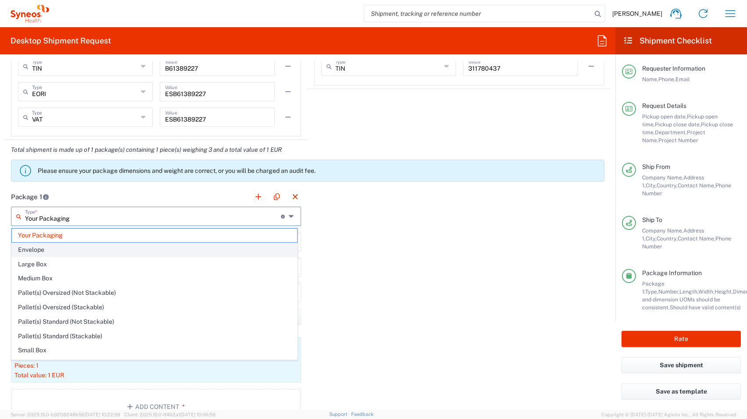
type input "0.45"
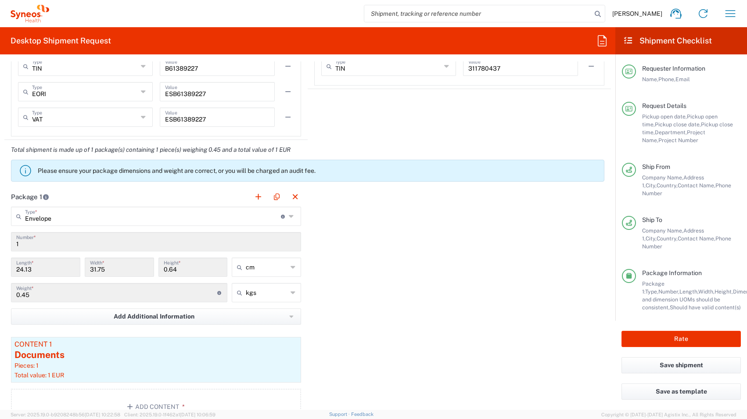
click at [422, 273] on div "Package 1 Envelope Type * Material used to package goods Your Packaging Envelop…" at bounding box center [307, 309] width 607 height 245
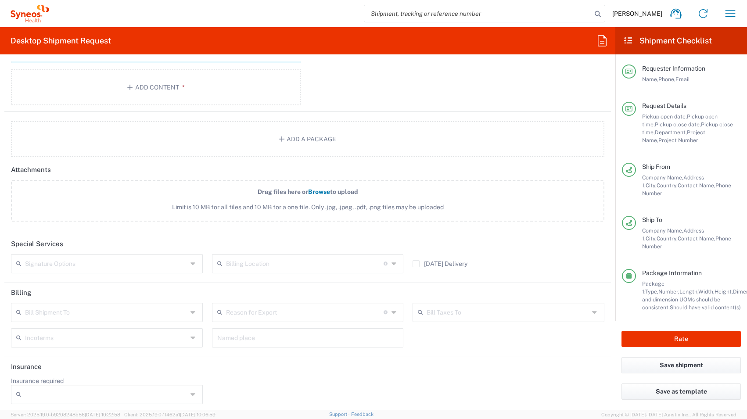
scroll to position [1057, 0]
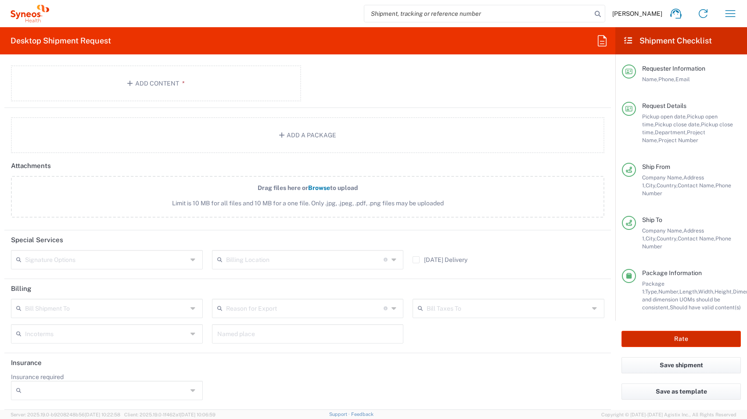
click at [657, 332] on button "Rate" at bounding box center [681, 339] width 119 height 16
type input "7049155"
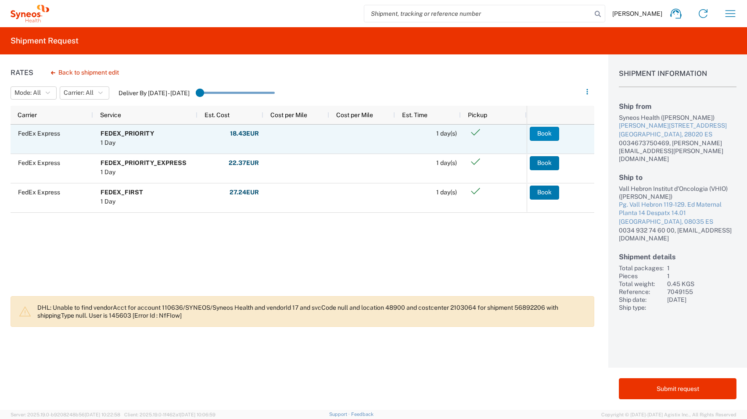
click at [549, 136] on button "Book" at bounding box center [544, 134] width 29 height 14
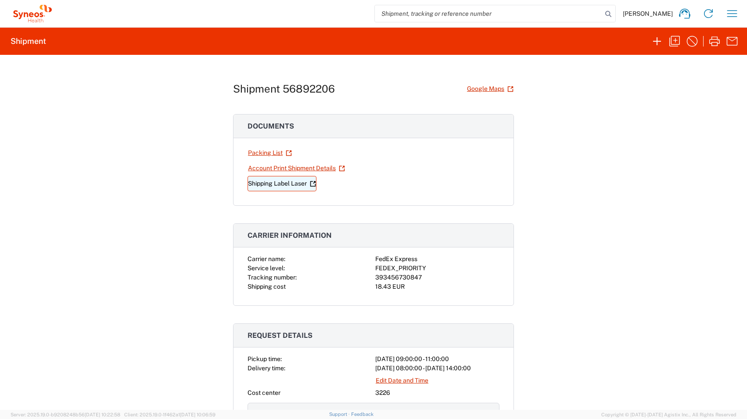
click at [295, 184] on link "Shipping Label Laser" at bounding box center [282, 183] width 69 height 15
